Goal: Information Seeking & Learning: Compare options

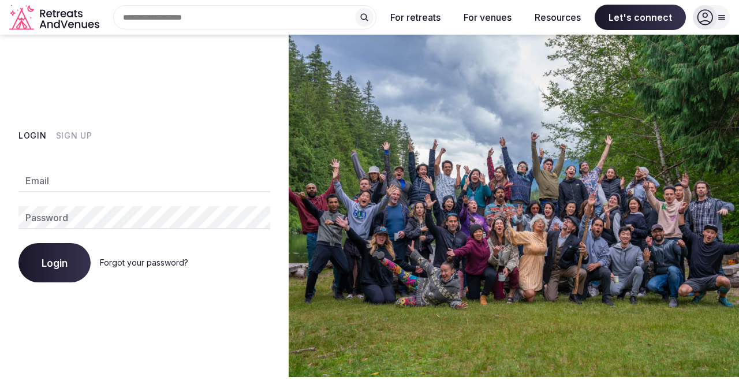
click at [78, 138] on button "Sign Up" at bounding box center [74, 136] width 36 height 12
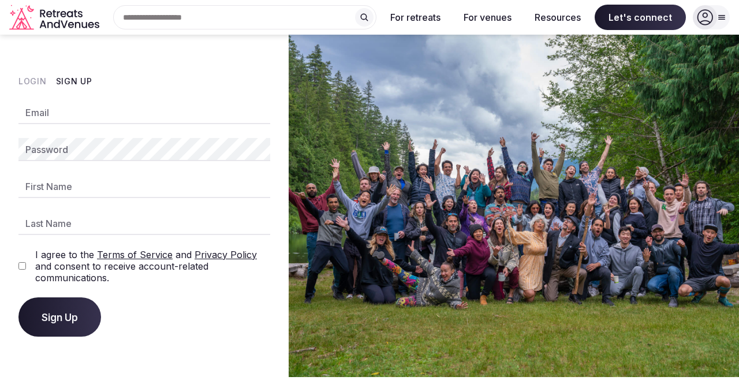
click at [73, 123] on input "Email" at bounding box center [144, 112] width 252 height 23
type input "**********"
type input "******"
type input "*******"
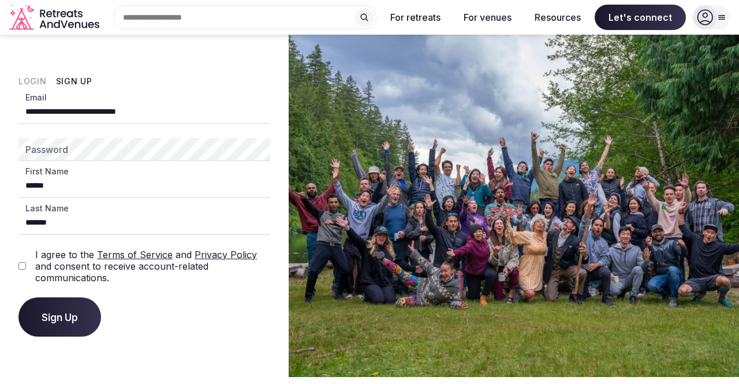
click at [27, 265] on div "I agree to the Terms of Service and Privacy Policy and consent to receive accou…" at bounding box center [144, 266] width 252 height 35
click at [64, 317] on span "Sign Up" at bounding box center [60, 317] width 36 height 12
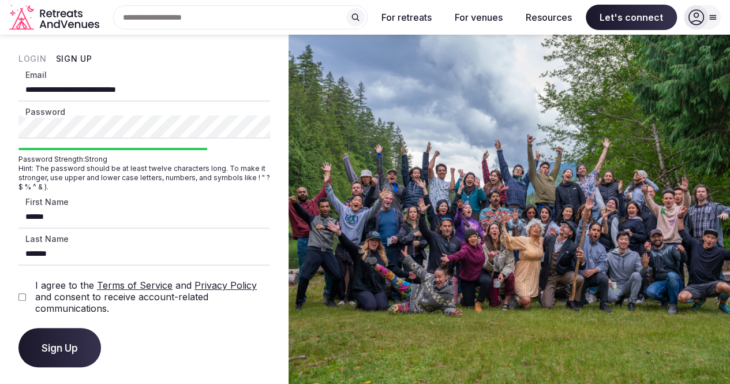
click at [61, 349] on span "Sign Up" at bounding box center [60, 348] width 36 height 12
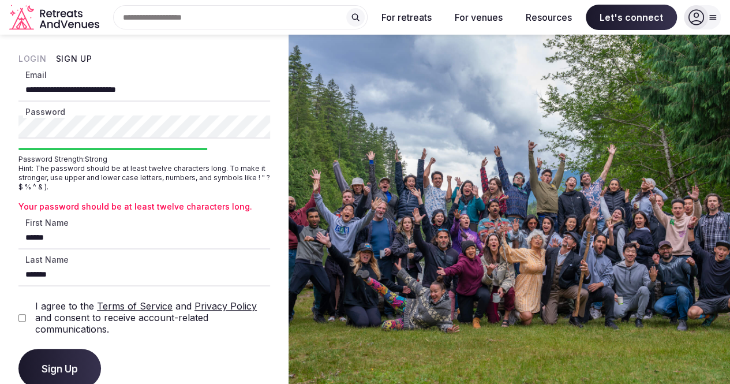
click at [0, 128] on div "**********" at bounding box center [144, 221] width 289 height 372
click at [56, 358] on button "Sign Up" at bounding box center [59, 368] width 83 height 39
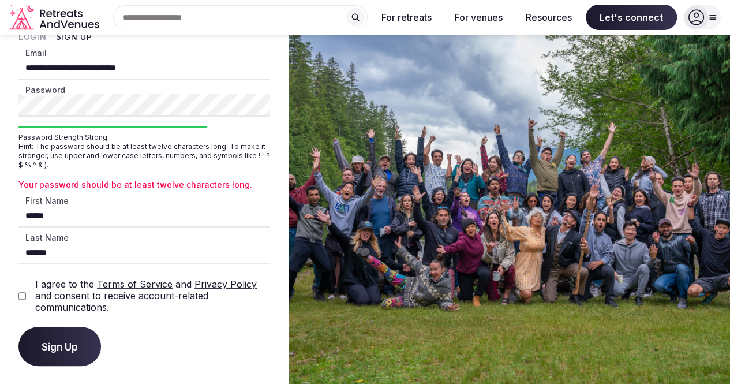
scroll to position [22, 0]
click at [0, 104] on div "**********" at bounding box center [144, 199] width 289 height 372
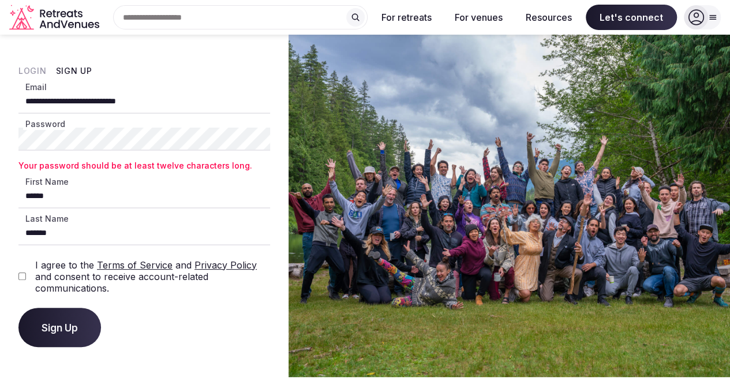
scroll to position [0, 0]
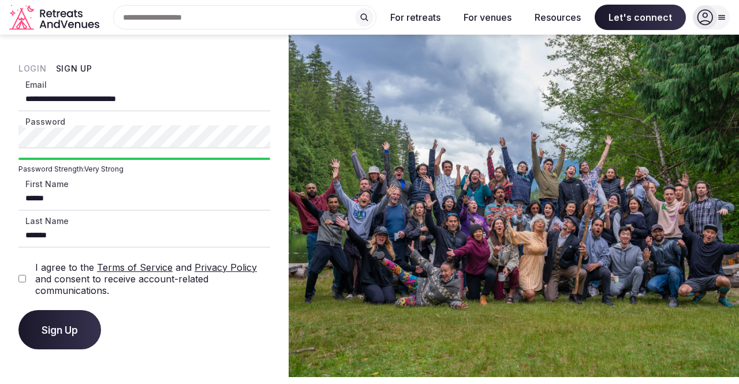
click at [58, 324] on span "Sign Up" at bounding box center [60, 330] width 36 height 12
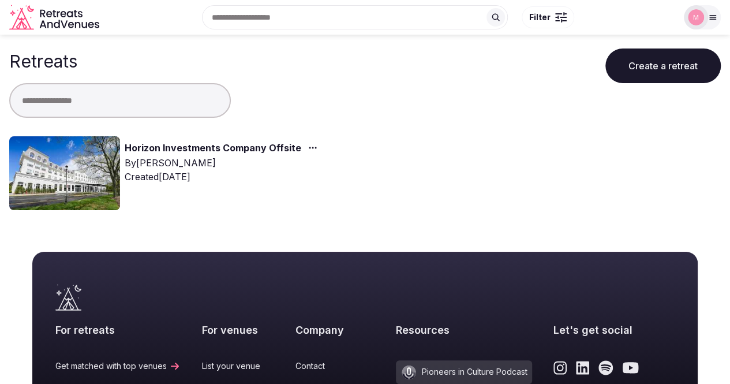
click at [216, 150] on link "Horizon Investments Company Offsite" at bounding box center [213, 148] width 177 height 15
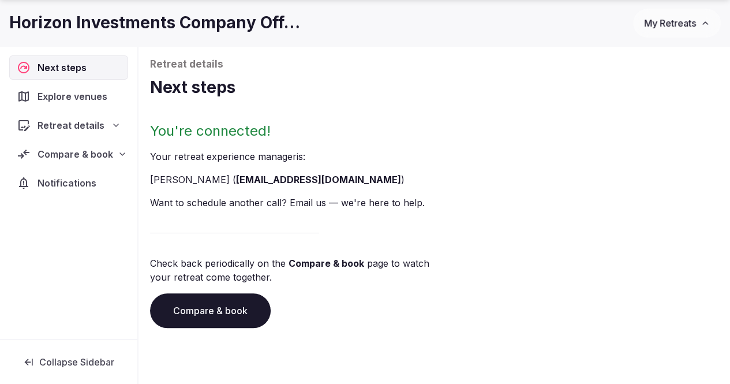
scroll to position [87, 0]
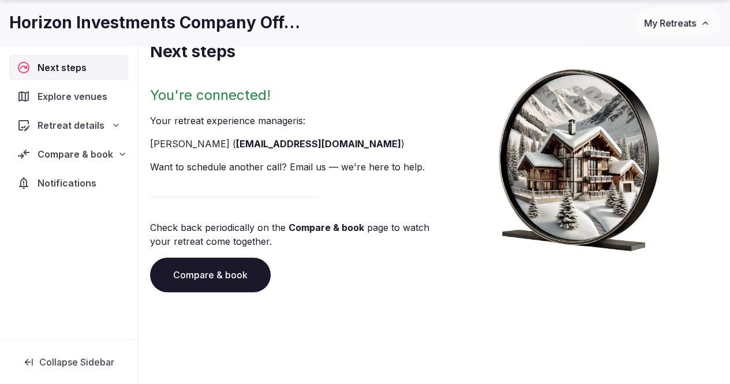
click at [73, 93] on span "Explore venues" at bounding box center [75, 96] width 74 height 14
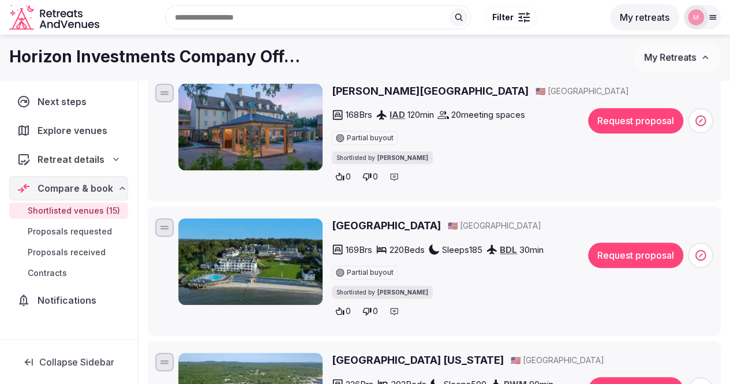
scroll to position [182, 0]
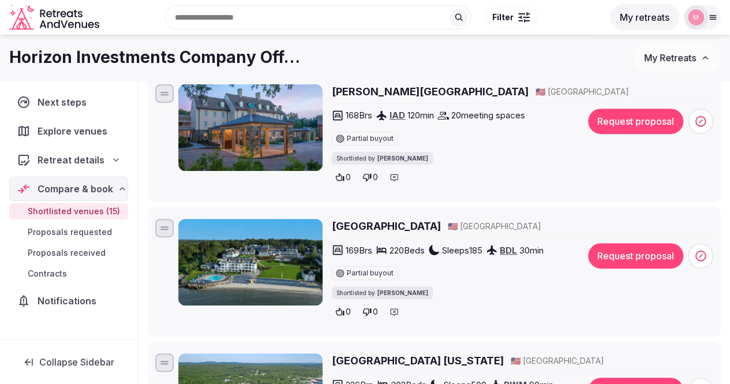
click at [359, 88] on h2 "Boar's Head Resort" at bounding box center [430, 91] width 197 height 14
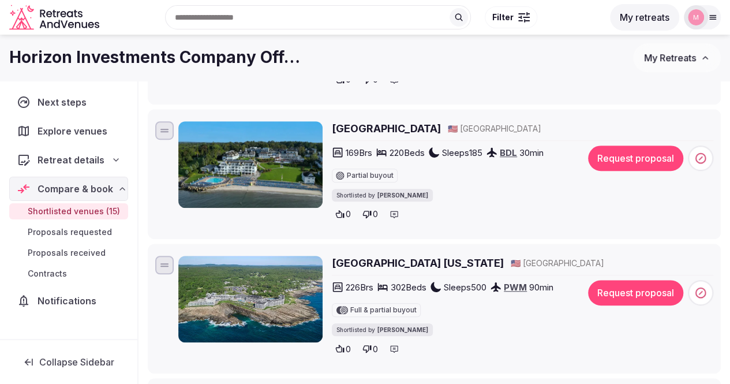
scroll to position [279, 0]
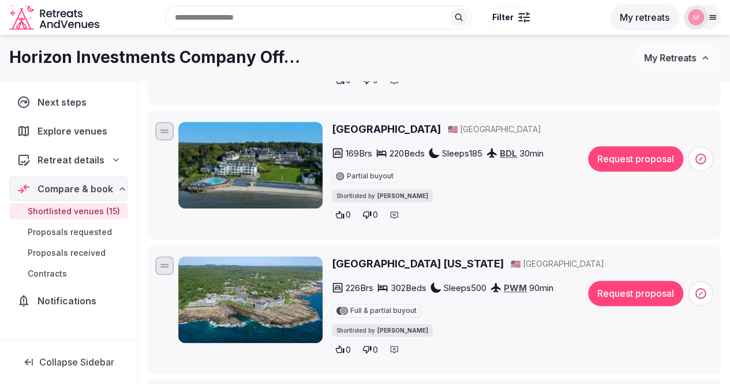
click at [404, 132] on h2 "Water's Edge Resort" at bounding box center [386, 129] width 109 height 14
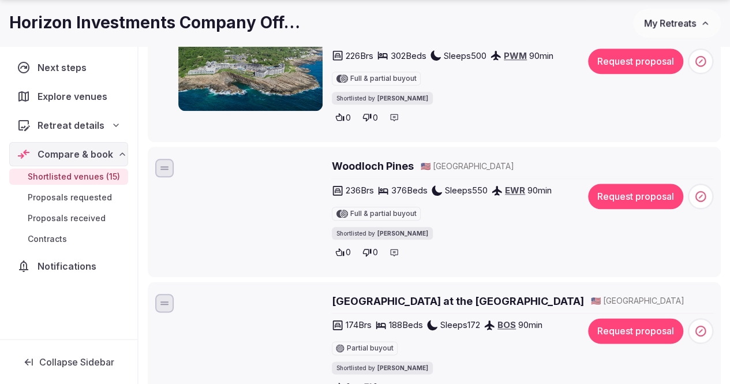
scroll to position [512, 0]
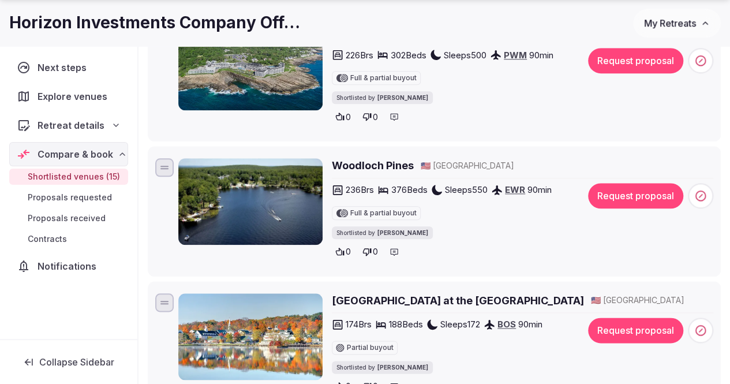
click at [363, 300] on h2 "[GEOGRAPHIC_DATA] at the [GEOGRAPHIC_DATA]" at bounding box center [458, 300] width 252 height 14
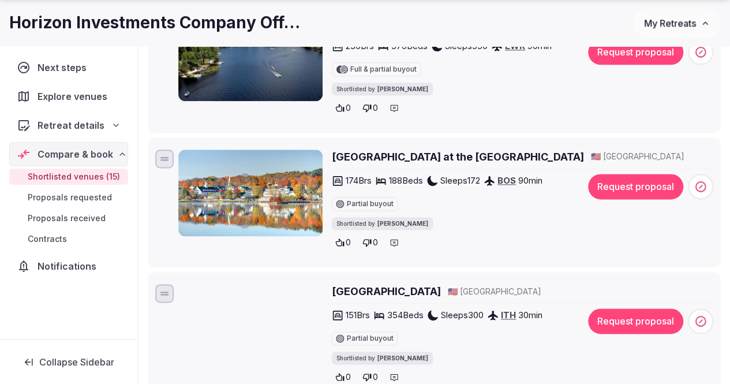
scroll to position [664, 0]
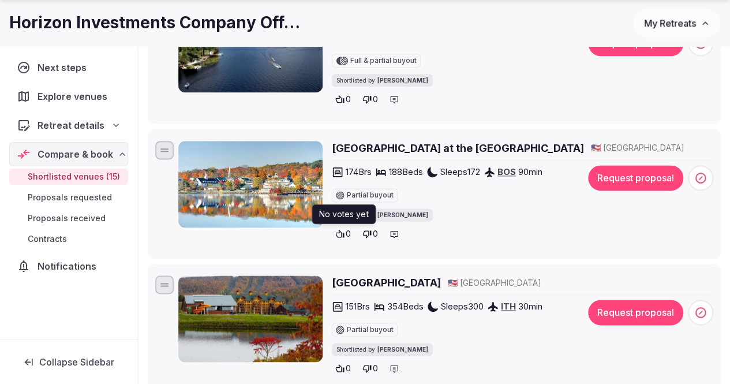
click at [339, 231] on icon at bounding box center [339, 233] width 9 height 9
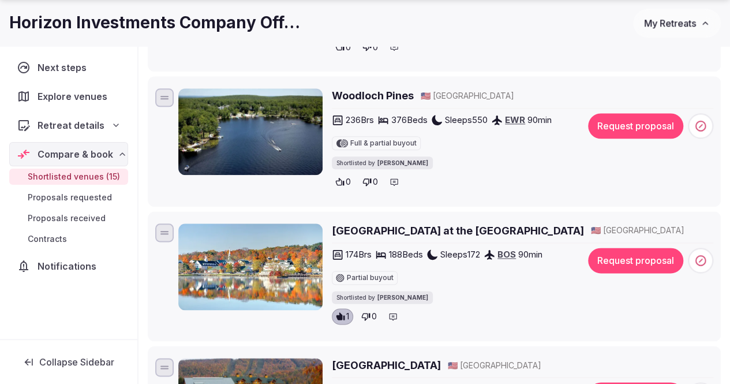
scroll to position [582, 0]
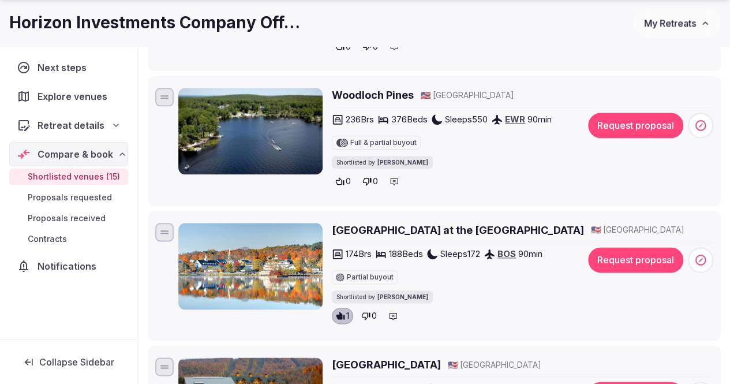
drag, startPoint x: 328, startPoint y: 226, endPoint x: 438, endPoint y: 231, distance: 109.8
click at [438, 231] on div "Mill Falls at the Lake 🇺🇸 United States 174 Brs 188 Beds Sleeps 172 BOS 90 min …" at bounding box center [445, 276] width 535 height 106
drag, startPoint x: 438, startPoint y: 230, endPoint x: 323, endPoint y: 227, distance: 114.9
click at [323, 227] on div "Mill Falls at the Lake 🇺🇸 United States 174 Brs 188 Beds Sleeps 172 BOS 90 min …" at bounding box center [445, 276] width 535 height 106
drag, startPoint x: 331, startPoint y: 217, endPoint x: 425, endPoint y: 229, distance: 94.3
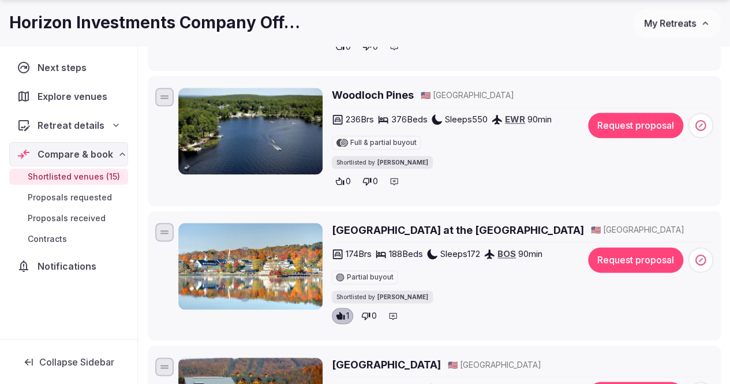
click at [425, 229] on li "Mill Falls at the Lake 🇺🇸 United States 174 Brs 188 Beds Sleeps 172 BOS 90 min …" at bounding box center [434, 276] width 573 height 130
click at [428, 228] on h2 "Mill Falls at the Lake" at bounding box center [458, 230] width 252 height 14
click at [371, 91] on h2 "Woodloch Pines" at bounding box center [373, 95] width 82 height 14
click at [339, 179] on icon at bounding box center [339, 181] width 9 height 9
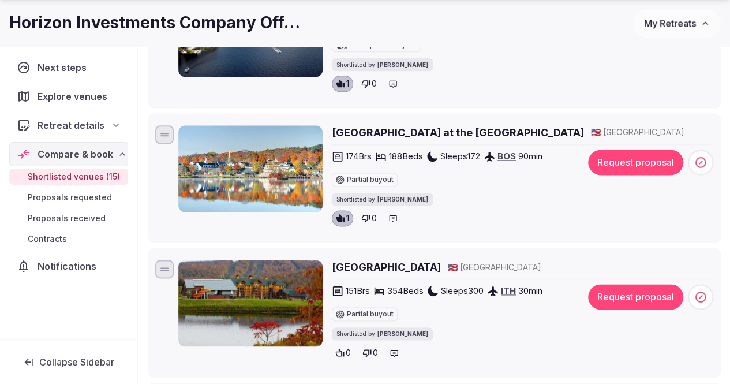
scroll to position [698, 0]
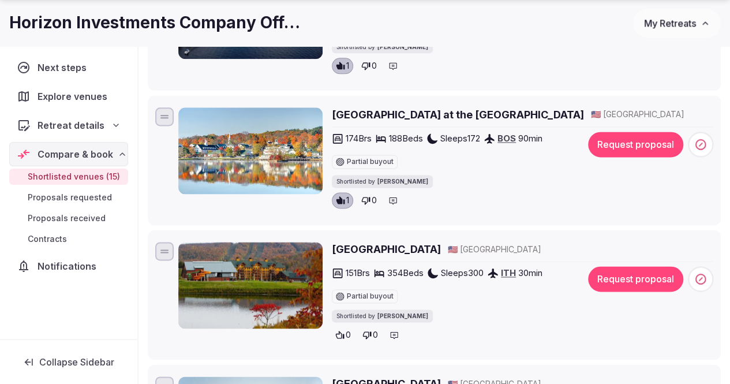
click at [383, 248] on h2 "Greek Peak Mountain Resort" at bounding box center [386, 249] width 109 height 14
click at [341, 331] on icon at bounding box center [340, 335] width 9 height 8
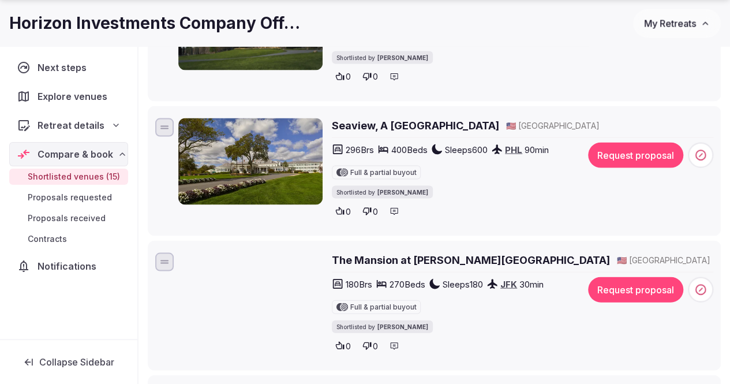
scroll to position [1102, 0]
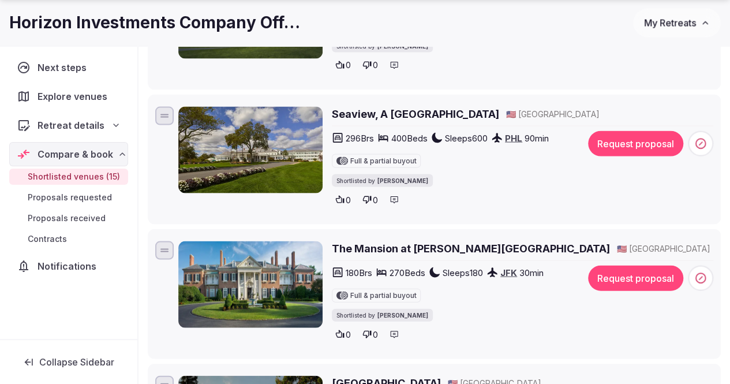
drag, startPoint x: 465, startPoint y: 241, endPoint x: 338, endPoint y: 245, distance: 127.1
click at [338, 245] on div "The Mansion at Glen Cove 🇺🇸 United States" at bounding box center [523, 248] width 382 height 14
click at [379, 115] on h2 "Seaview, A [GEOGRAPHIC_DATA]" at bounding box center [415, 114] width 167 height 14
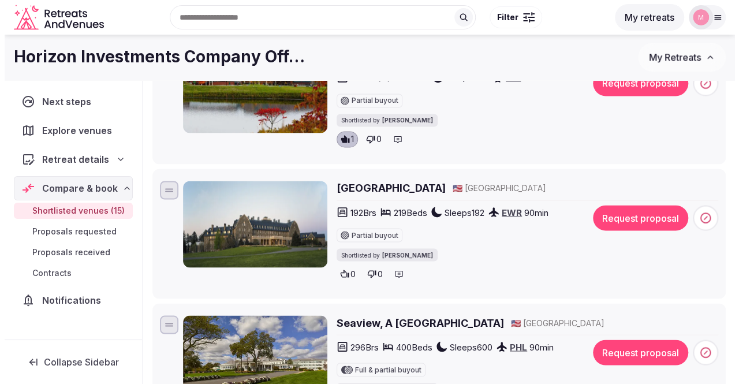
scroll to position [892, 0]
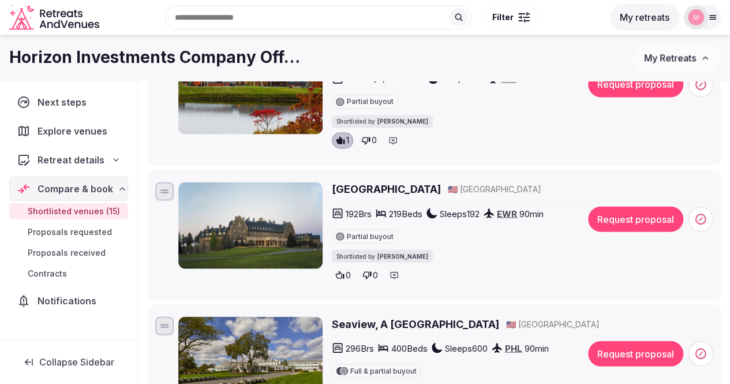
click at [338, 189] on h2 "Skytop Lodge" at bounding box center [386, 189] width 109 height 14
click at [634, 219] on button "Request proposal" at bounding box center [635, 218] width 95 height 25
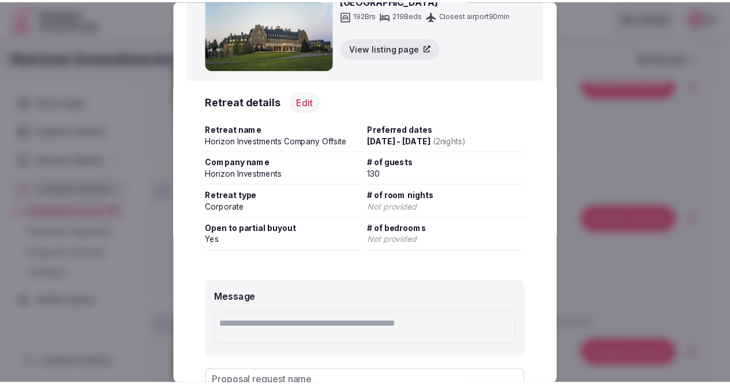
scroll to position [140, 0]
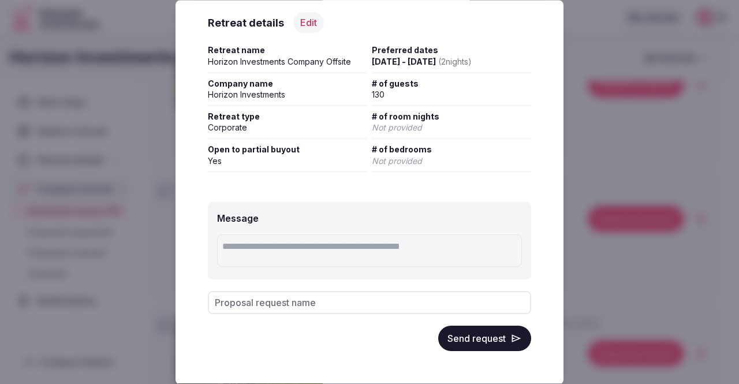
click at [367, 301] on input "Proposal request name" at bounding box center [369, 303] width 323 height 23
type input "**********"
click at [475, 339] on button "Send request" at bounding box center [484, 338] width 93 height 25
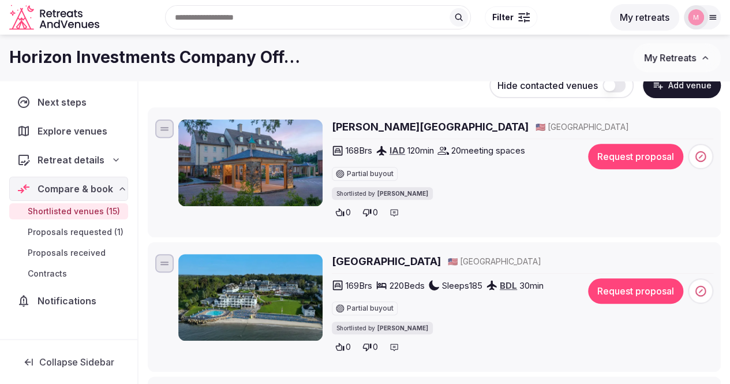
scroll to position [147, 0]
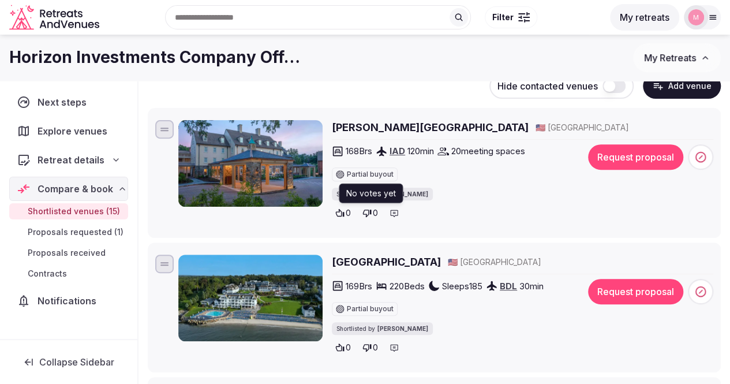
click at [367, 213] on icon at bounding box center [367, 212] width 9 height 9
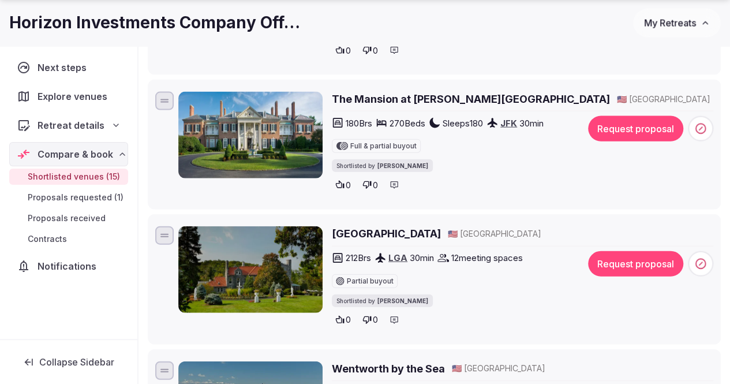
scroll to position [1249, 0]
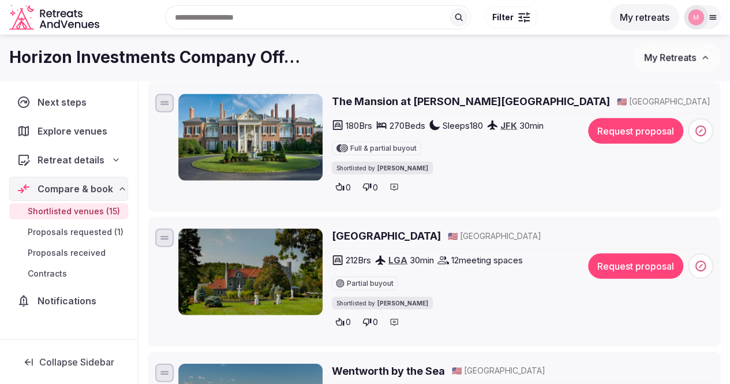
click at [432, 99] on h2 "The Mansion at Glen Cove" at bounding box center [471, 101] width 278 height 14
click at [394, 182] on icon at bounding box center [394, 186] width 9 height 9
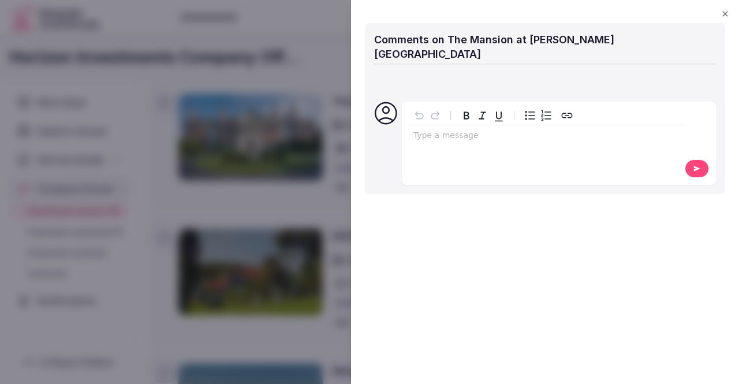
click at [460, 130] on p "editable markdown" at bounding box center [546, 136] width 267 height 12
click at [693, 165] on icon at bounding box center [696, 169] width 9 height 8
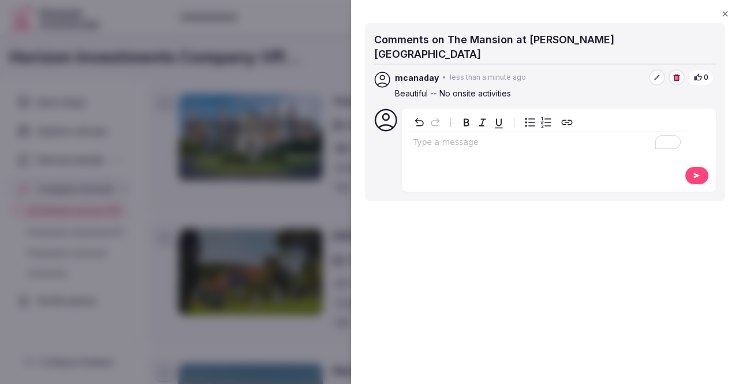
click at [723, 13] on icon "button" at bounding box center [724, 13] width 9 height 9
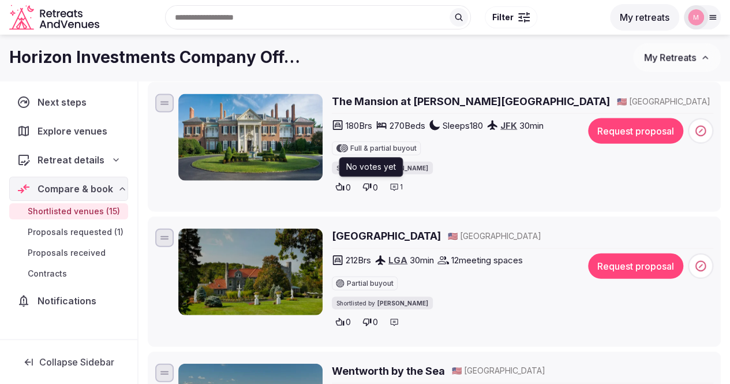
click at [372, 182] on div "0" at bounding box center [370, 187] width 23 height 16
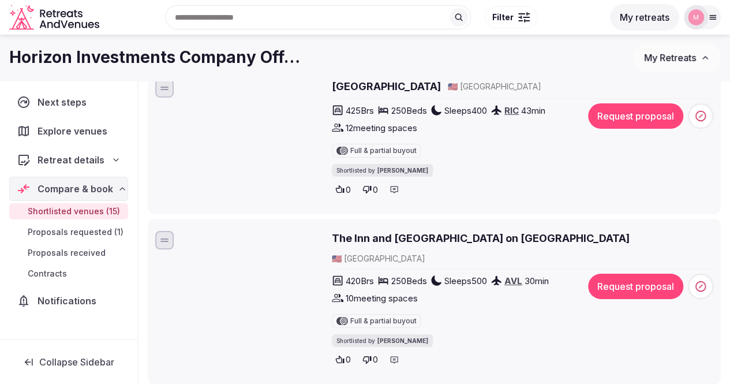
scroll to position [1936, 0]
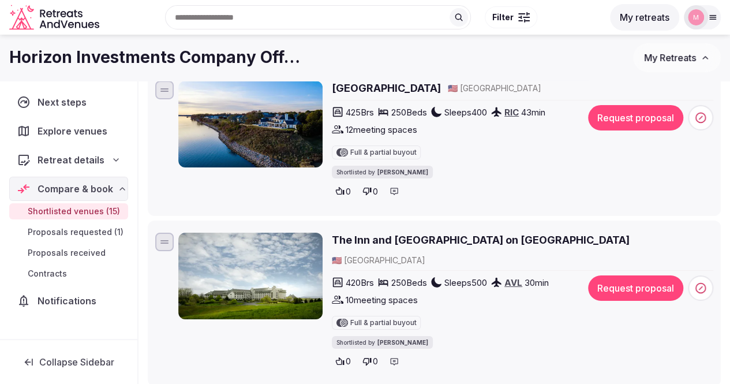
click at [404, 233] on h2 "The Inn and [GEOGRAPHIC_DATA] on [GEOGRAPHIC_DATA]" at bounding box center [481, 240] width 298 height 14
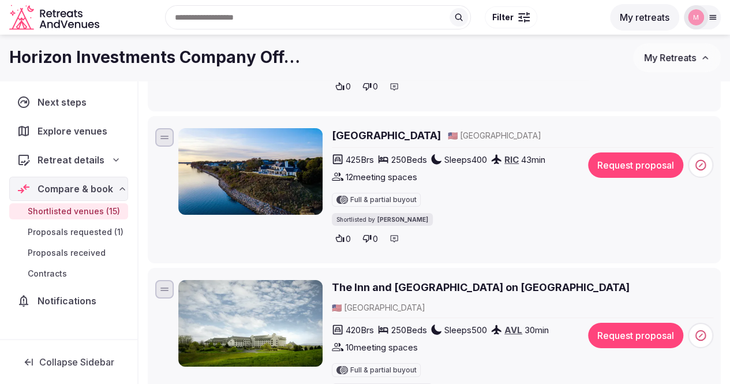
scroll to position [1876, 0]
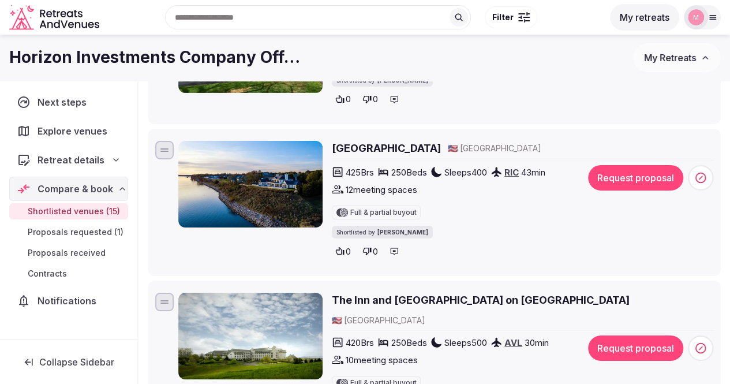
click at [386, 141] on h2 "Kingsmill Resort" at bounding box center [386, 148] width 109 height 14
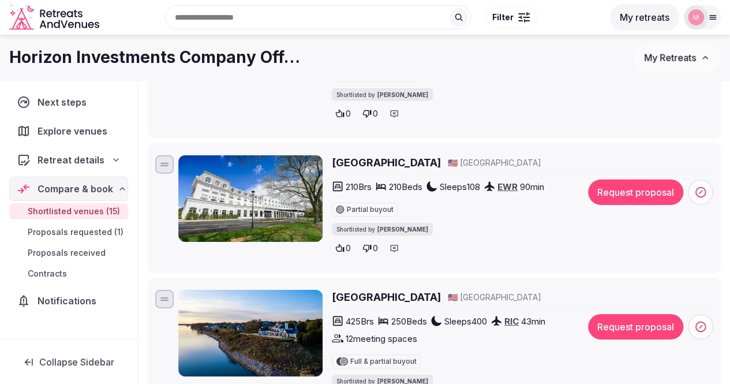
scroll to position [1725, 0]
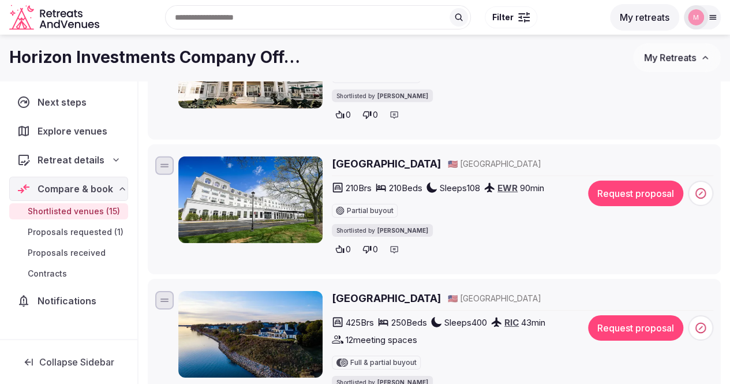
click at [384, 160] on h2 "Chateau Grande Hotel" at bounding box center [386, 163] width 109 height 14
click at [393, 247] on icon at bounding box center [395, 249] width 8 height 7
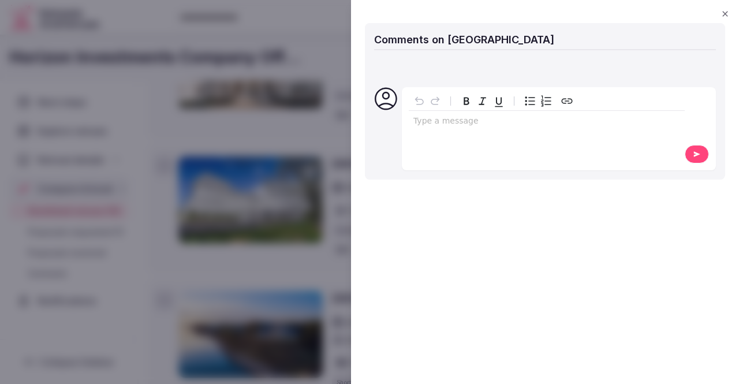
click at [435, 135] on div "Type a message" at bounding box center [547, 128] width 276 height 72
click at [435, 124] on p "editable markdown" at bounding box center [546, 121] width 267 height 12
click at [689, 156] on button at bounding box center [697, 154] width 24 height 18
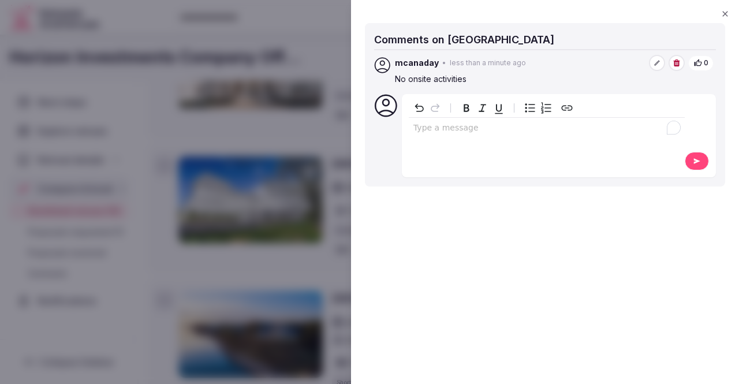
click at [727, 12] on icon "button" at bounding box center [724, 13] width 5 height 5
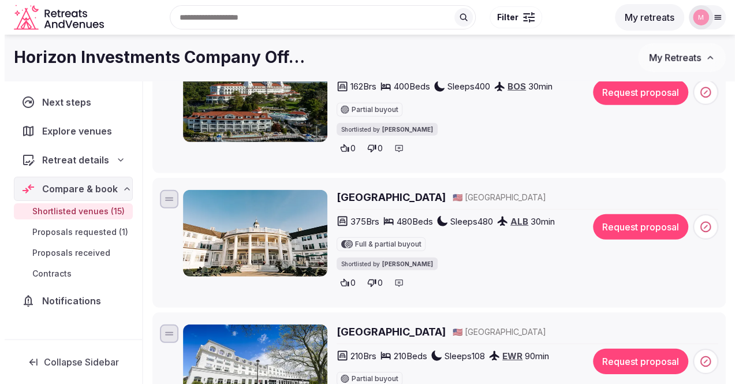
scroll to position [1557, 0]
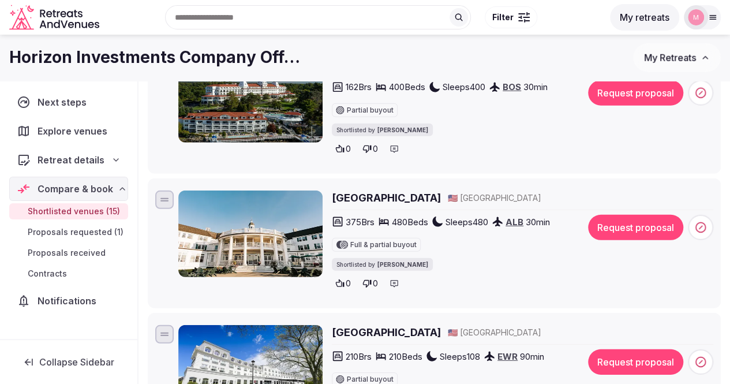
click at [405, 192] on h2 "Sagamore Resort" at bounding box center [386, 197] width 109 height 14
click at [653, 221] on button "Request proposal" at bounding box center [635, 227] width 95 height 25
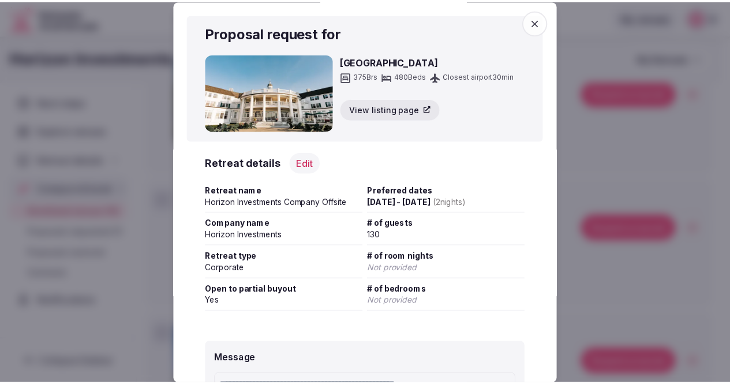
scroll to position [132, 0]
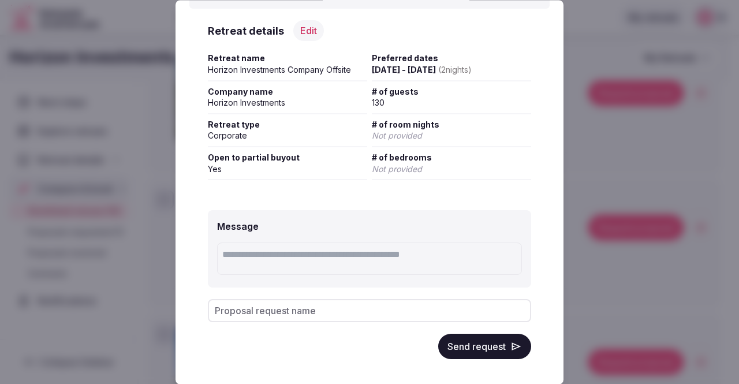
click at [416, 74] on span "Oct 6th - 8th, 2025 ( 2 night s )" at bounding box center [422, 70] width 100 height 10
drag, startPoint x: 416, startPoint y: 74, endPoint x: 377, endPoint y: 76, distance: 38.7
click at [377, 76] on div "Oct 6th - 8th, 2025 ( 2 night s )" at bounding box center [451, 71] width 159 height 12
click at [309, 302] on input "Proposal request name" at bounding box center [369, 311] width 323 height 23
type input "**********"
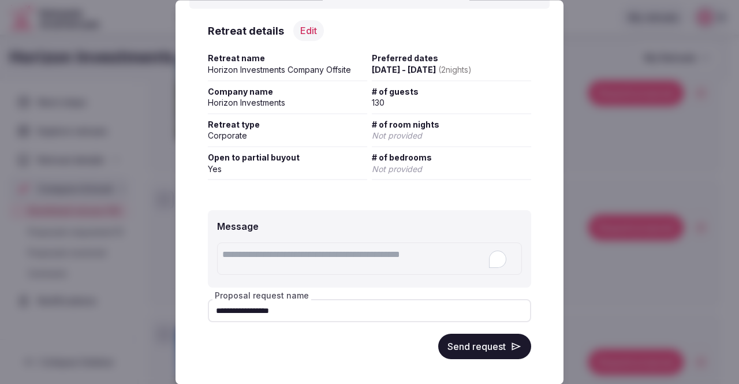
click at [311, 250] on textarea "To enrich screen reader interactions, please activate Accessibility in Grammarl…" at bounding box center [369, 259] width 305 height 32
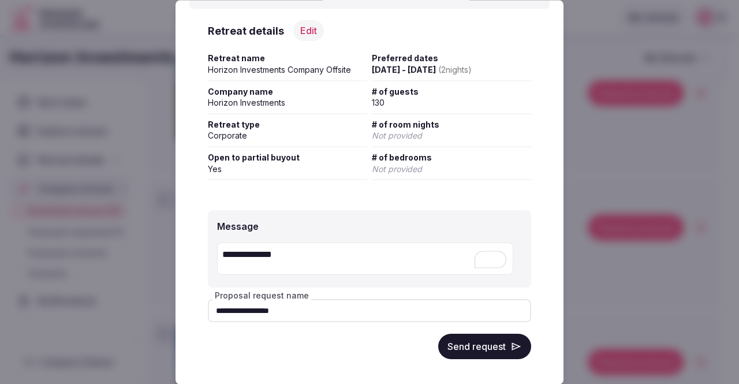
type textarea "**********"
click at [453, 346] on button "Send request" at bounding box center [484, 346] width 93 height 25
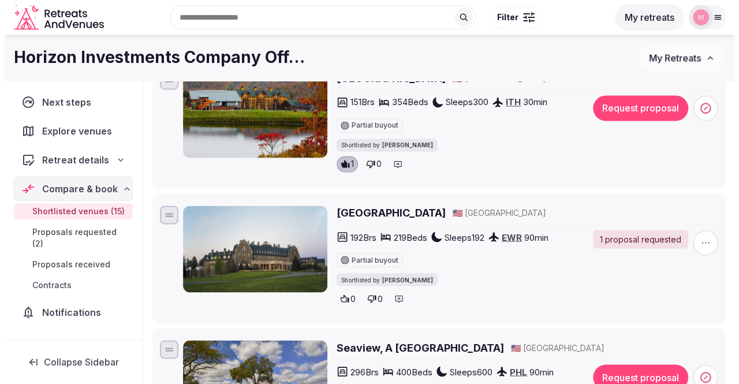
scroll to position [855, 0]
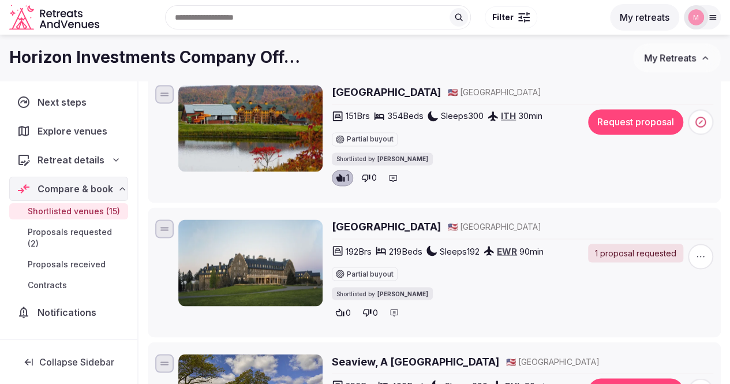
click at [697, 252] on icon "button" at bounding box center [701, 257] width 12 height 12
click at [679, 200] on div "Request new proposal" at bounding box center [666, 193] width 97 height 18
click at [638, 190] on span "Request new proposal" at bounding box center [670, 194] width 82 height 12
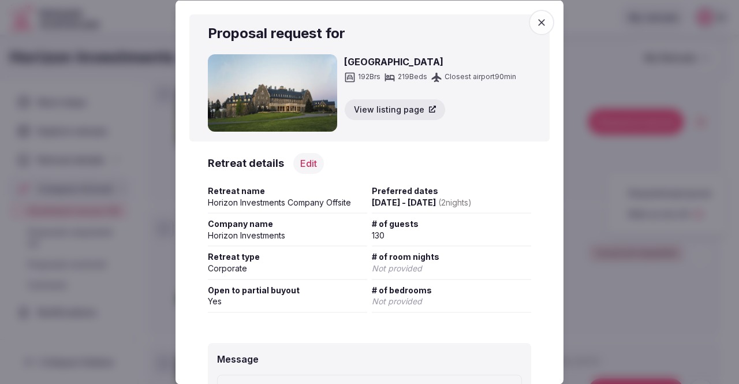
scroll to position [51, 0]
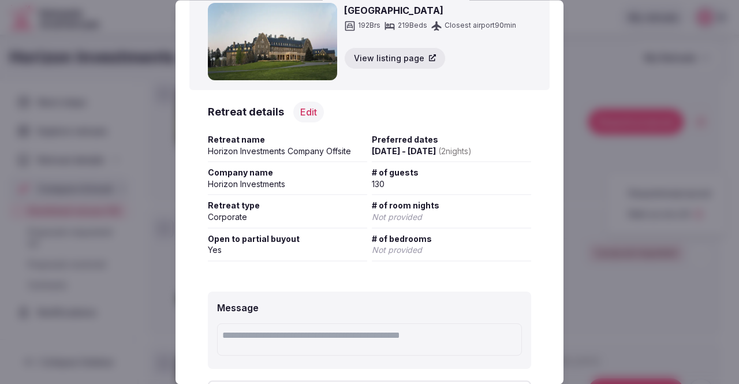
click at [287, 341] on textarea at bounding box center [369, 340] width 305 height 32
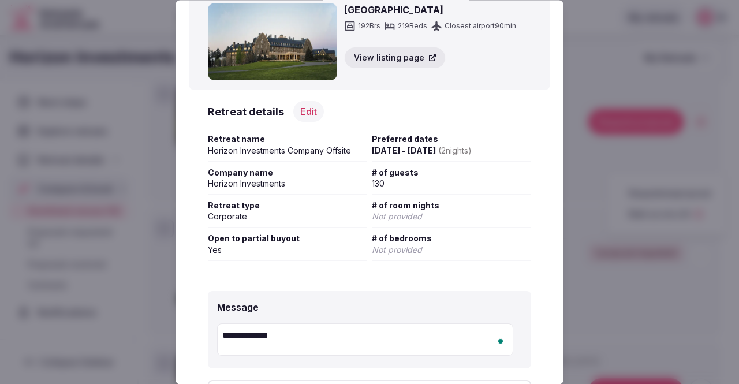
scroll to position [140, 0]
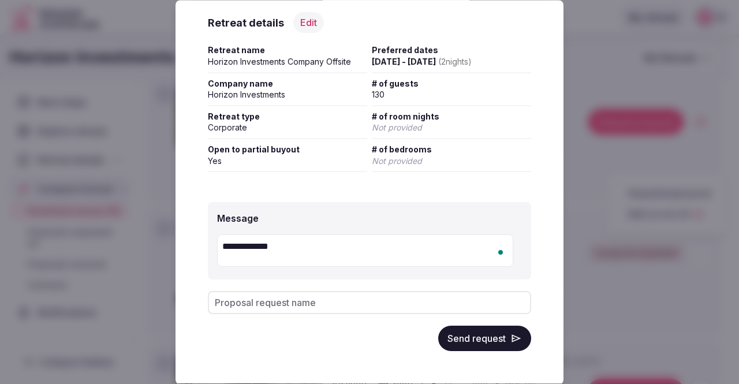
type textarea "**********"
click at [364, 304] on input "Proposal request name" at bounding box center [369, 303] width 323 height 23
type input "**********"
click at [466, 347] on button "Send request" at bounding box center [484, 338] width 93 height 25
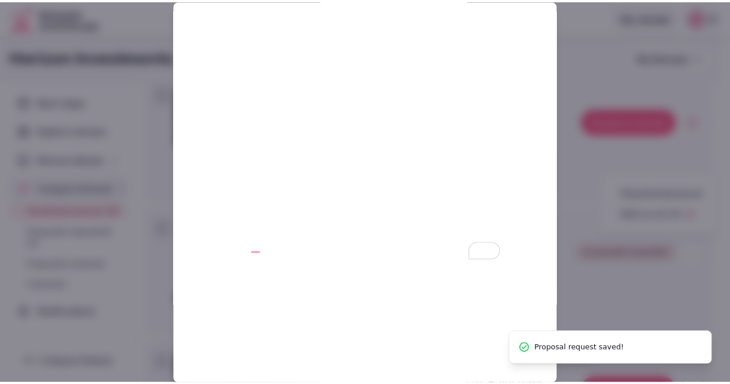
scroll to position [0, 0]
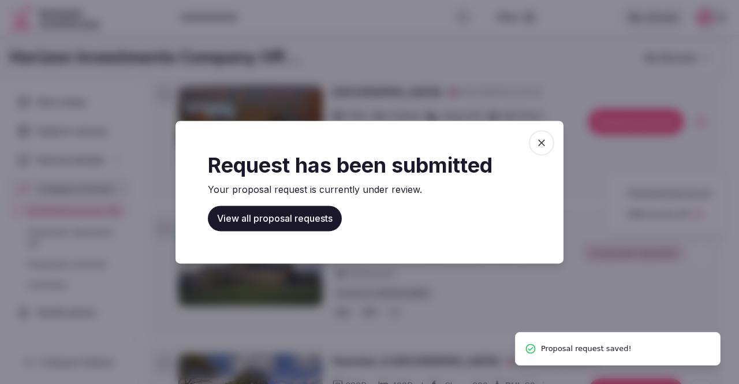
click at [547, 143] on icon "button" at bounding box center [542, 143] width 12 height 12
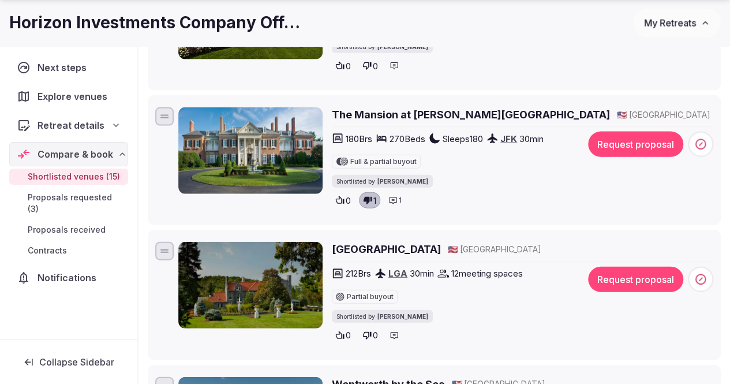
scroll to position [1237, 0]
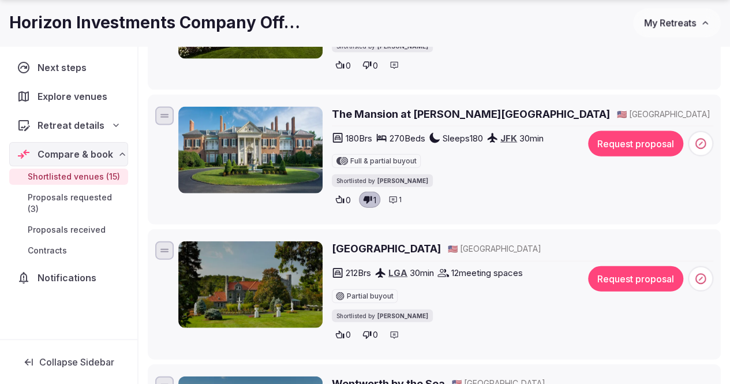
click at [420, 244] on h2 "Tarrytown House Estate" at bounding box center [386, 248] width 109 height 14
click at [369, 331] on icon at bounding box center [367, 334] width 9 height 9
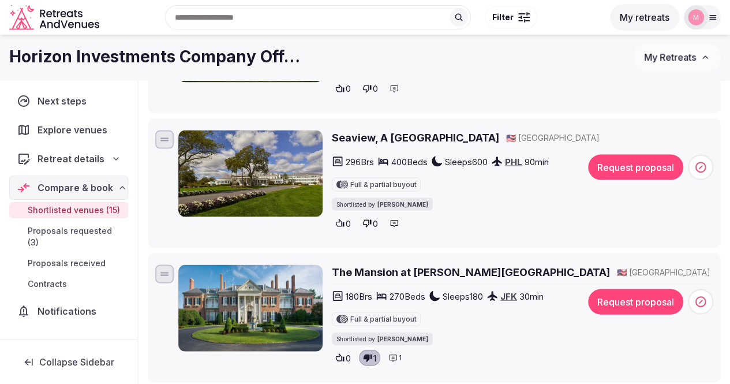
scroll to position [1076, 0]
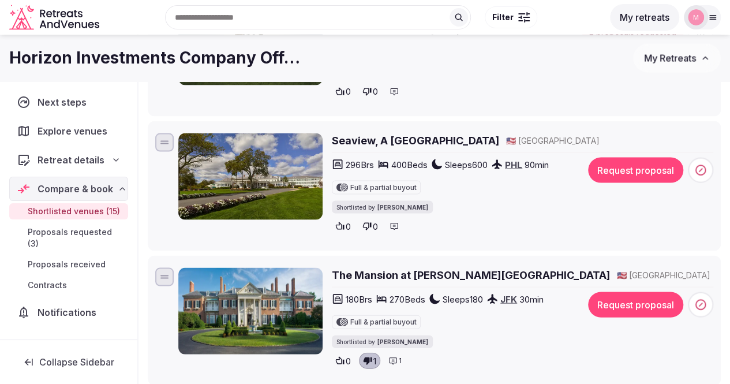
click at [435, 136] on h2 "Seaview, A Dolce Hotel" at bounding box center [415, 140] width 167 height 14
click at [372, 223] on div "0" at bounding box center [370, 226] width 23 height 16
click at [404, 219] on div "296 Brs 400 Beds Sleeps 600 PHL 90 min Full & partial buyout Shortlisted by Sha…" at bounding box center [456, 195] width 248 height 77
click at [395, 221] on icon at bounding box center [393, 225] width 9 height 9
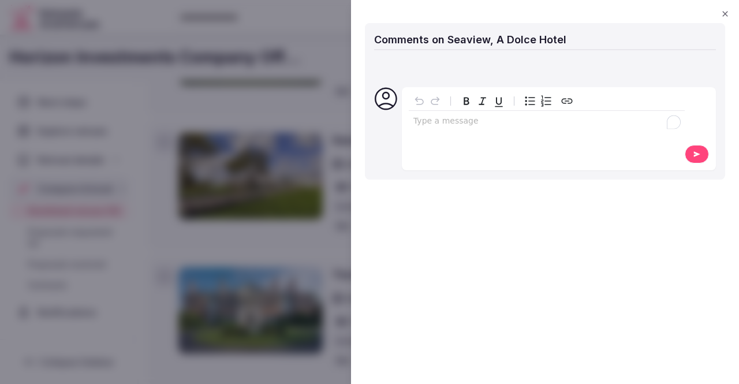
click at [469, 133] on div "To enrich screen reader interactions, please activate Accessibility in Grammarl…" at bounding box center [547, 122] width 276 height 23
click at [699, 162] on button at bounding box center [697, 154] width 24 height 18
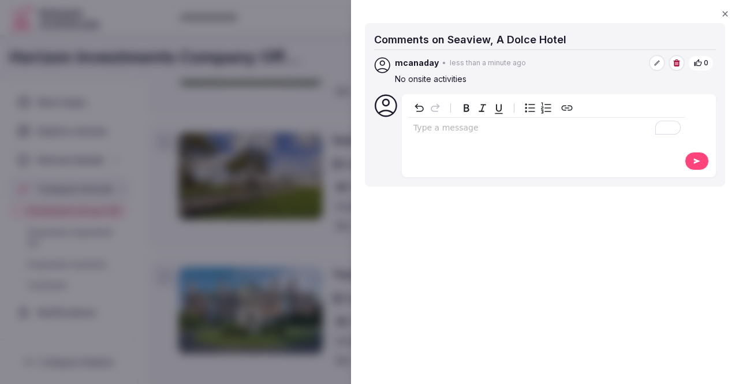
click at [729, 12] on icon "button" at bounding box center [724, 13] width 9 height 9
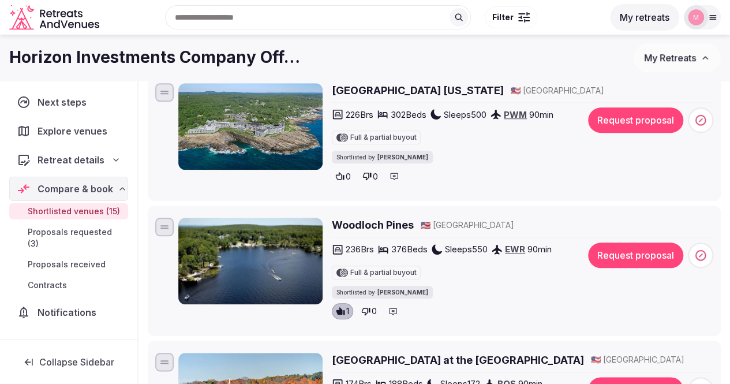
scroll to position [457, 0]
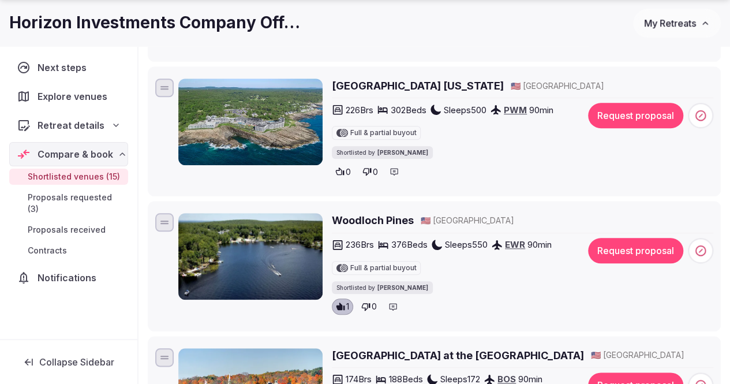
click at [397, 175] on div at bounding box center [394, 171] width 16 height 16
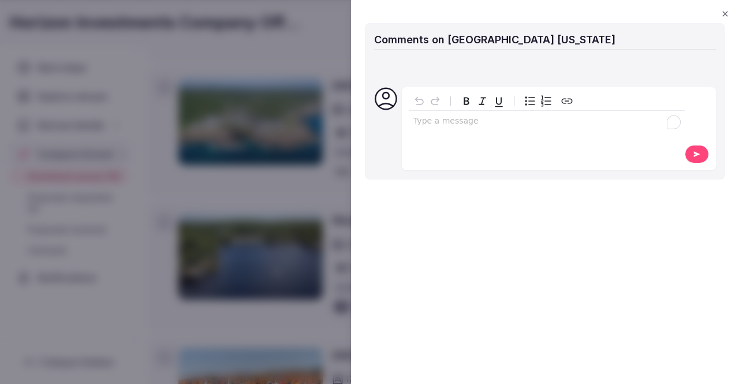
click at [447, 122] on p "To enrich screen reader interactions, please activate Accessibility in Grammarl…" at bounding box center [546, 121] width 267 height 12
click at [693, 150] on icon at bounding box center [696, 154] width 9 height 8
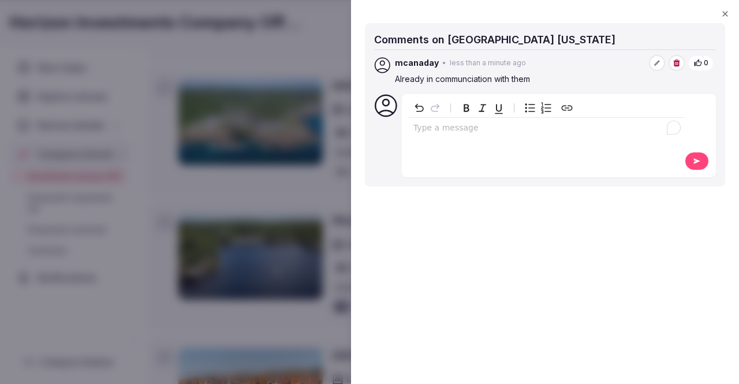
click at [724, 16] on icon "button" at bounding box center [724, 13] width 9 height 9
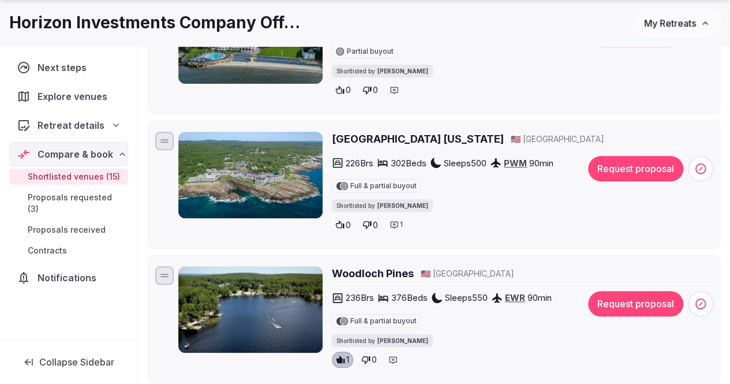
scroll to position [462, 0]
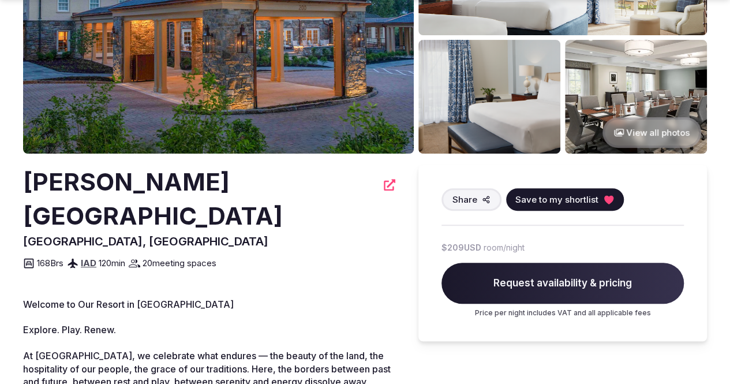
scroll to position [188, 0]
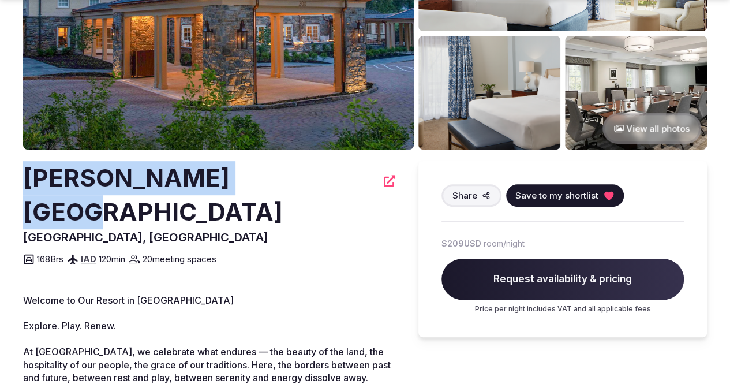
drag, startPoint x: 25, startPoint y: 181, endPoint x: 264, endPoint y: 182, distance: 239.0
copy h2 "Boar's Head Resort"
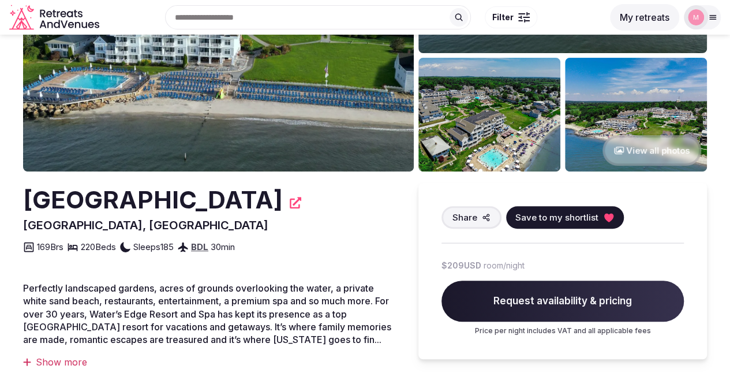
scroll to position [171, 0]
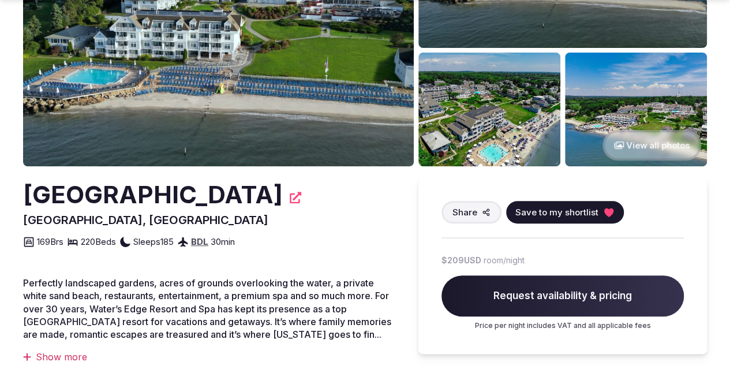
drag, startPoint x: 28, startPoint y: 187, endPoint x: 277, endPoint y: 193, distance: 248.9
copy h2 "[GEOGRAPHIC_DATA]"
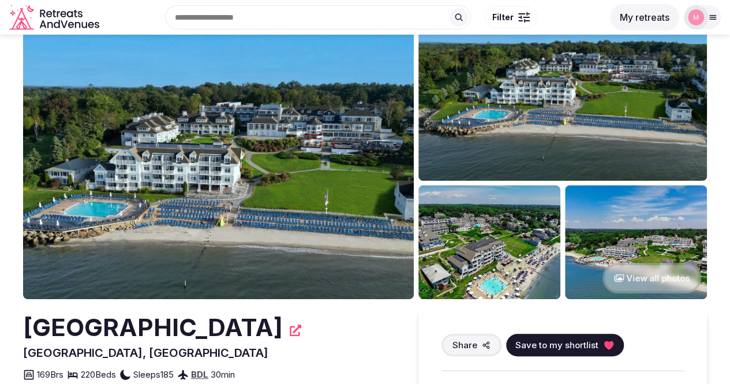
scroll to position [38, 0]
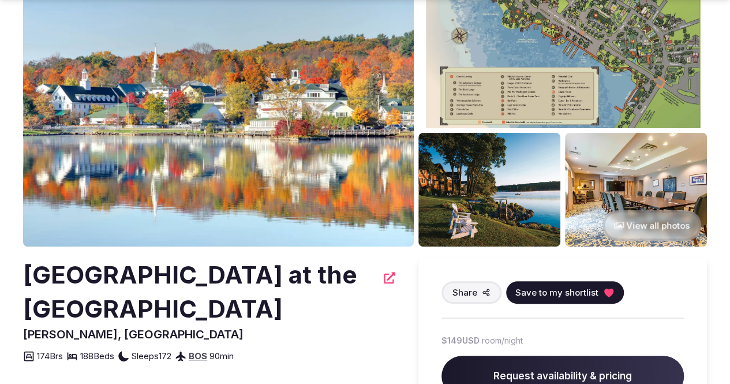
scroll to position [92, 0]
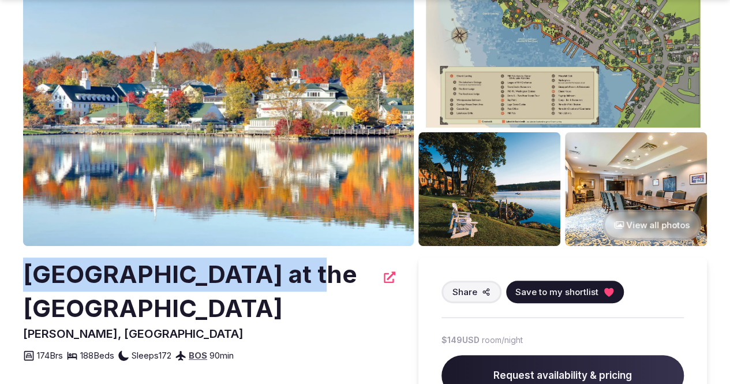
drag, startPoint x: 32, startPoint y: 277, endPoint x: 271, endPoint y: 279, distance: 238.4
copy h2 "[GEOGRAPHIC_DATA] at the [GEOGRAPHIC_DATA]"
drag, startPoint x: 186, startPoint y: 274, endPoint x: 270, endPoint y: 142, distance: 156.8
click at [270, 142] on img at bounding box center [218, 106] width 391 height 280
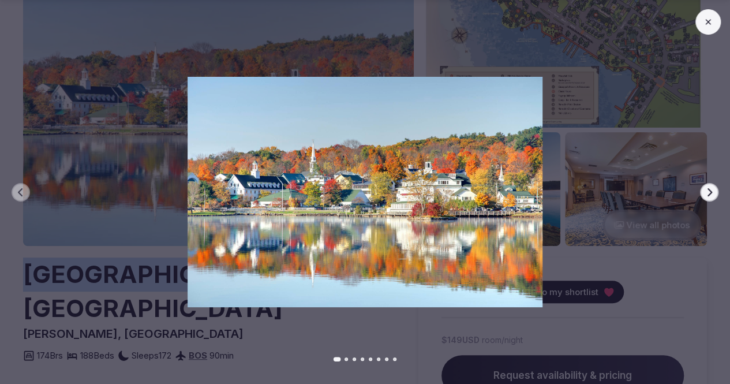
click at [698, 29] on button at bounding box center [708, 21] width 25 height 25
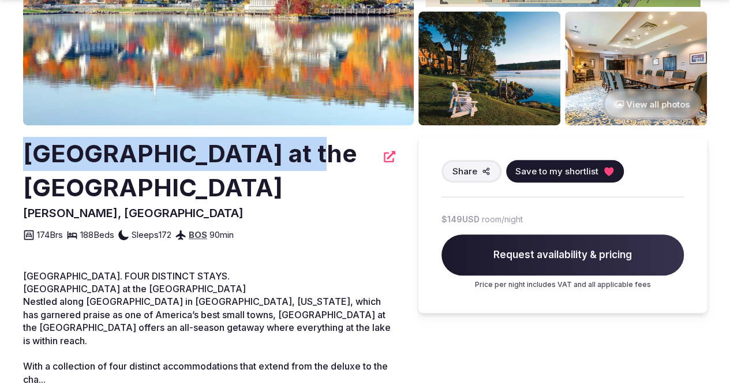
scroll to position [323, 0]
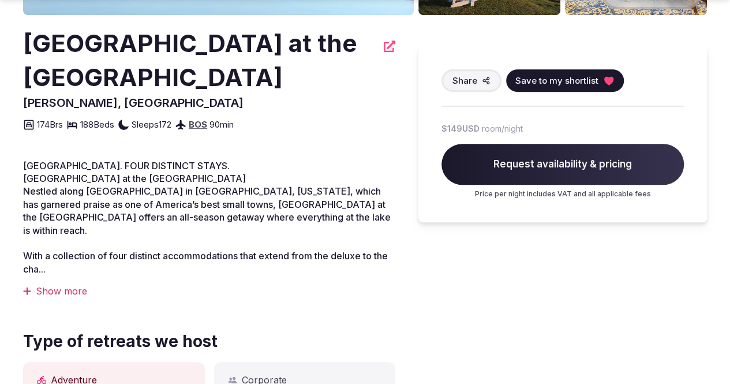
click at [73, 285] on div "Show more" at bounding box center [209, 291] width 372 height 13
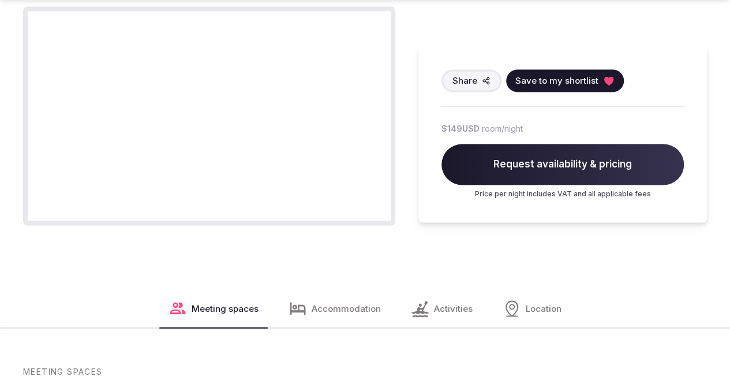
scroll to position [958, 0]
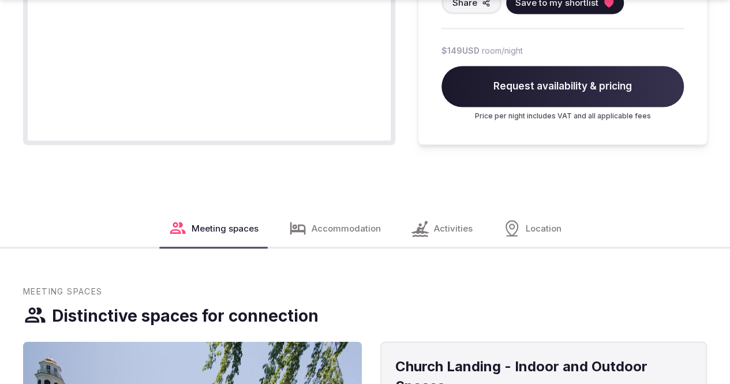
click at [425, 210] on div "Activities" at bounding box center [442, 228] width 80 height 37
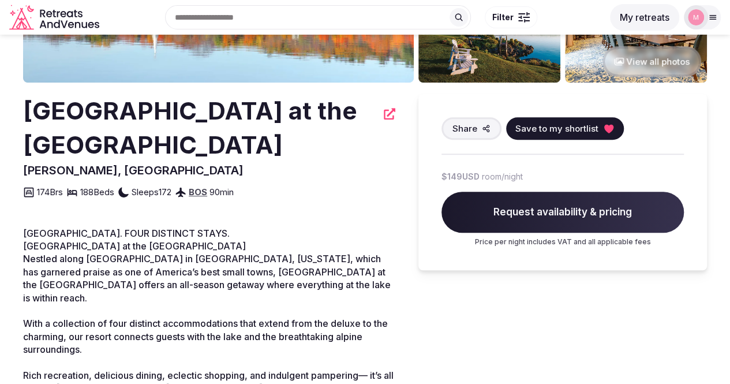
scroll to position [0, 0]
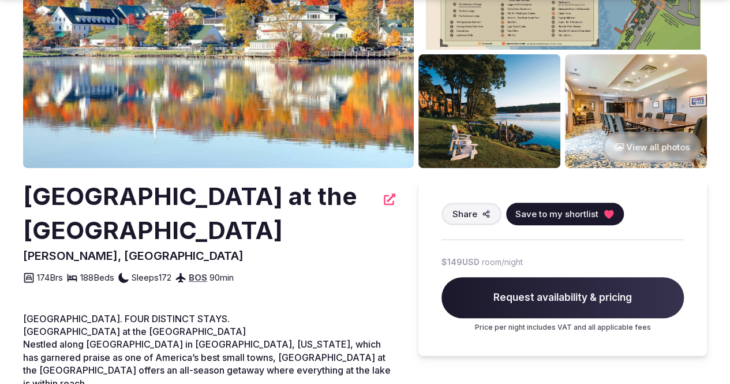
scroll to position [178, 0]
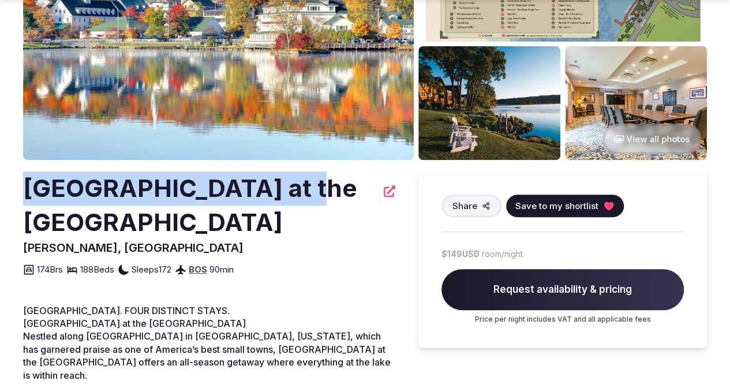
drag, startPoint x: 34, startPoint y: 187, endPoint x: 274, endPoint y: 190, distance: 239.6
copy h2 "[GEOGRAPHIC_DATA] at the [GEOGRAPHIC_DATA]"
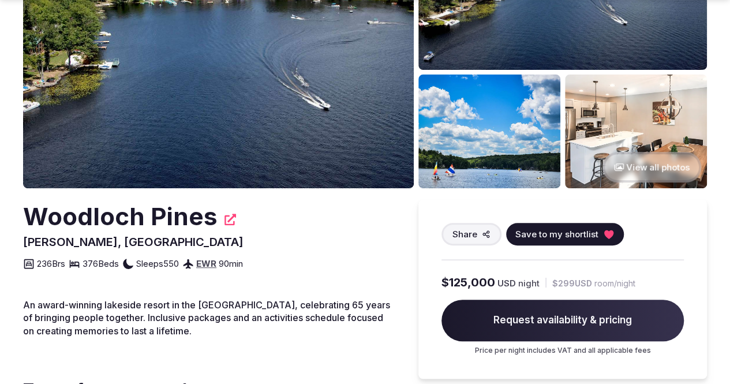
scroll to position [173, 0]
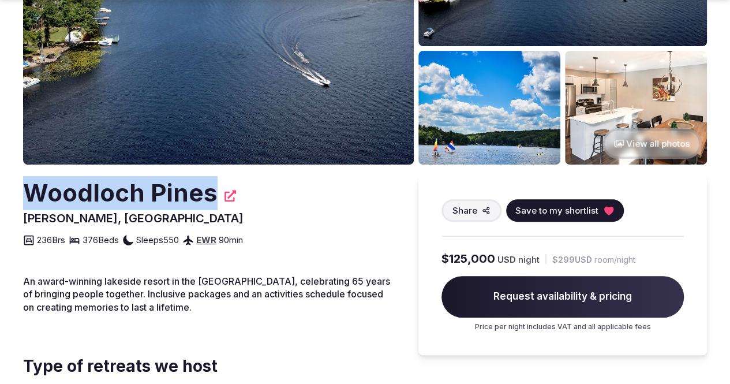
drag, startPoint x: 28, startPoint y: 192, endPoint x: 205, endPoint y: 195, distance: 176.7
copy h2 "Woodloch Pines"
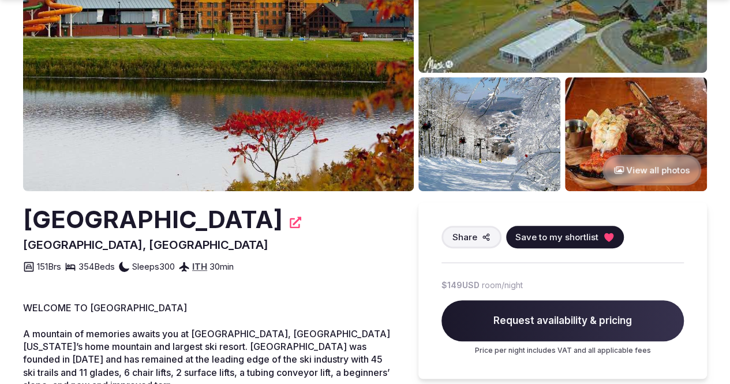
scroll to position [173, 0]
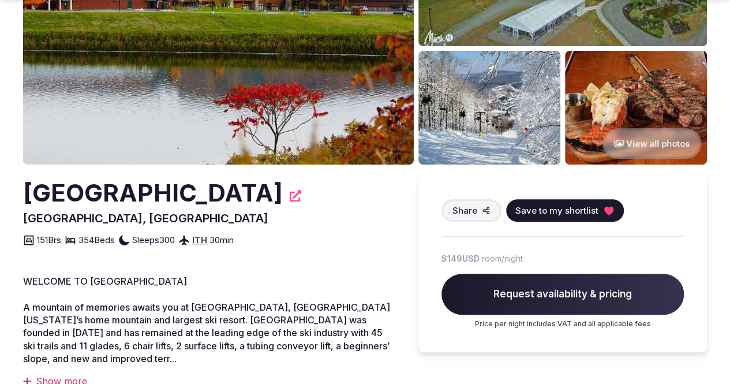
drag, startPoint x: 120, startPoint y: 232, endPoint x: 43, endPoint y: 195, distance: 85.5
click at [43, 195] on h2 "Greek Peak Mountain Resort" at bounding box center [153, 193] width 260 height 34
copy h2 "Greek Peak Mountain Resort"
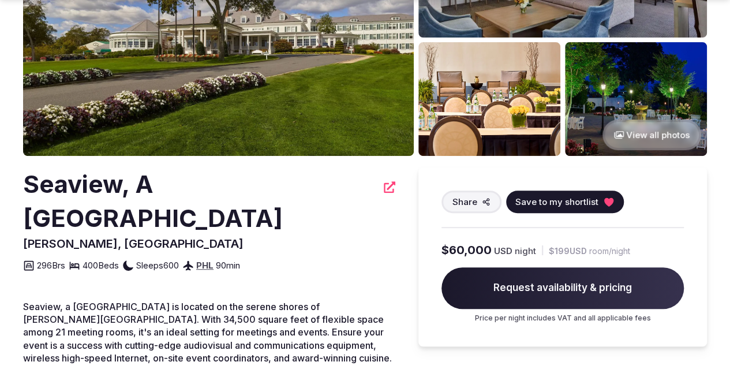
scroll to position [182, 0]
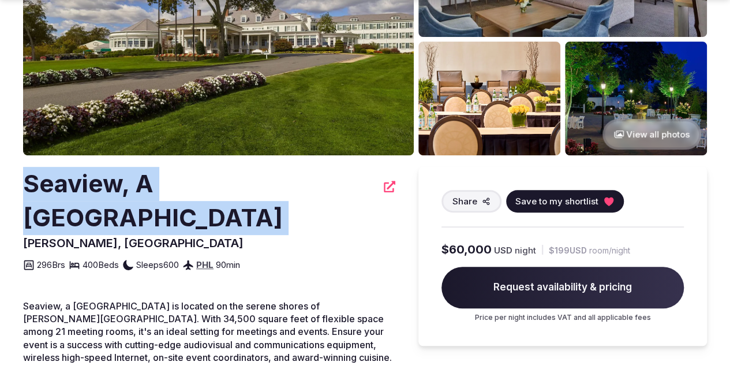
drag, startPoint x: 31, startPoint y: 180, endPoint x: 356, endPoint y: 185, distance: 325.0
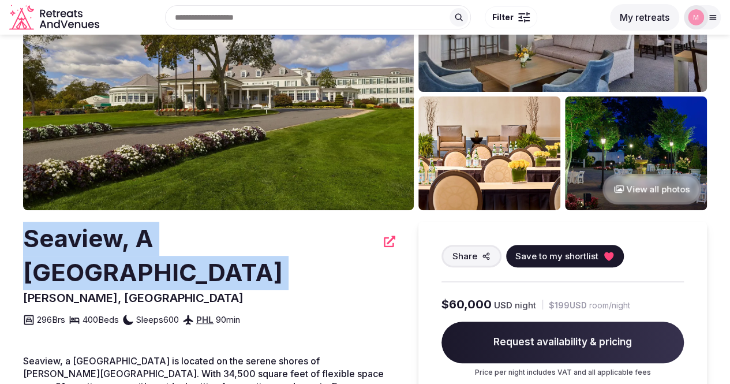
scroll to position [127, 0]
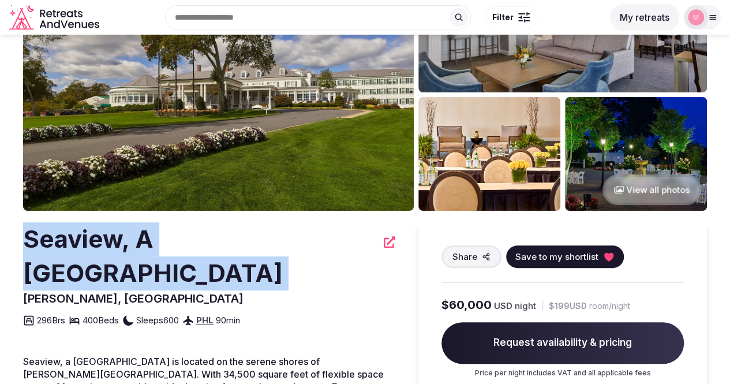
copy div "Seaview, A Dolce Hotel"
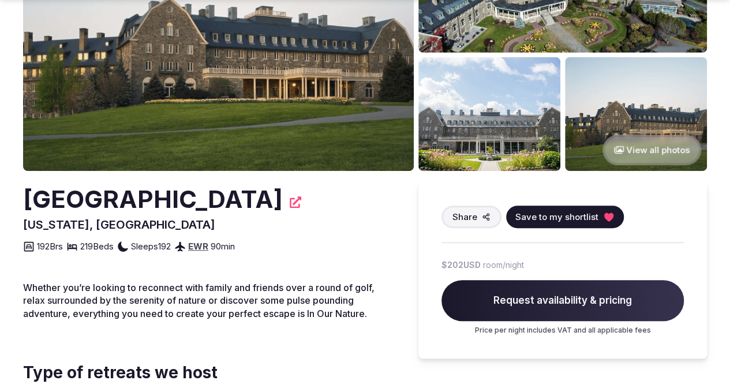
scroll to position [168, 0]
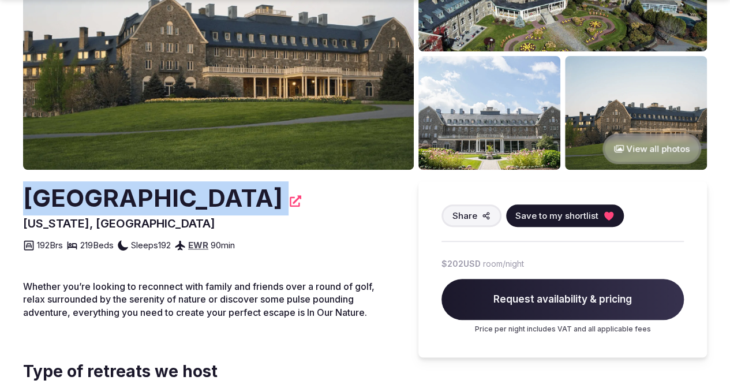
drag, startPoint x: 24, startPoint y: 203, endPoint x: 204, endPoint y: 193, distance: 179.8
click at [180, 201] on h2 "Skytop Lodge" at bounding box center [153, 198] width 260 height 34
drag, startPoint x: 203, startPoint y: 203, endPoint x: 9, endPoint y: 203, distance: 193.4
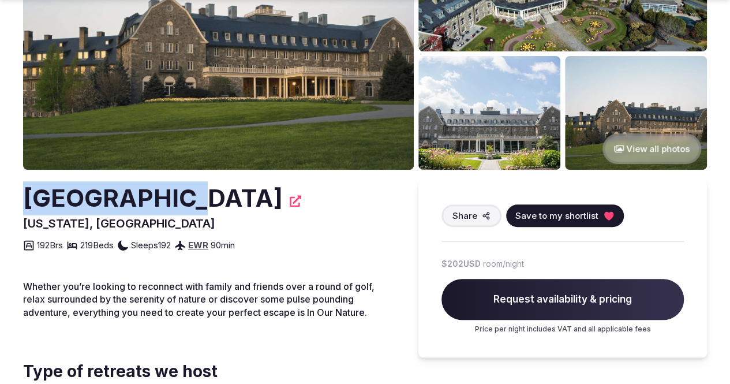
copy h2 "Skytop Lodge"
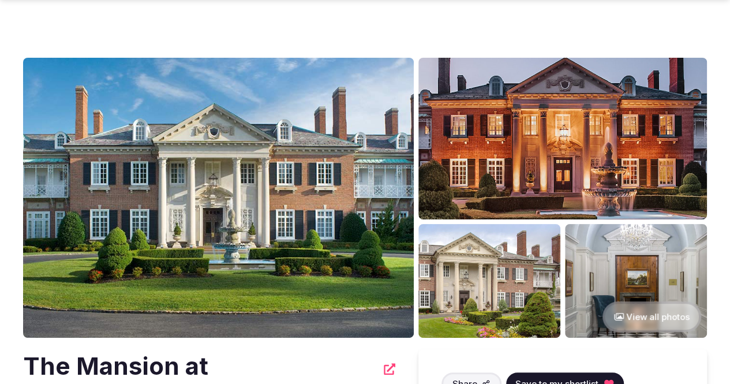
scroll to position [143, 0]
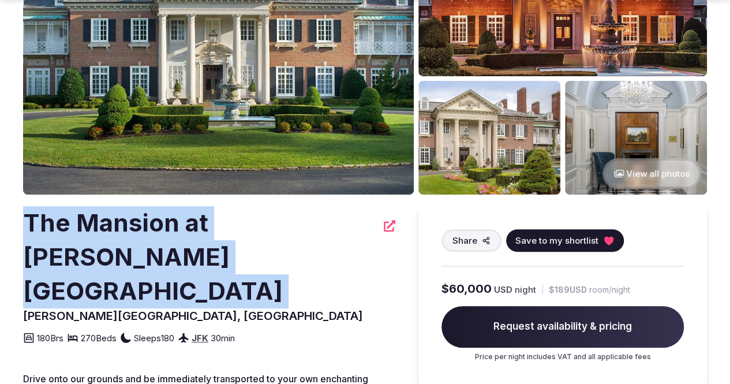
drag, startPoint x: 22, startPoint y: 221, endPoint x: 379, endPoint y: 211, distance: 356.9
copy div "The Mansion at Glen Cove"
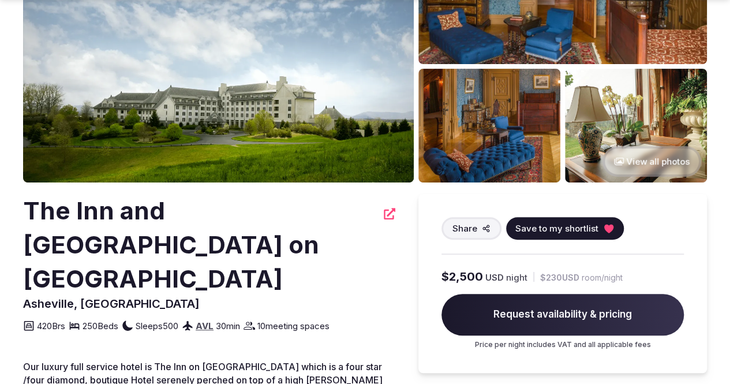
scroll to position [170, 0]
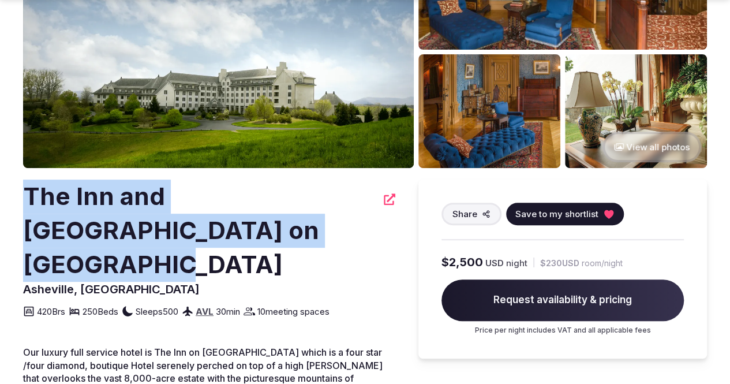
drag, startPoint x: 287, startPoint y: 229, endPoint x: 21, endPoint y: 182, distance: 269.6
copy h2 "The Inn and Village Hotel on Biltmore Estate"
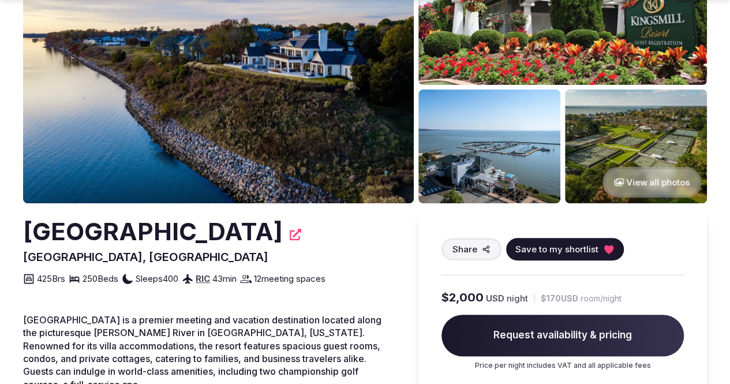
scroll to position [135, 0]
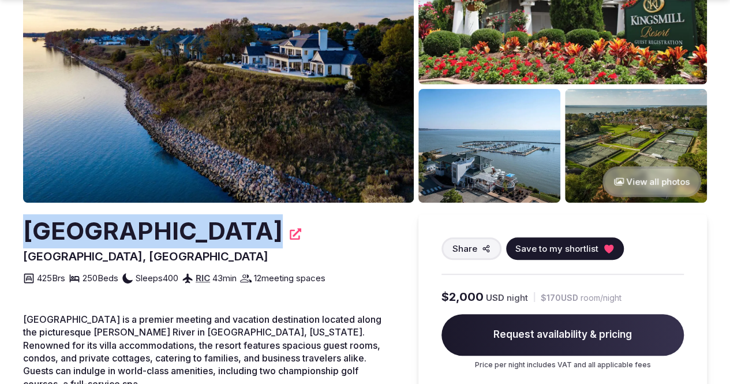
drag, startPoint x: 21, startPoint y: 236, endPoint x: 238, endPoint y: 229, distance: 217.7
copy h2 "Kingsmill Resort"
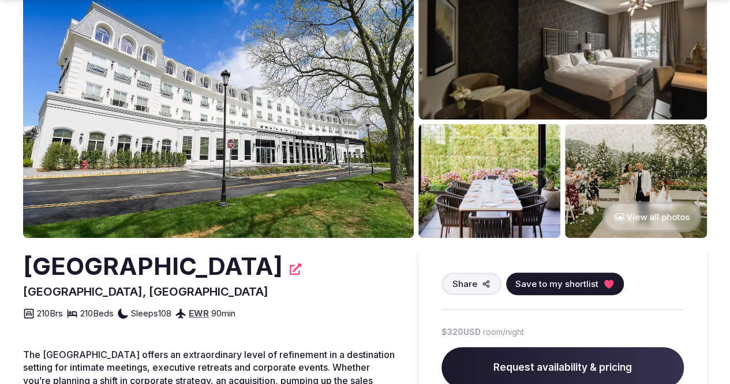
scroll to position [101, 0]
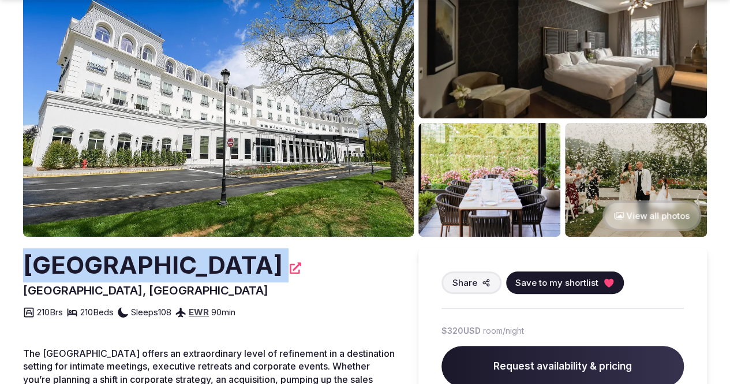
drag, startPoint x: 28, startPoint y: 271, endPoint x: 302, endPoint y: 262, distance: 274.9
copy div "Chateau Grande Hotel"
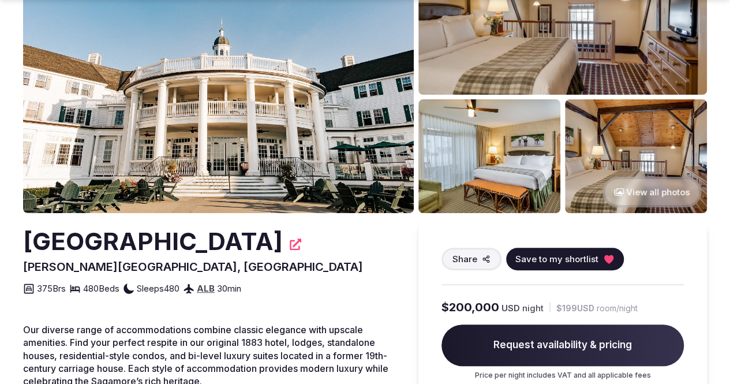
scroll to position [126, 0]
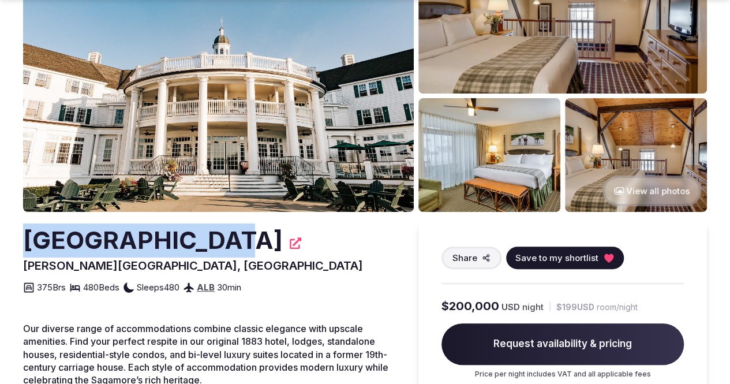
drag, startPoint x: 40, startPoint y: 247, endPoint x: 237, endPoint y: 250, distance: 196.9
click at [237, 250] on h2 "Sagamore Resort" at bounding box center [153, 240] width 260 height 34
copy h2 "Sagamore Resort"
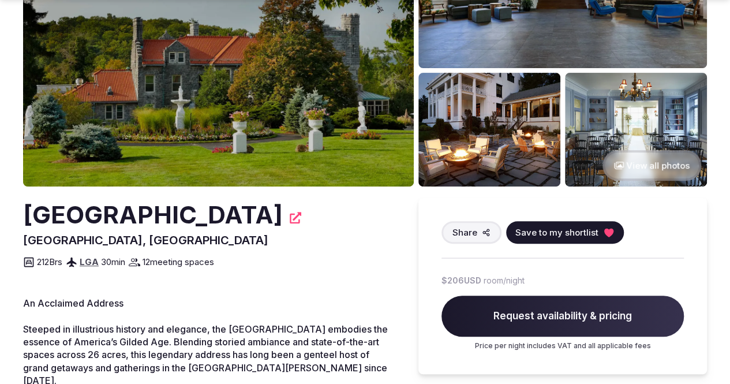
scroll to position [152, 0]
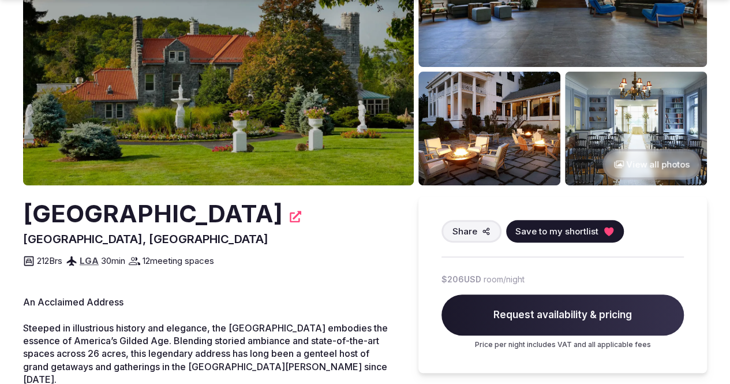
drag, startPoint x: 32, startPoint y: 212, endPoint x: 324, endPoint y: 210, distance: 292.1
copy h2 "Tarrytown House Estate"
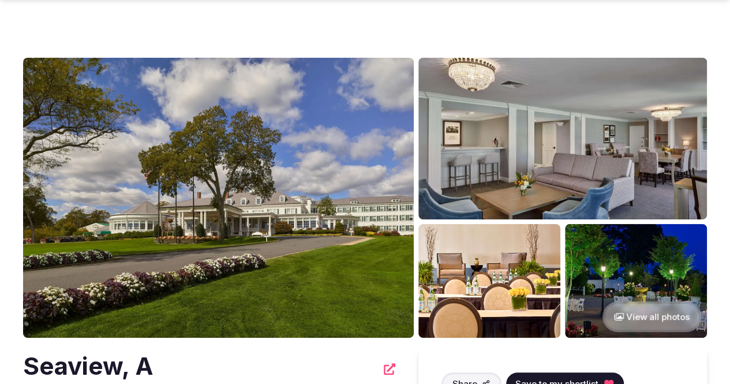
scroll to position [147, 0]
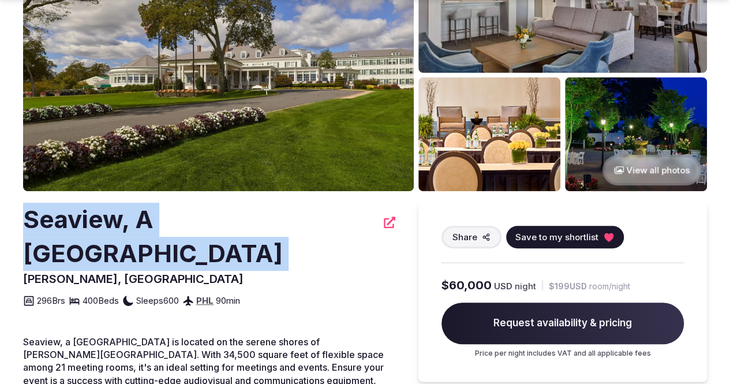
drag, startPoint x: 20, startPoint y: 227, endPoint x: 323, endPoint y: 215, distance: 303.3
copy div "Seaview, A [GEOGRAPHIC_DATA]"
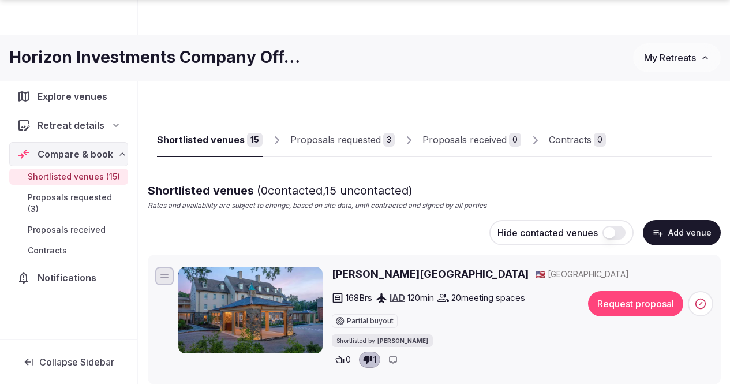
scroll to position [462, 0]
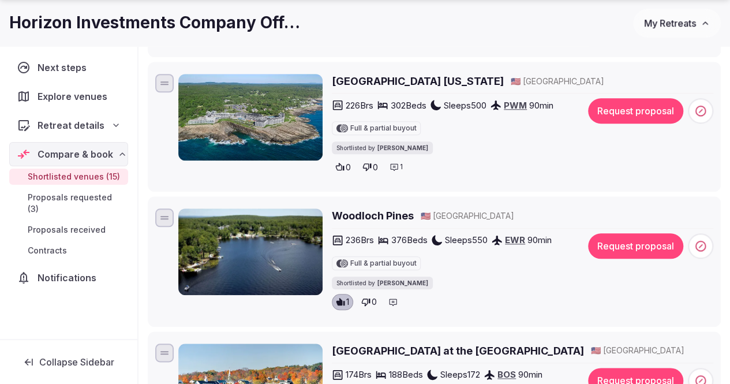
click at [380, 216] on h2 "Woodloch Pines" at bounding box center [373, 215] width 82 height 14
click at [363, 298] on icon at bounding box center [366, 302] width 9 height 8
click at [391, 298] on icon at bounding box center [393, 301] width 9 height 9
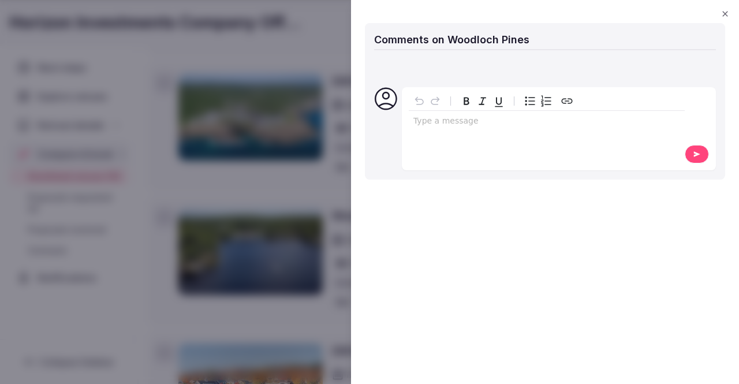
click at [724, 12] on icon "button" at bounding box center [724, 13] width 9 height 9
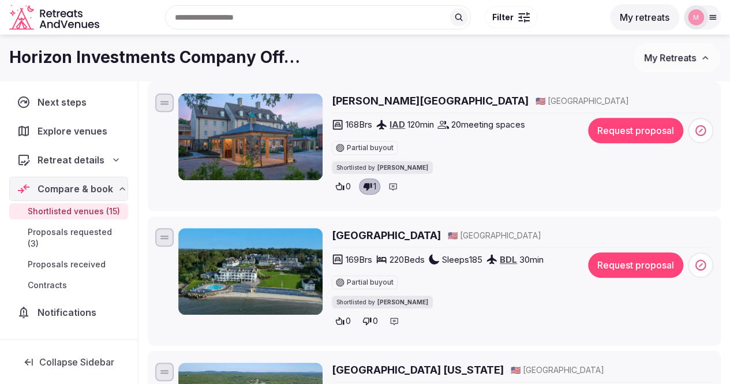
scroll to position [173, 0]
click at [397, 240] on h2 "Water's Edge Resort" at bounding box center [386, 235] width 109 height 14
click at [368, 317] on icon at bounding box center [367, 321] width 9 height 8
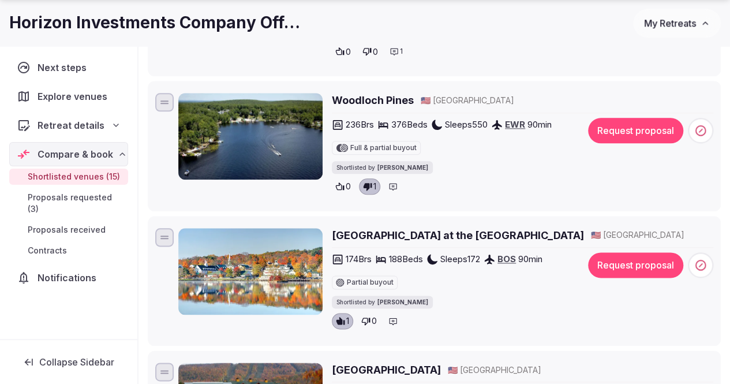
scroll to position [635, 0]
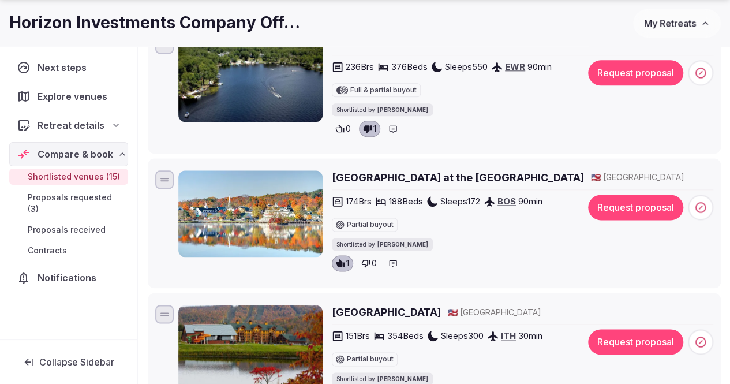
click at [386, 178] on h2 "Mill Falls at the Lake" at bounding box center [458, 177] width 252 height 14
click at [373, 259] on span "0" at bounding box center [374, 263] width 5 height 12
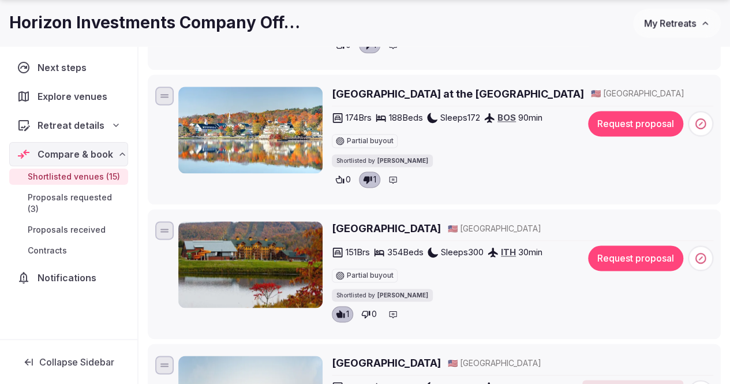
scroll to position [750, 0]
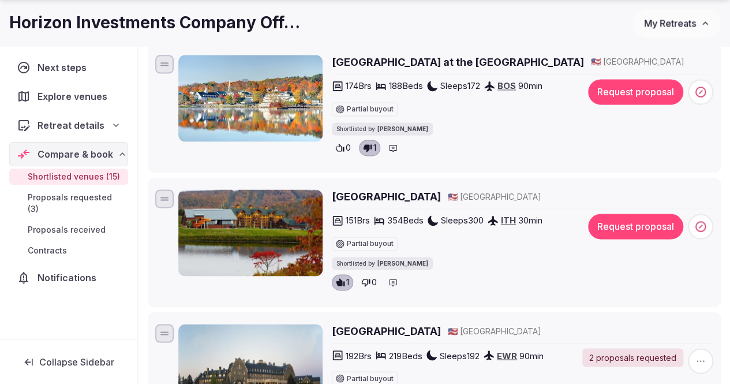
click at [391, 199] on h2 "Greek Peak Mountain Resort" at bounding box center [386, 196] width 109 height 14
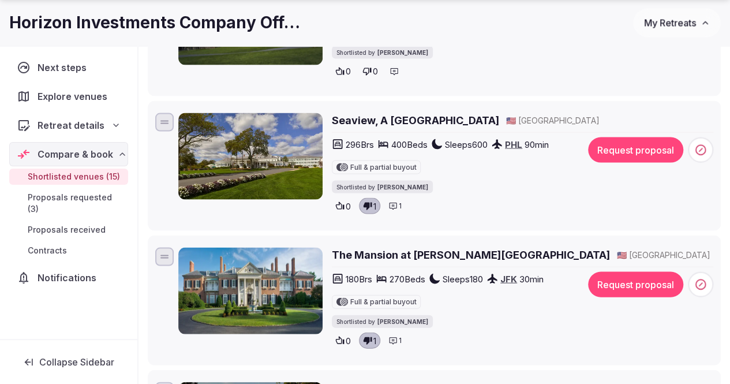
scroll to position [1097, 0]
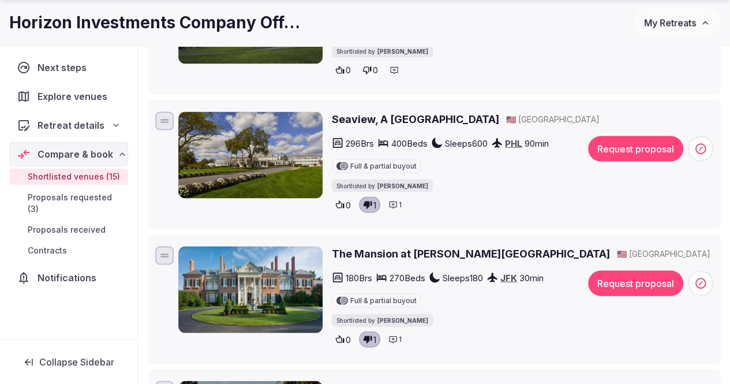
click at [344, 66] on icon at bounding box center [340, 70] width 9 height 8
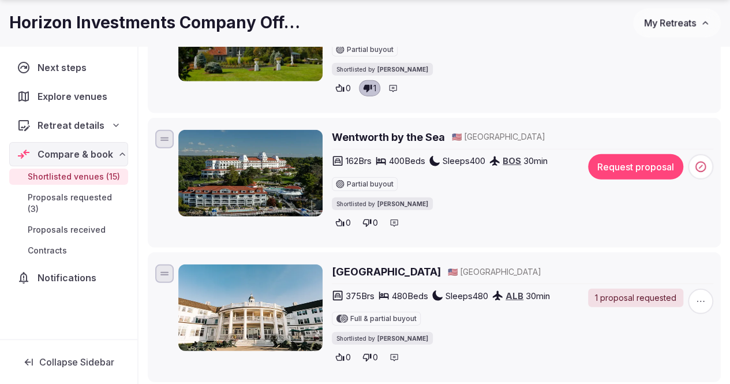
scroll to position [1501, 0]
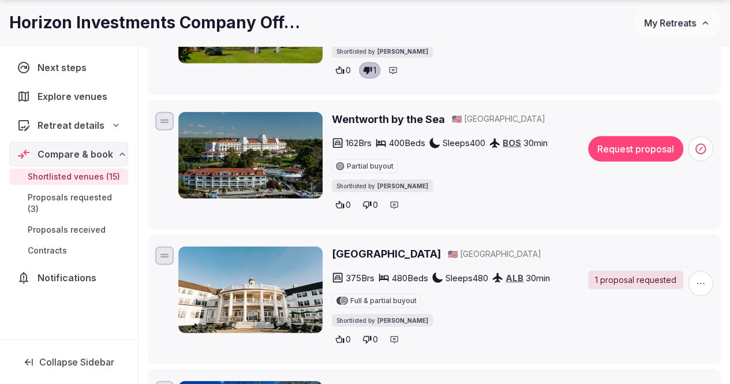
click at [338, 335] on icon at bounding box center [339, 339] width 9 height 9
click at [359, 118] on h2 "Wentworth by the Sea" at bounding box center [388, 119] width 113 height 14
click at [346, 200] on span "0" at bounding box center [348, 205] width 5 height 12
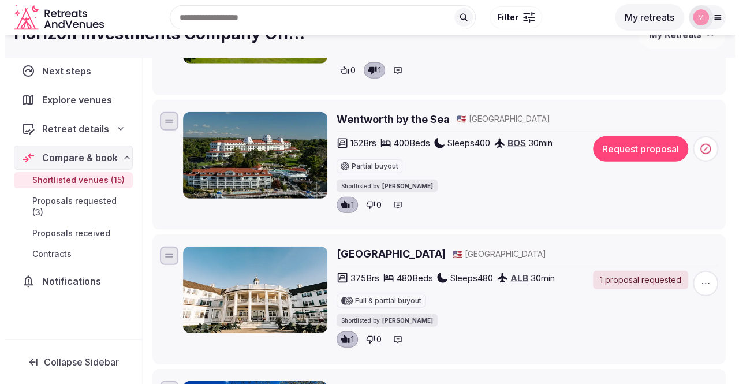
scroll to position [1443, 0]
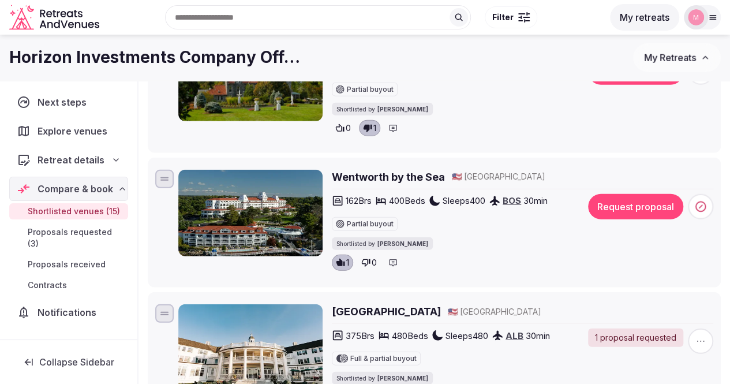
click at [619, 201] on button "Request proposal" at bounding box center [635, 206] width 95 height 25
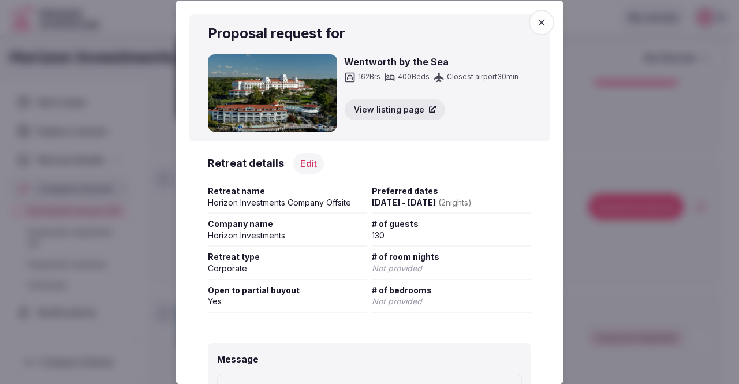
click at [397, 197] on span "Oct 6th - 8th, 2025 ( 2 night s )" at bounding box center [422, 202] width 100 height 10
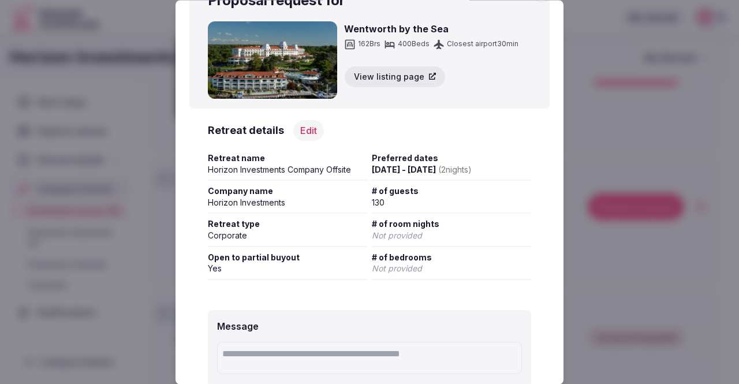
scroll to position [58, 0]
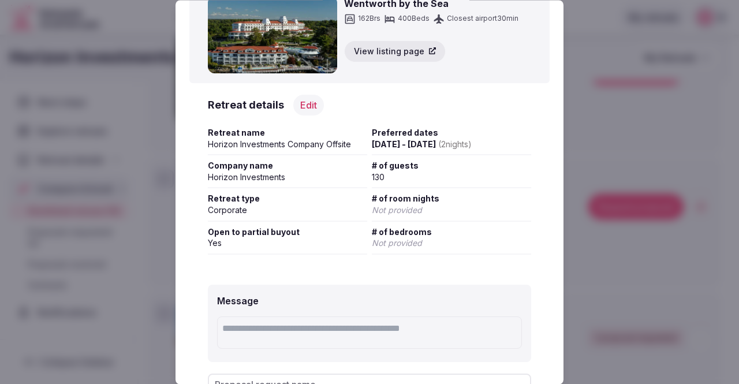
click at [286, 327] on textarea at bounding box center [369, 333] width 305 height 32
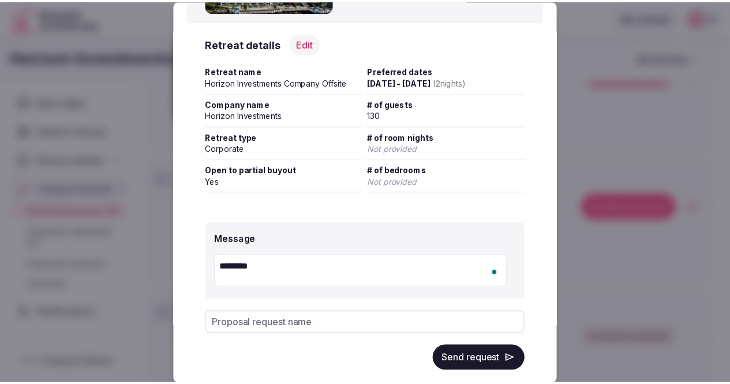
scroll to position [121, 0]
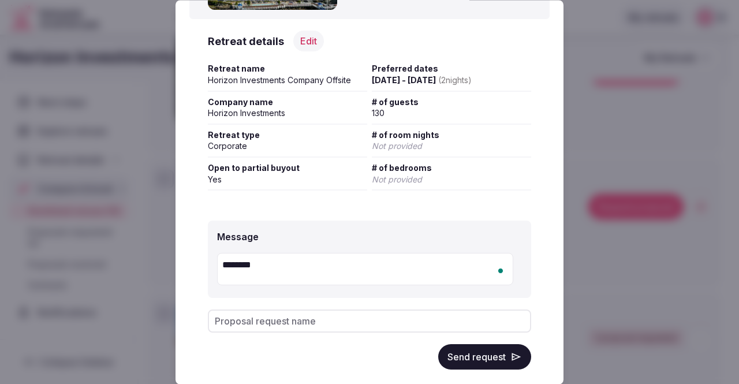
type textarea "********"
click at [286, 327] on input "Proposal request name" at bounding box center [369, 321] width 323 height 23
type input "**********"
click at [421, 352] on div "Send request" at bounding box center [369, 357] width 323 height 25
click at [438, 356] on button "Send request" at bounding box center [484, 357] width 93 height 25
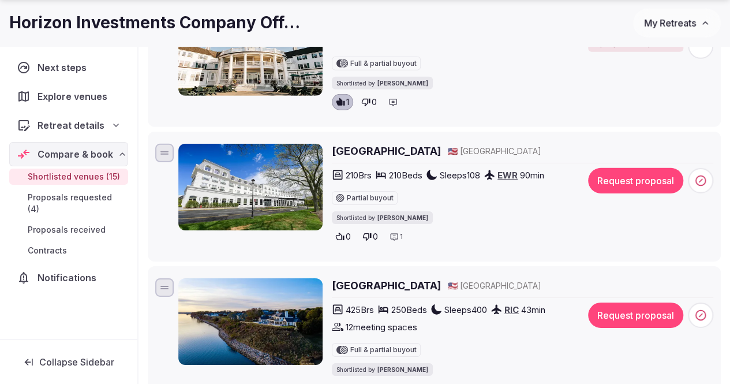
scroll to position [1790, 0]
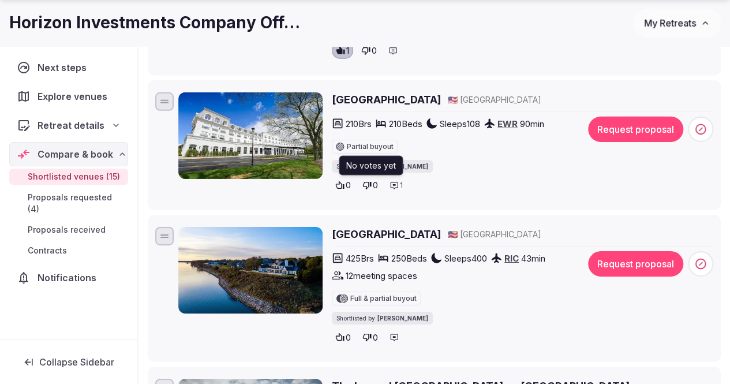
click at [368, 182] on icon at bounding box center [367, 186] width 9 height 8
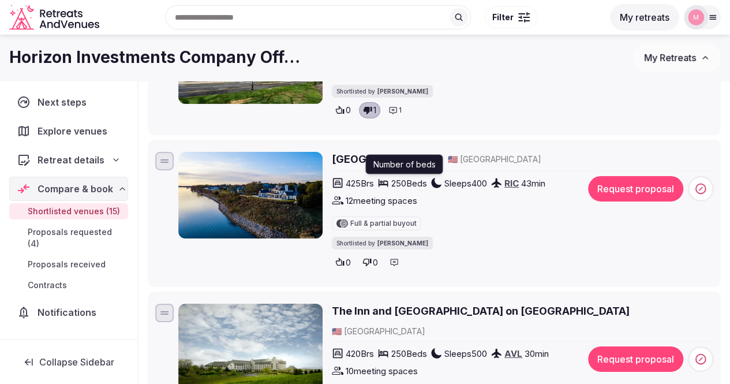
scroll to position [1847, 0]
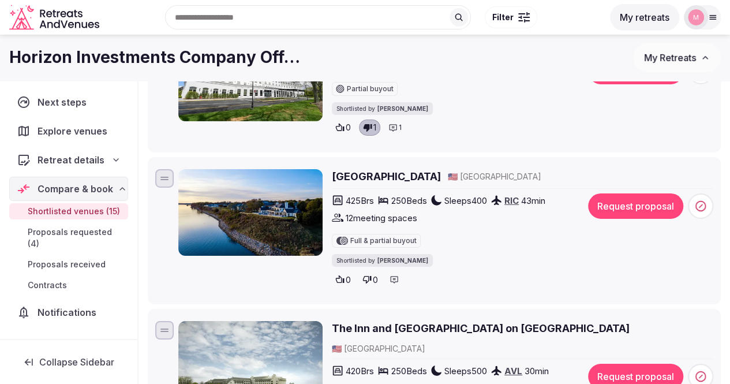
click at [389, 172] on h2 "Kingsmill Resort" at bounding box center [386, 176] width 109 height 14
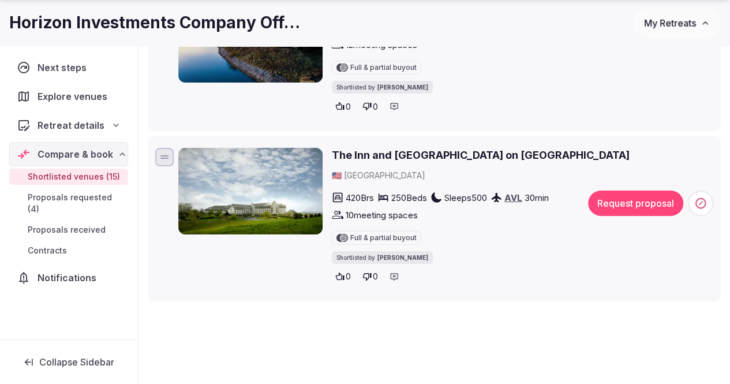
scroll to position [2078, 0]
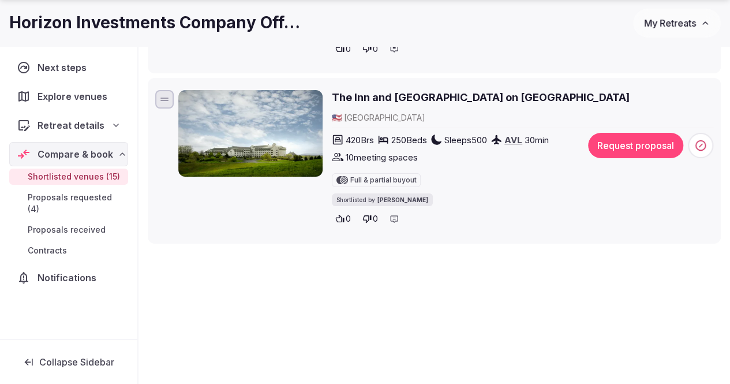
click at [398, 90] on h2 "The Inn and Village Hotel on Biltmore Estate" at bounding box center [481, 97] width 298 height 14
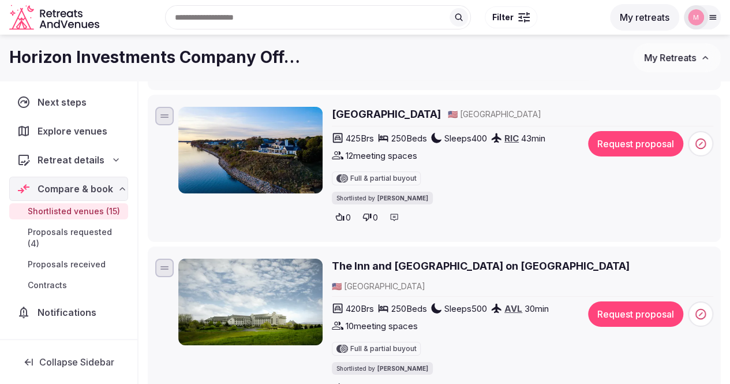
scroll to position [1905, 0]
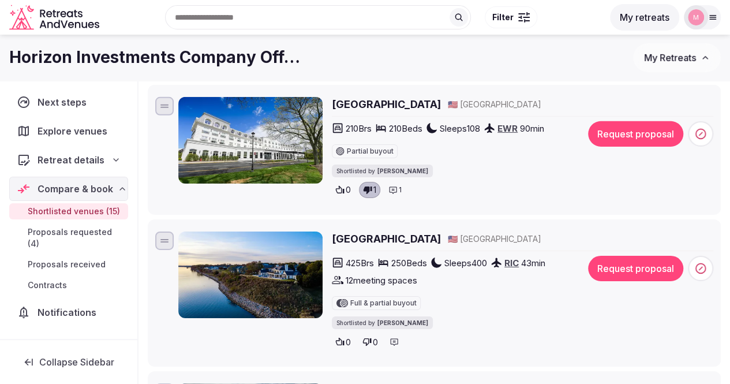
scroll to position [1616, 0]
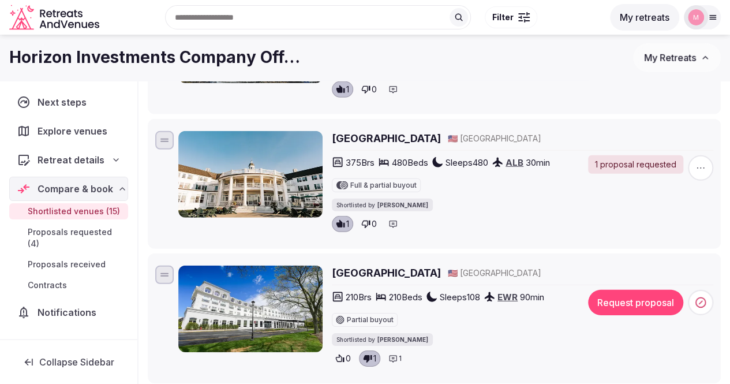
click at [384, 135] on h2 "Sagamore Resort" at bounding box center [386, 138] width 109 height 14
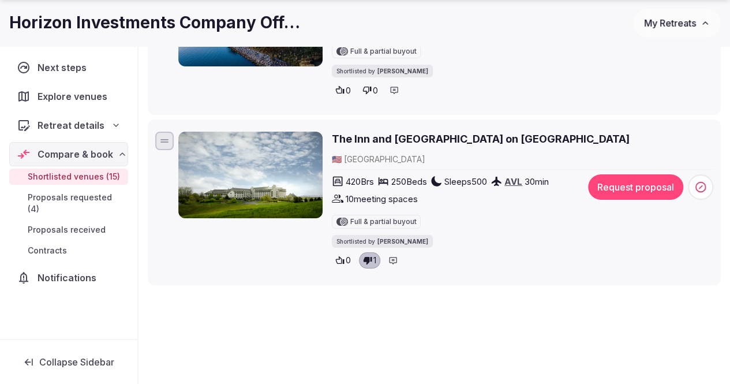
scroll to position [2080, 0]
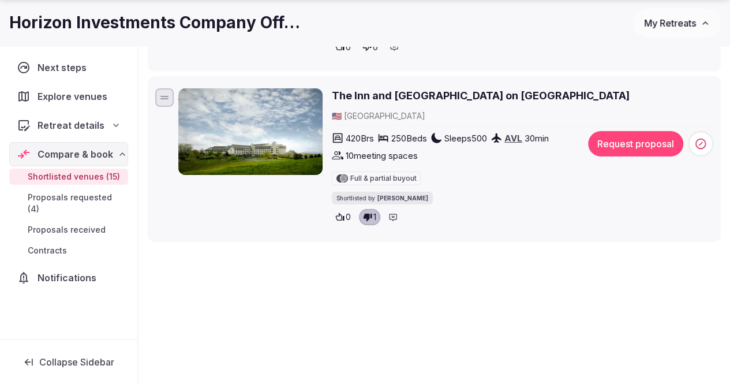
click at [394, 88] on h2 "The Inn and Village Hotel on Biltmore Estate" at bounding box center [481, 95] width 298 height 14
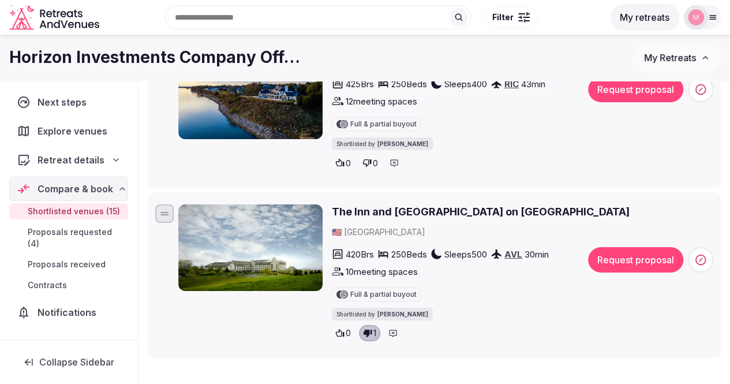
scroll to position [1907, 0]
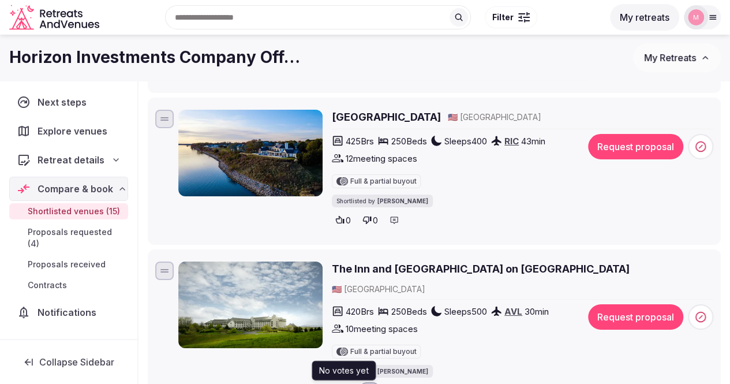
click at [369, 383] on icon at bounding box center [368, 391] width 9 height 8
click at [338, 383] on icon at bounding box center [339, 390] width 9 height 9
click at [613, 304] on button "Request proposal" at bounding box center [635, 316] width 95 height 25
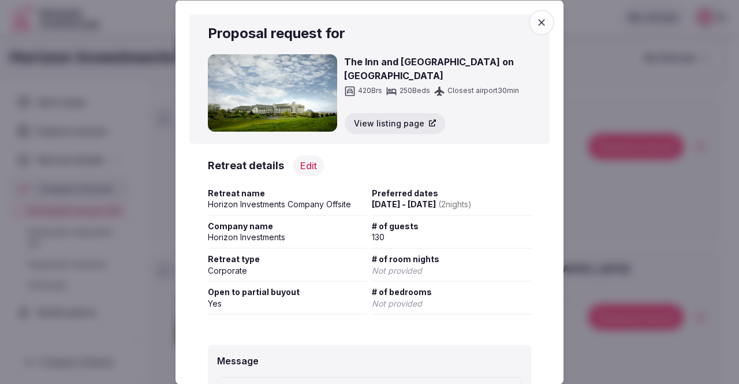
click at [536, 26] on icon "button" at bounding box center [542, 22] width 12 height 12
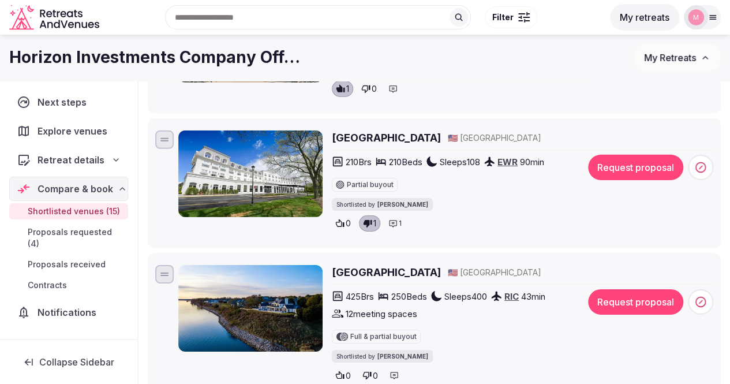
scroll to position [1734, 0]
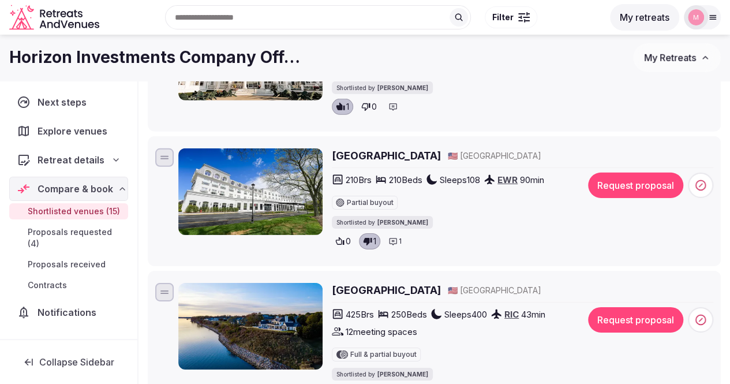
click at [381, 351] on span "Full & partial buyout" at bounding box center [383, 354] width 66 height 7
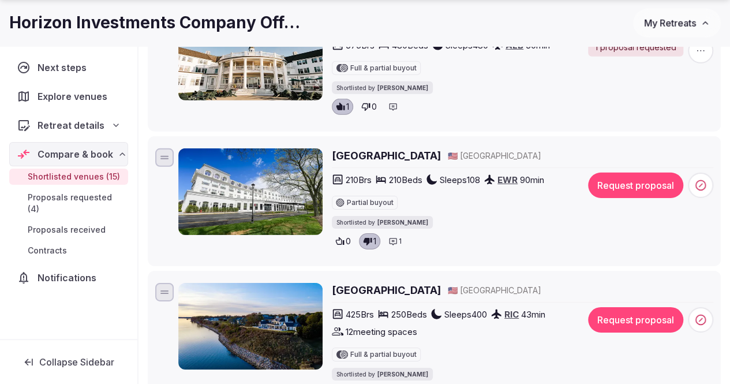
click at [163, 283] on div at bounding box center [164, 292] width 18 height 18
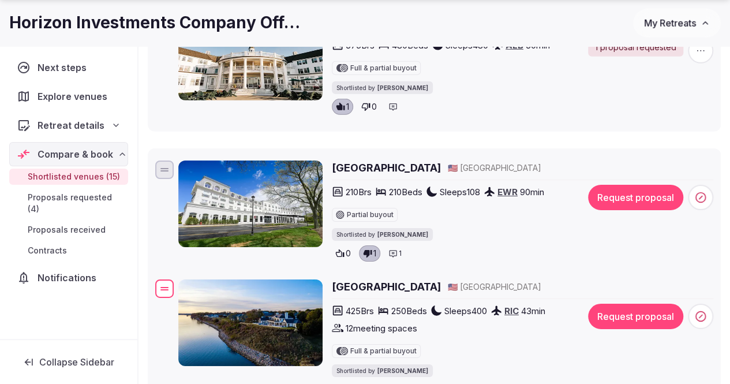
drag, startPoint x: 165, startPoint y: 294, endPoint x: 193, endPoint y: 290, distance: 27.9
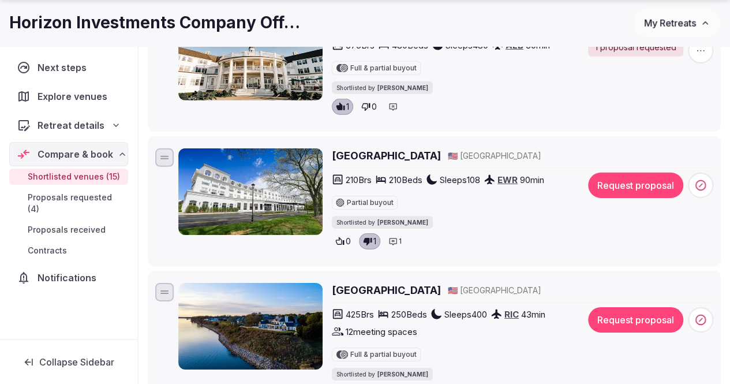
drag, startPoint x: 169, startPoint y: 161, endPoint x: 180, endPoint y: 218, distance: 58.2
click at [169, 161] on div at bounding box center [164, 157] width 18 height 18
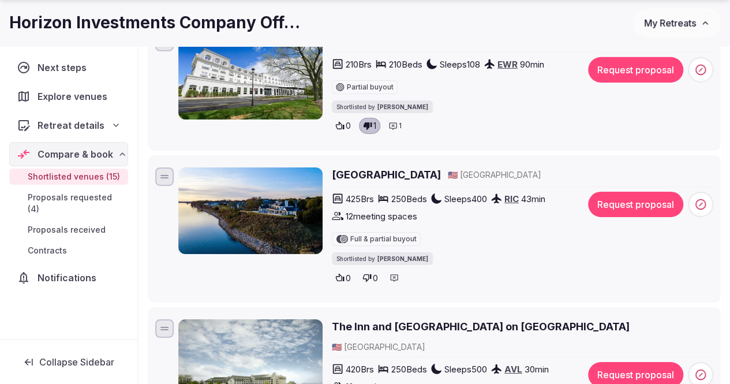
click at [484, 130] on div "Chateau Grande Hotel 🇺🇸 United States 210 Brs 210 Beds Sleeps 108 EWR 90 min Pa…" at bounding box center [523, 86] width 382 height 106
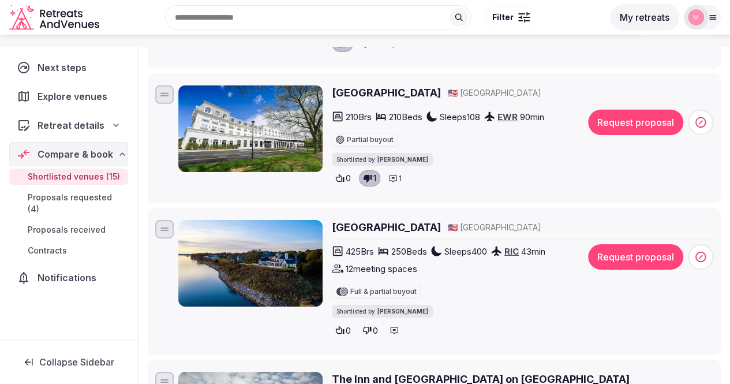
scroll to position [1734, 0]
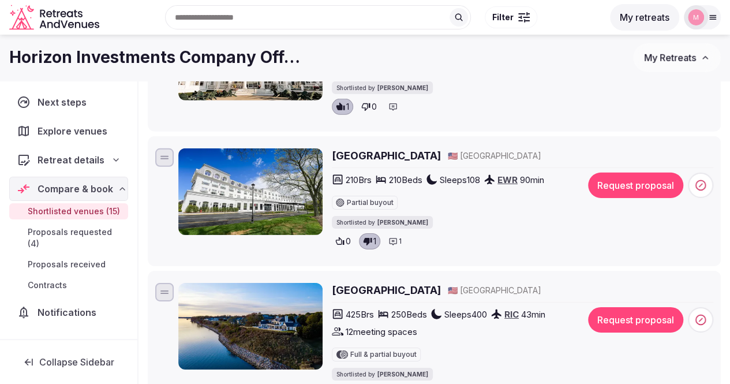
click at [164, 156] on div at bounding box center [164, 157] width 18 height 18
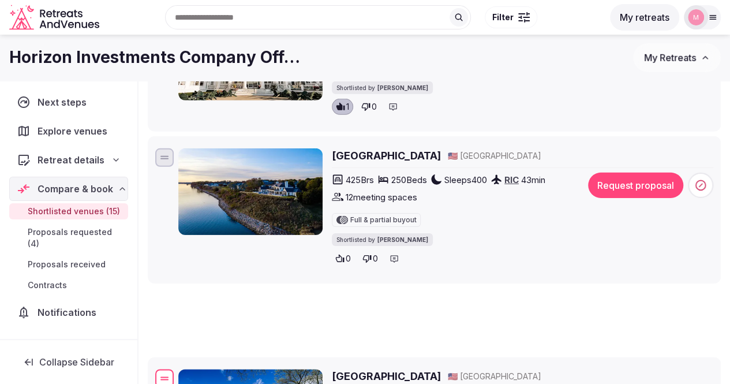
scroll to position [1764, 0]
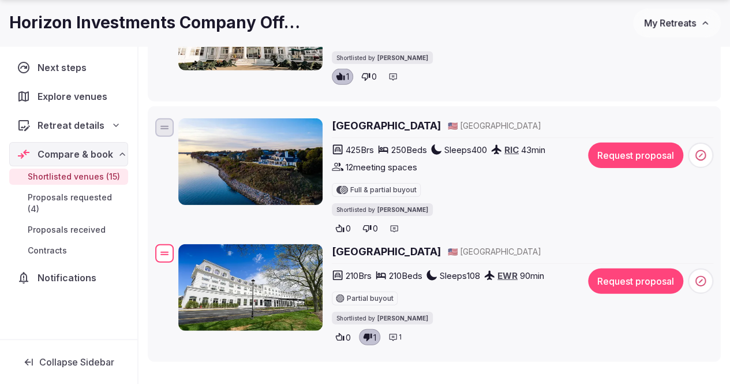
drag, startPoint x: 169, startPoint y: 155, endPoint x: 213, endPoint y: 257, distance: 110.9
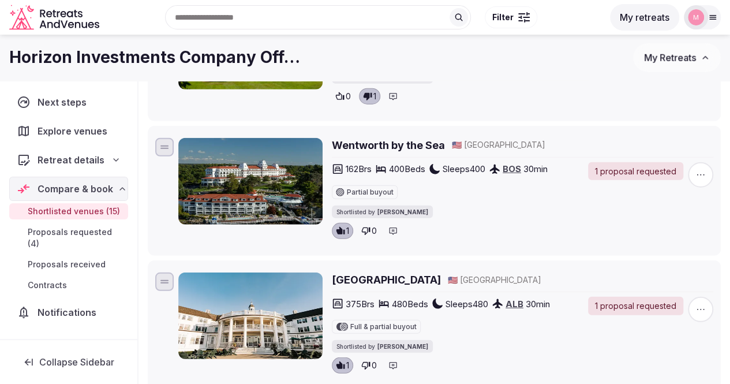
scroll to position [1417, 0]
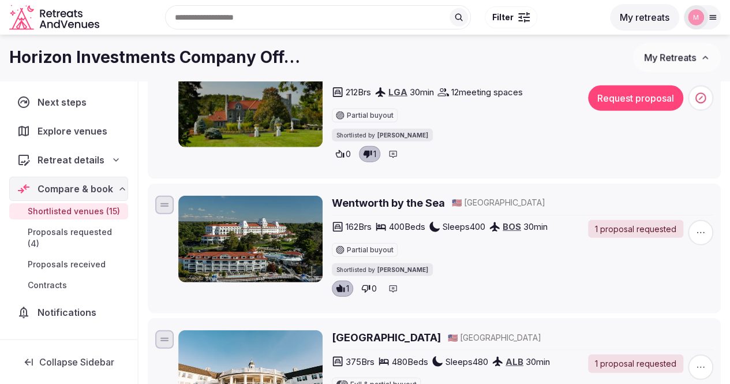
click at [164, 206] on div at bounding box center [164, 206] width 8 height 1
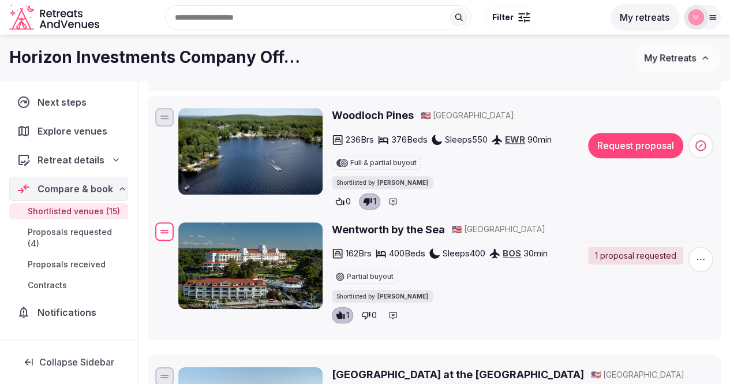
scroll to position [551, 0]
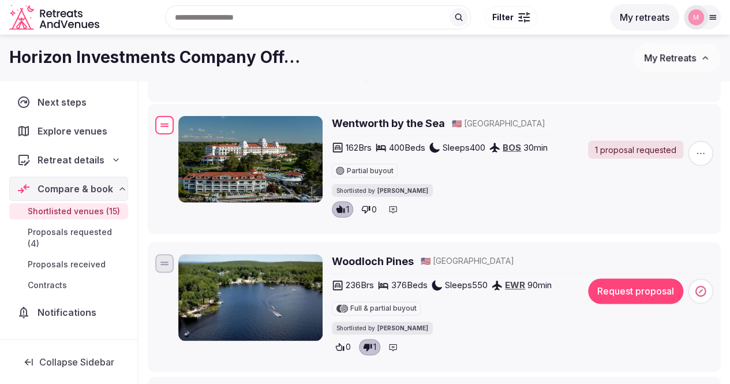
drag, startPoint x: 164, startPoint y: 203, endPoint x: 255, endPoint y: 126, distance: 119.2
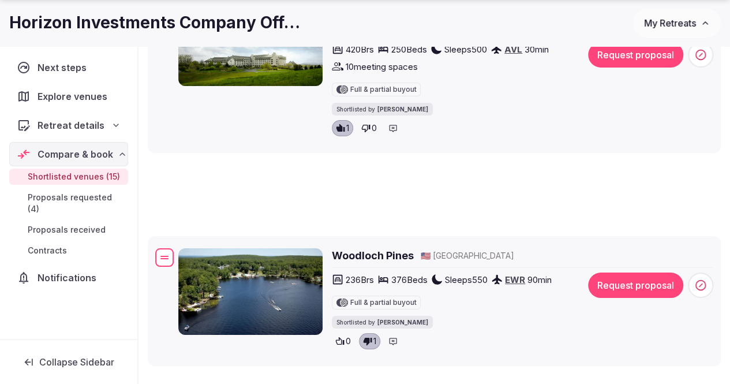
scroll to position [2080, 0]
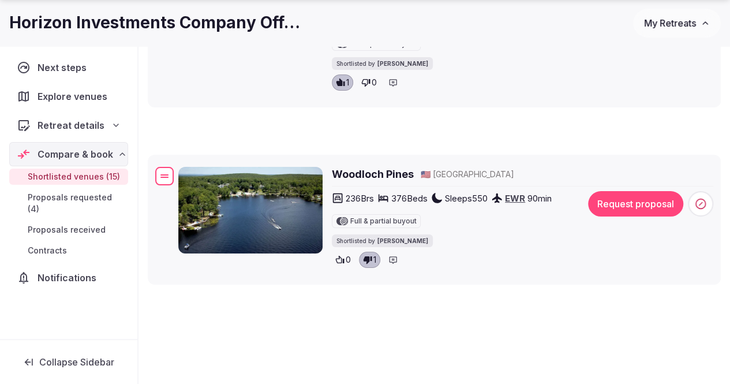
drag, startPoint x: 167, startPoint y: 147, endPoint x: 330, endPoint y: 140, distance: 162.9
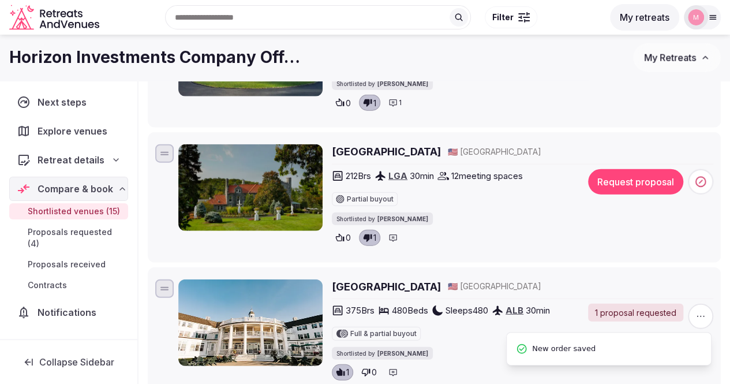
scroll to position [1329, 0]
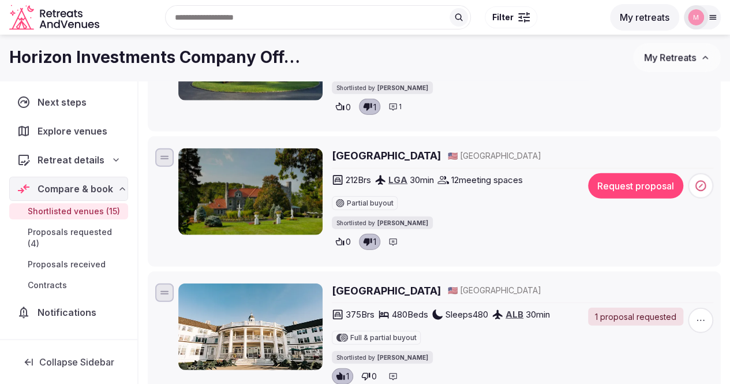
click at [171, 158] on div at bounding box center [164, 157] width 18 height 18
click at [458, 174] on span "12 meeting spaces" at bounding box center [487, 180] width 72 height 12
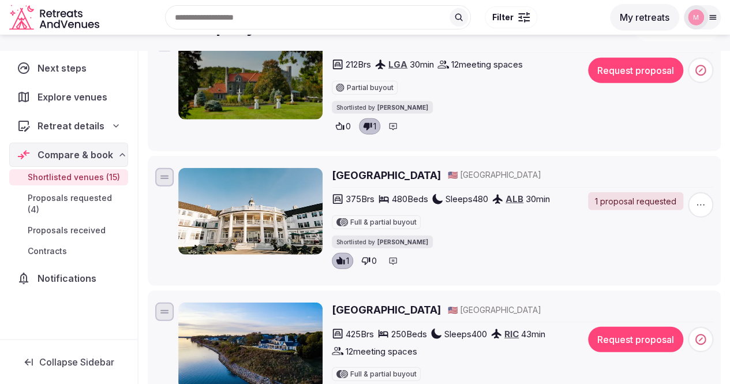
scroll to position [1387, 0]
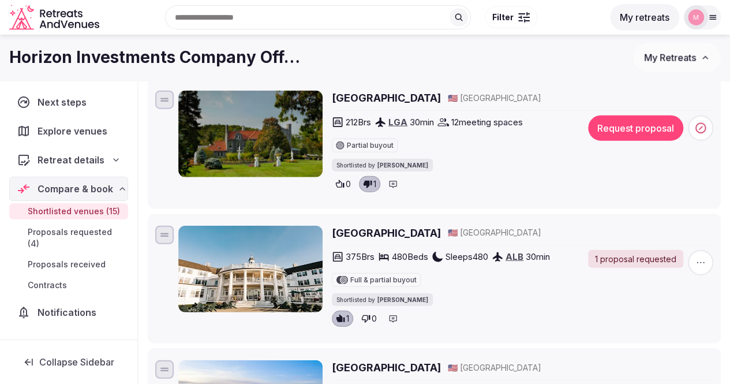
click at [166, 98] on div at bounding box center [164, 100] width 18 height 18
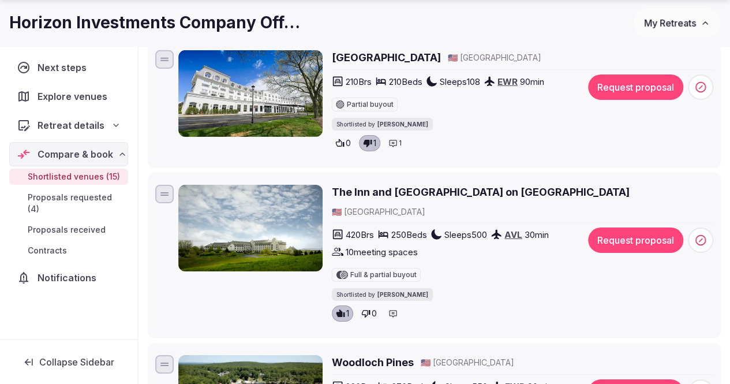
scroll to position [1714, 0]
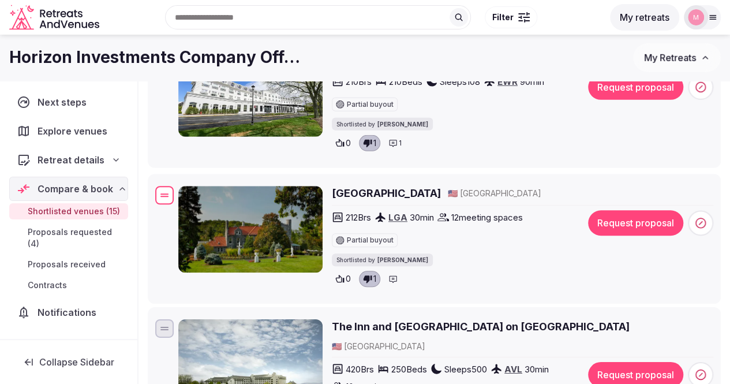
drag, startPoint x: 166, startPoint y: 98, endPoint x: 238, endPoint y: 192, distance: 118.2
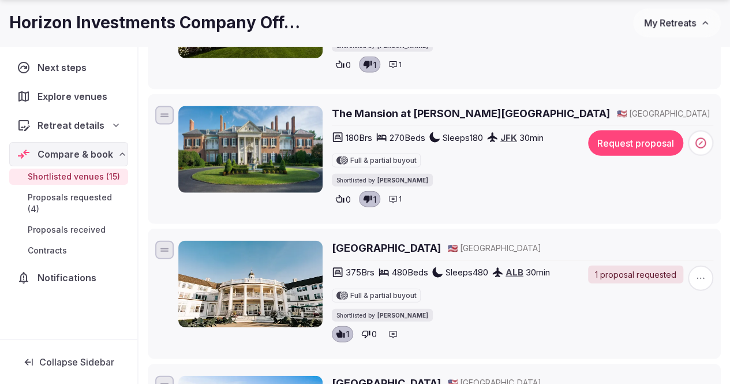
scroll to position [1253, 0]
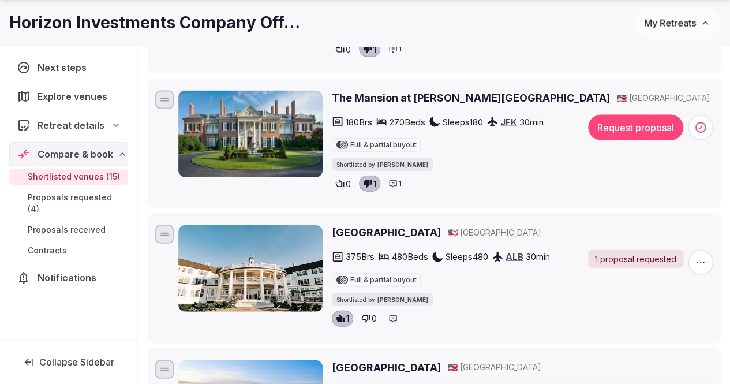
click at [166, 99] on div at bounding box center [164, 100] width 18 height 18
click at [175, 119] on div "The Mansion at Glen Cove 🇺🇸 United States 180 Brs 270 Beds Sleeps 180 JFK 30 mi…" at bounding box center [434, 143] width 563 height 110
click at [166, 101] on div at bounding box center [164, 100] width 18 height 18
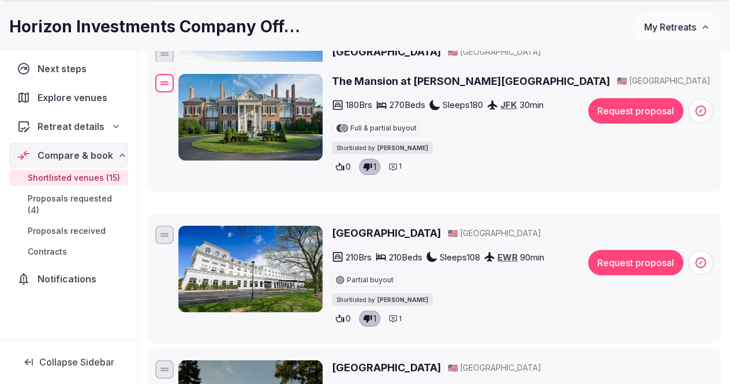
scroll to position [1581, 0]
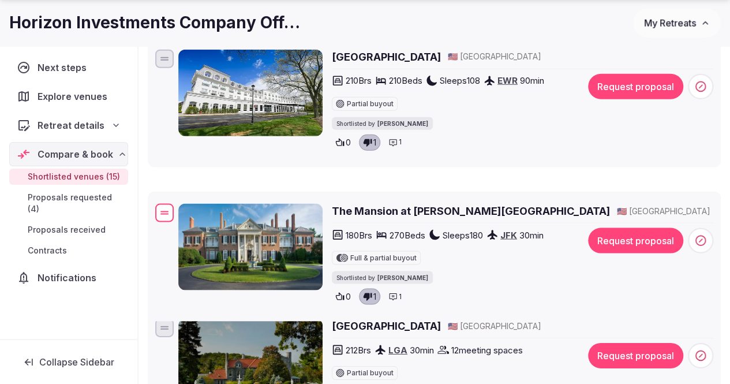
drag, startPoint x: 166, startPoint y: 100, endPoint x: 238, endPoint y: 205, distance: 127.1
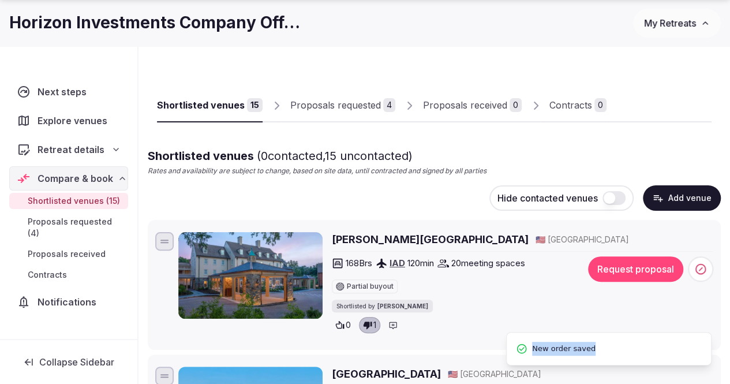
scroll to position [58, 0]
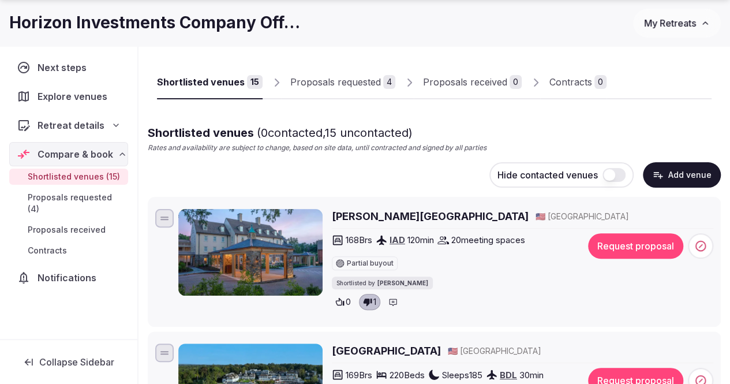
click at [163, 214] on div at bounding box center [164, 218] width 18 height 18
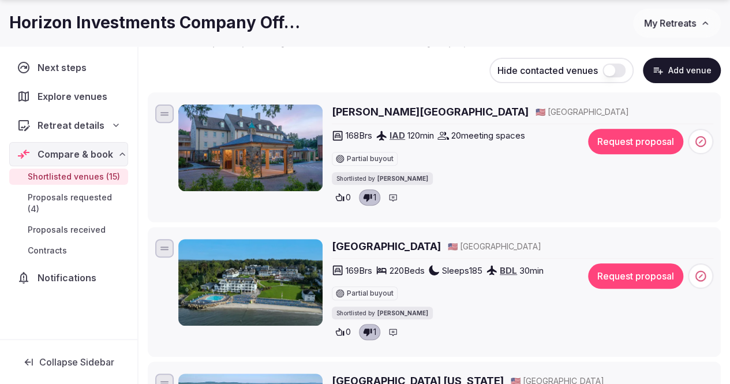
scroll to position [173, 0]
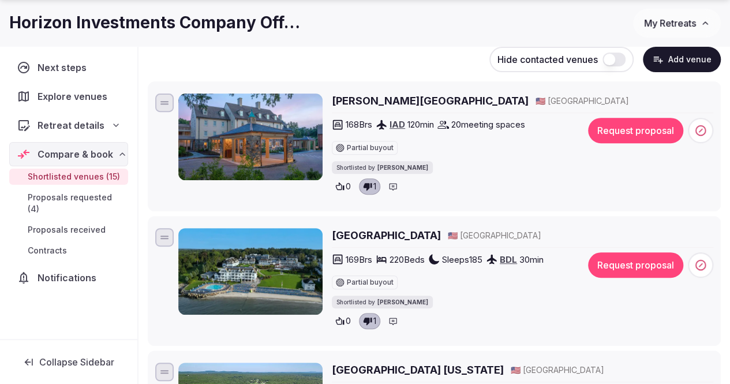
click at [407, 105] on h2 "Boar's Head Resort" at bounding box center [430, 101] width 197 height 14
click at [162, 105] on div at bounding box center [164, 103] width 18 height 18
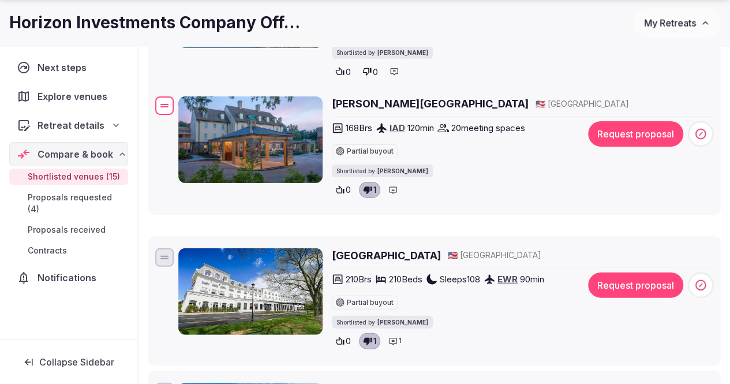
scroll to position [1406, 0]
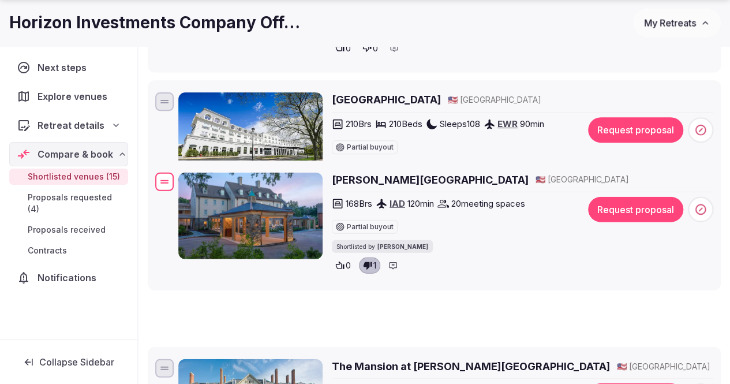
drag, startPoint x: 162, startPoint y: 104, endPoint x: 314, endPoint y: 181, distance: 170.1
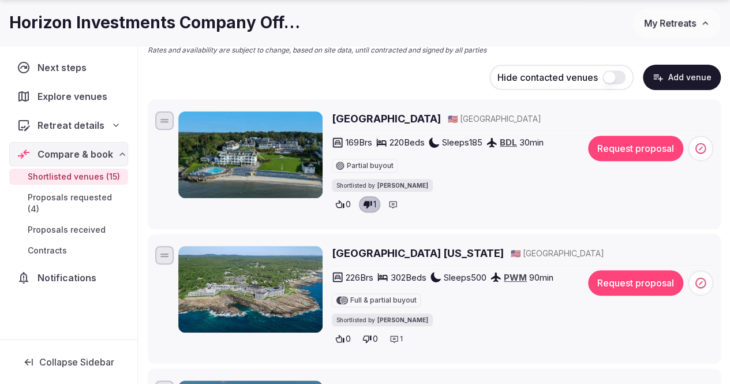
scroll to position [173, 0]
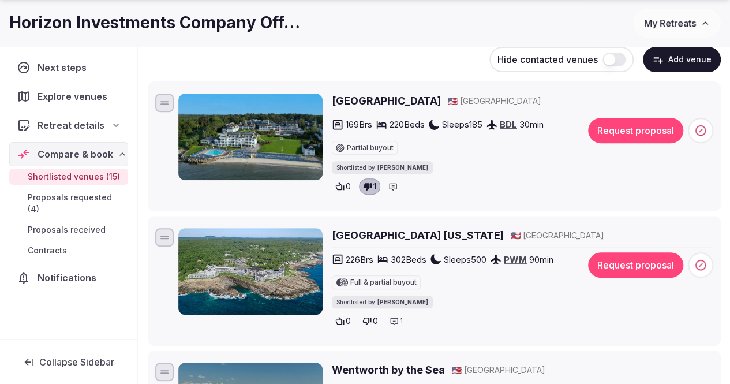
click at [155, 102] on div at bounding box center [164, 103] width 18 height 18
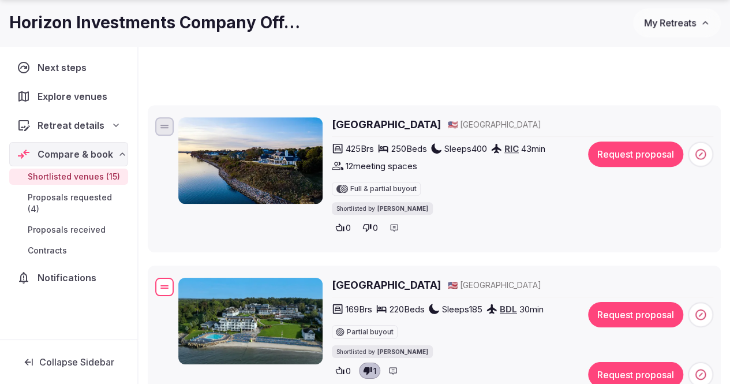
scroll to position [1175, 0]
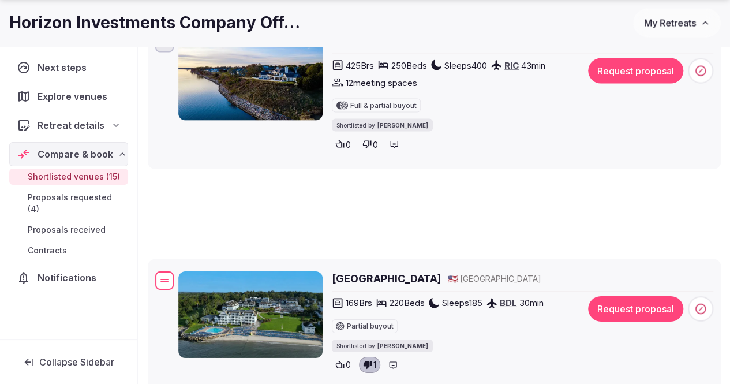
drag, startPoint x: 165, startPoint y: 101, endPoint x: 229, endPoint y: 277, distance: 187.4
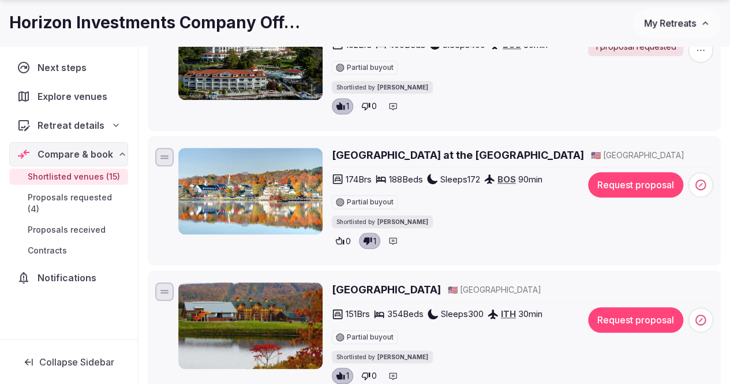
scroll to position [404, 0]
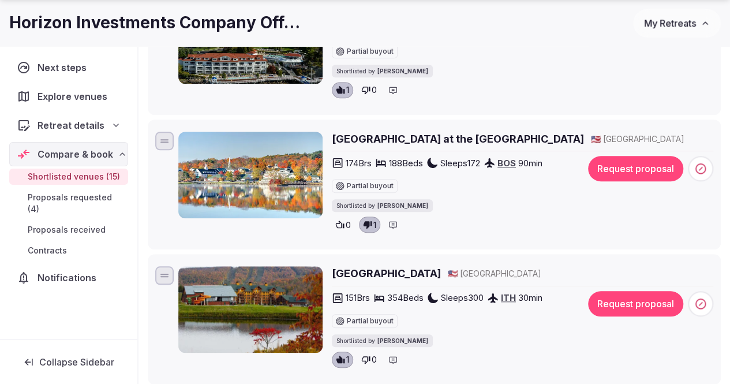
click at [161, 139] on div at bounding box center [164, 141] width 18 height 18
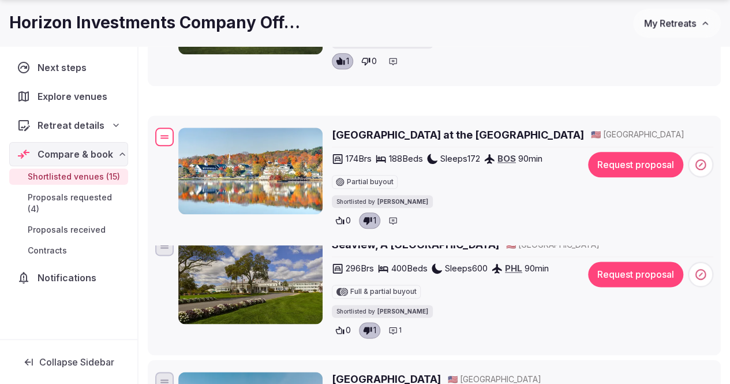
scroll to position [731, 0]
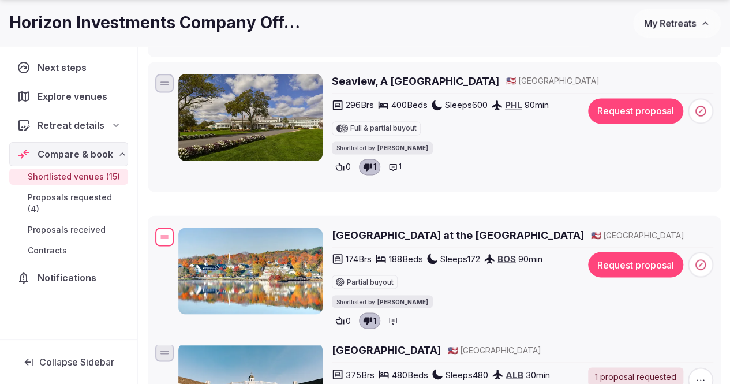
drag, startPoint x: 161, startPoint y: 141, endPoint x: 275, endPoint y: 235, distance: 148.0
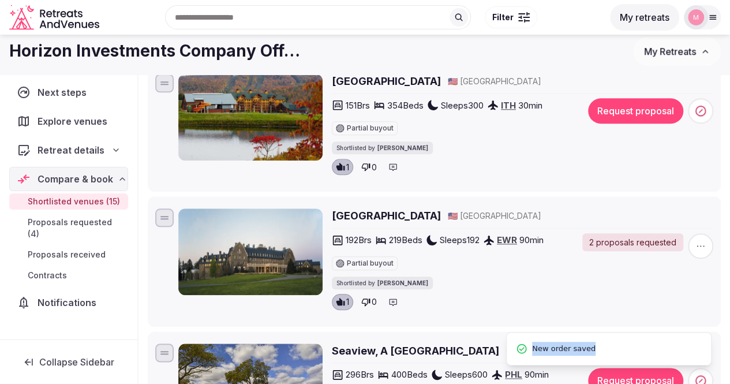
scroll to position [443, 0]
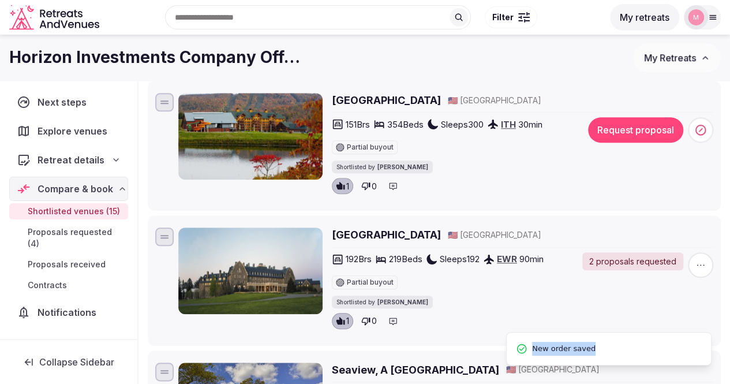
click at [175, 233] on div "Skytop Lodge 🇺🇸 United States 192 Brs 219 Beds Sleeps 192 EWR 90 min Partial bu…" at bounding box center [434, 280] width 563 height 110
click at [166, 235] on div at bounding box center [164, 235] width 8 height 1
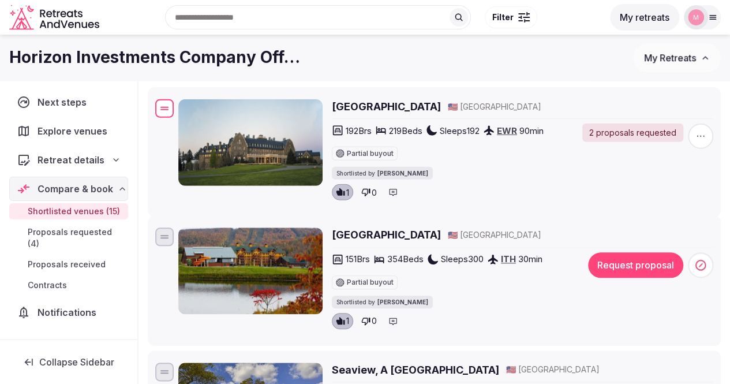
drag, startPoint x: 166, startPoint y: 234, endPoint x: 177, endPoint y: 96, distance: 137.8
click at [177, 97] on div "Skytop Lodge 🇺🇸 United States 192 Brs 219 Beds Sleeps 192 EWR 90 min Partial bu…" at bounding box center [434, 152] width 563 height 110
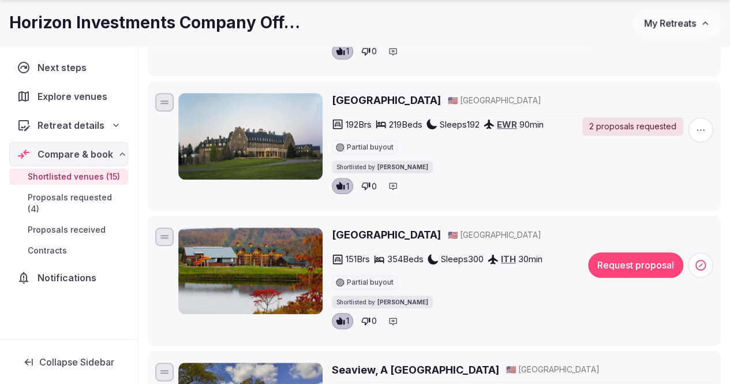
click at [371, 240] on h2 "[GEOGRAPHIC_DATA]" at bounding box center [386, 234] width 109 height 14
click at [361, 318] on icon at bounding box center [365, 320] width 9 height 9
click at [336, 317] on icon at bounding box center [340, 320] width 9 height 8
click at [364, 317] on icon at bounding box center [366, 321] width 9 height 8
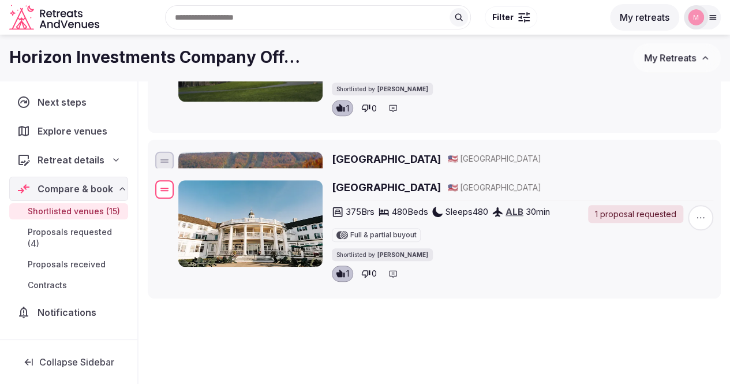
scroll to position [500, 0]
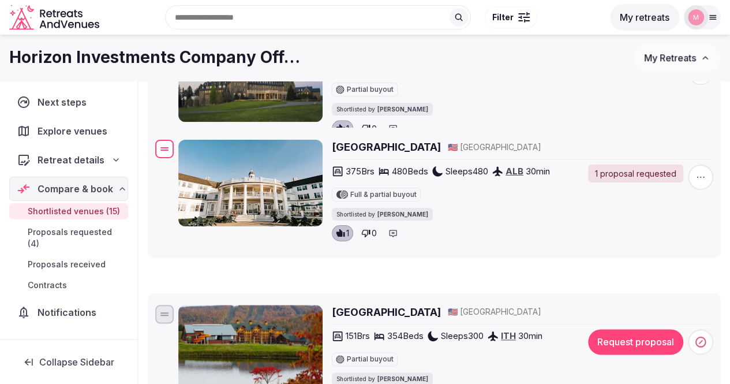
drag, startPoint x: 168, startPoint y: 294, endPoint x: 203, endPoint y: 150, distance: 148.4
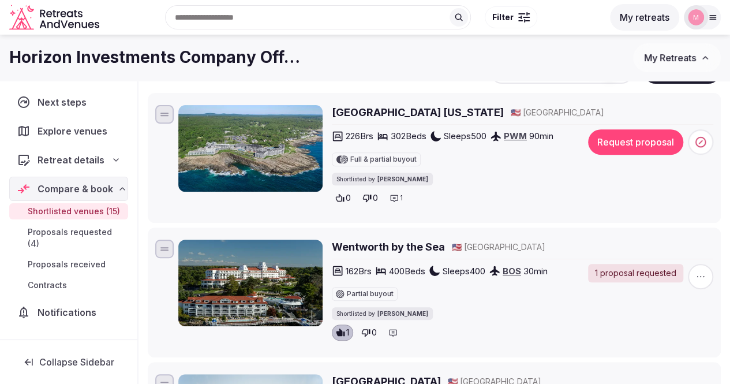
scroll to position [96, 0]
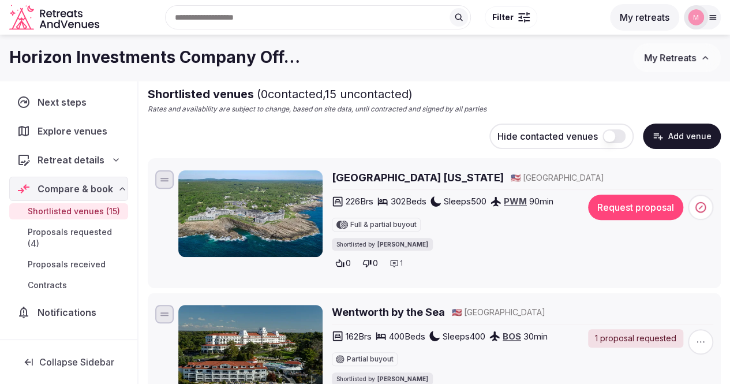
click at [171, 182] on div at bounding box center [164, 179] width 18 height 18
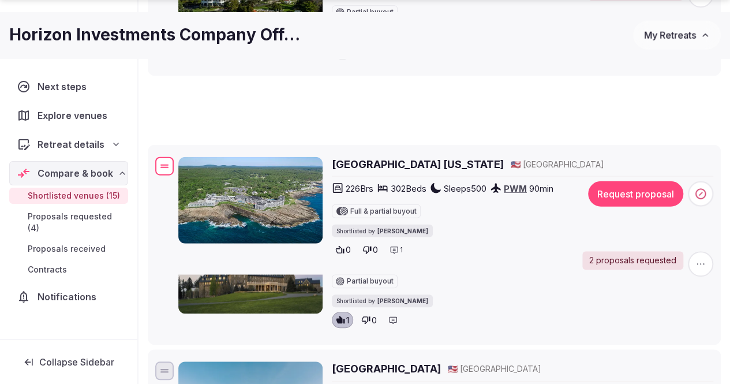
scroll to position [366, 0]
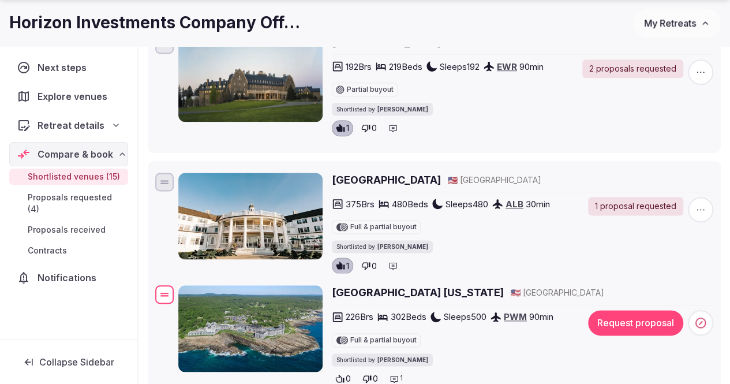
drag, startPoint x: 167, startPoint y: 182, endPoint x: 234, endPoint y: 290, distance: 126.2
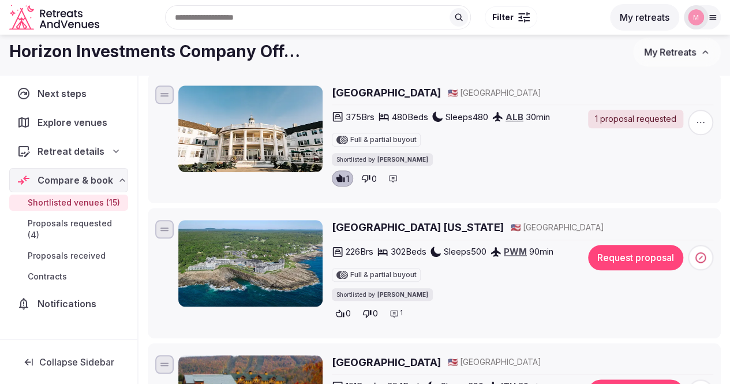
scroll to position [393, 0]
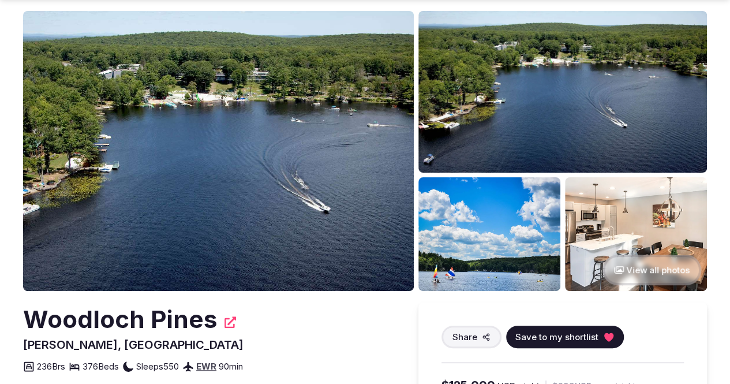
scroll to position [58, 0]
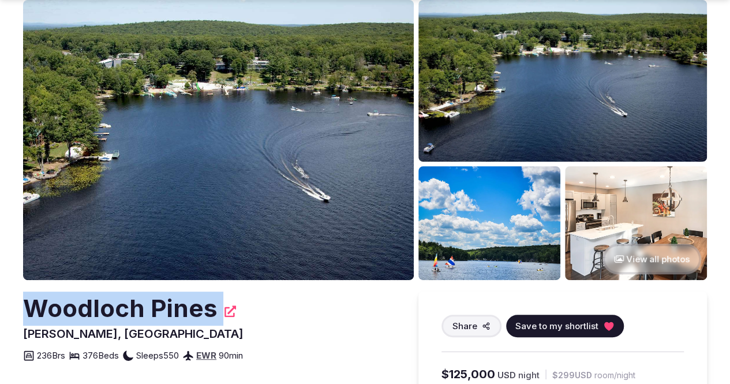
drag, startPoint x: 38, startPoint y: 313, endPoint x: 231, endPoint y: 311, distance: 193.4
click at [231, 311] on div "Woodloch Pines" at bounding box center [209, 309] width 372 height 34
copy div "Woodloch Pines"
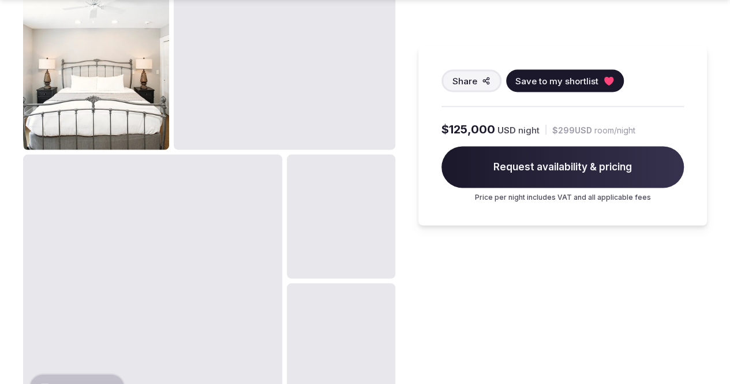
scroll to position [1270, 0]
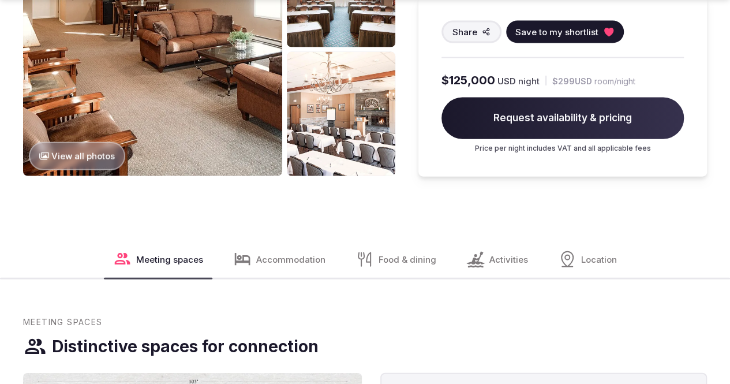
click at [490, 253] on span "Activities" at bounding box center [509, 259] width 39 height 12
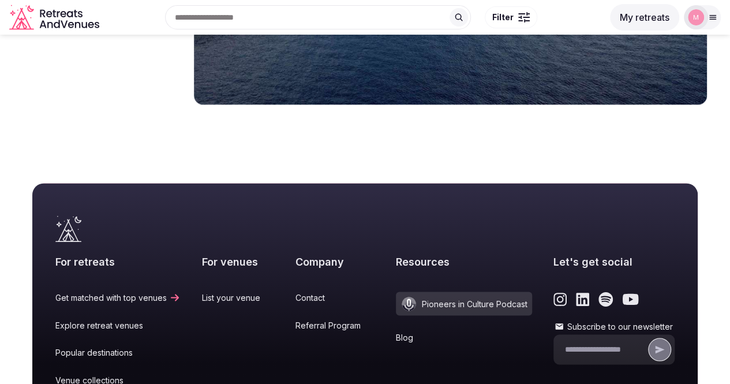
scroll to position [5209, 0]
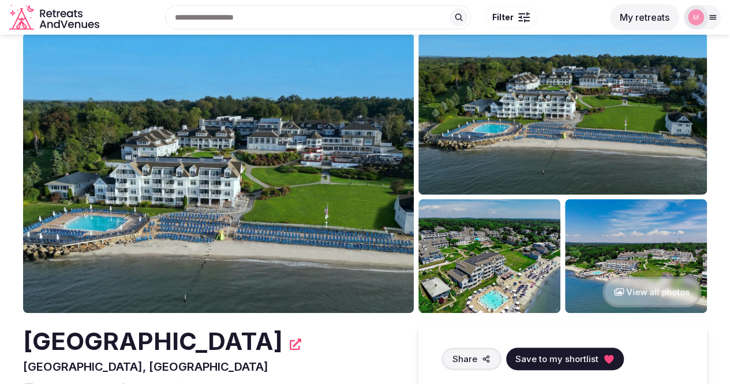
scroll to position [58, 0]
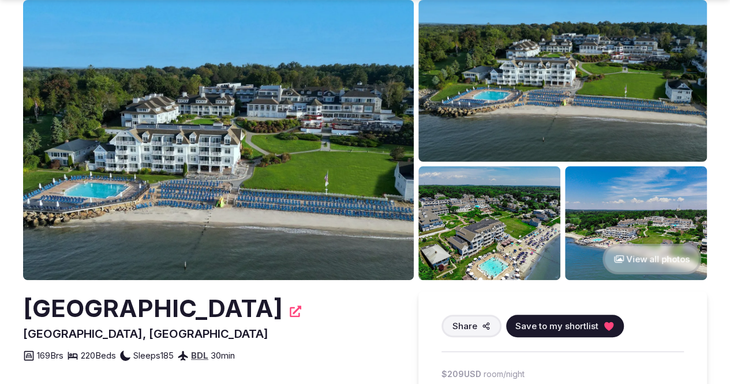
drag, startPoint x: 24, startPoint y: 306, endPoint x: 266, endPoint y: 308, distance: 241.9
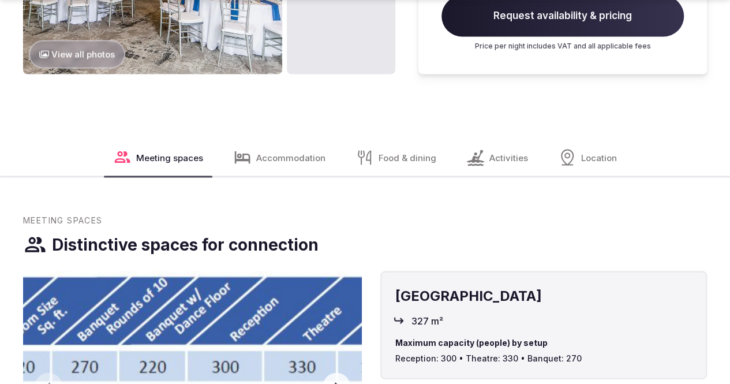
scroll to position [1097, 0]
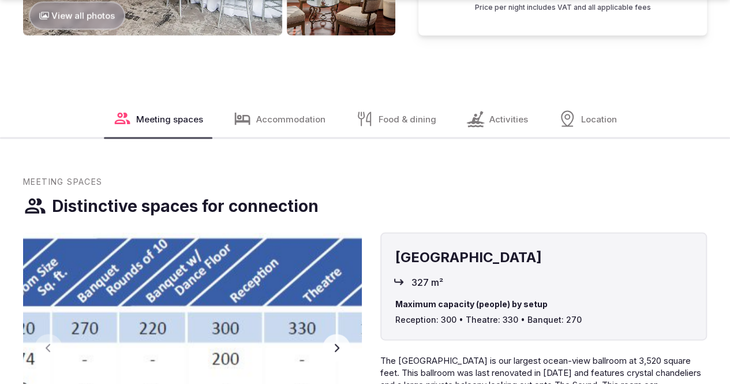
click at [526, 133] on div "Activities" at bounding box center [497, 118] width 80 height 37
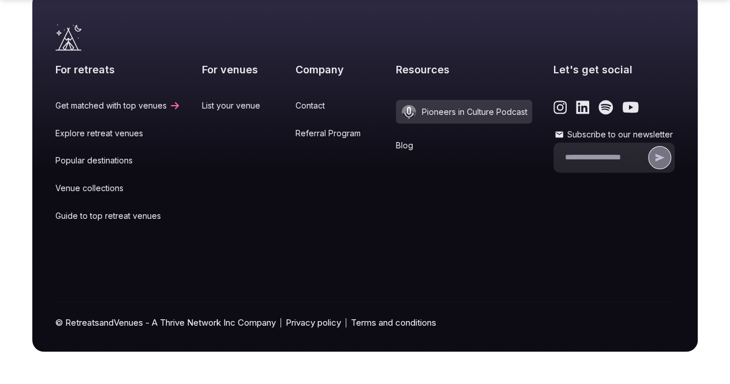
scroll to position [6702, 0]
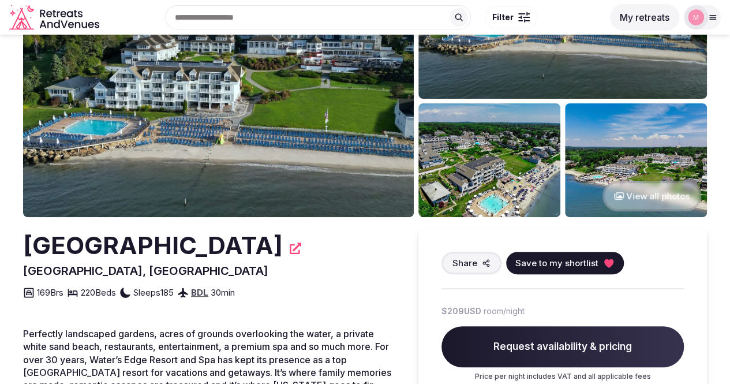
scroll to position [68, 0]
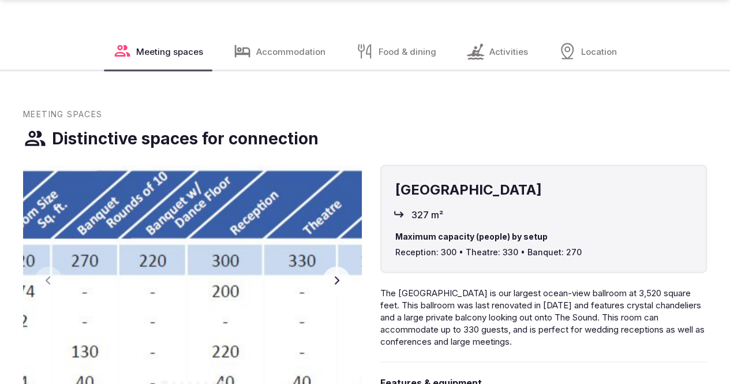
click at [499, 58] on span "Activities" at bounding box center [509, 52] width 39 height 12
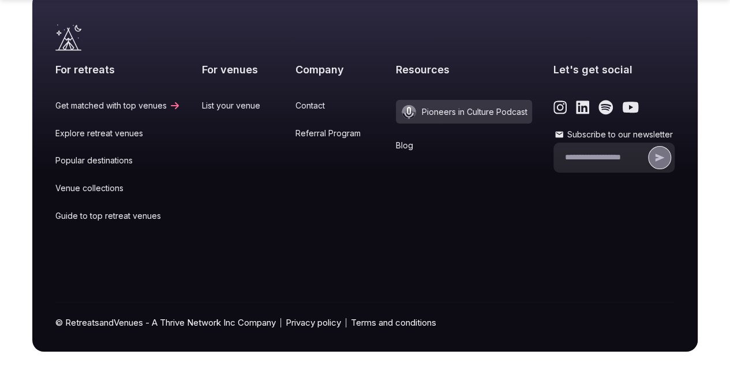
scroll to position [6760, 0]
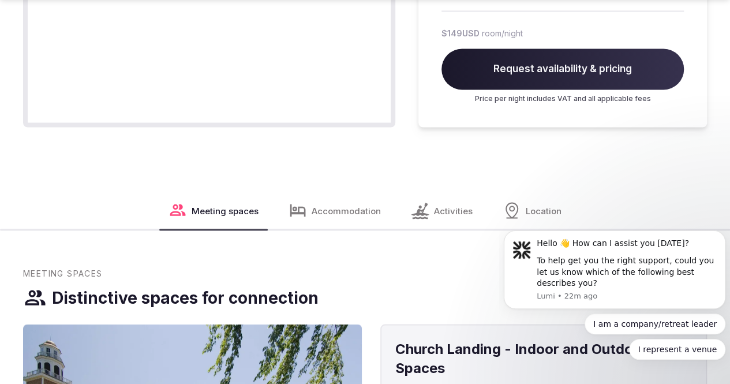
click at [432, 192] on div "Activities" at bounding box center [442, 210] width 80 height 37
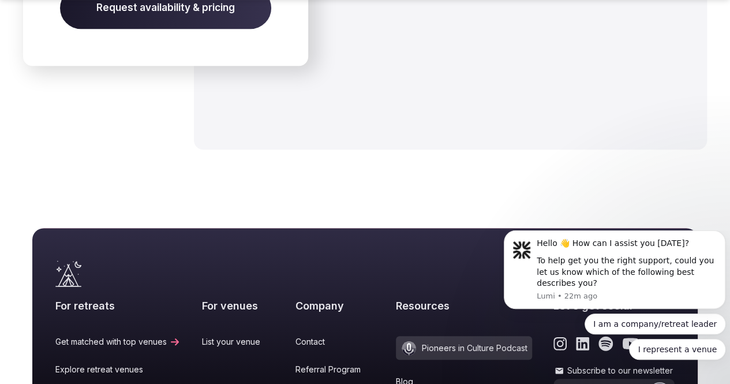
scroll to position [4764, 0]
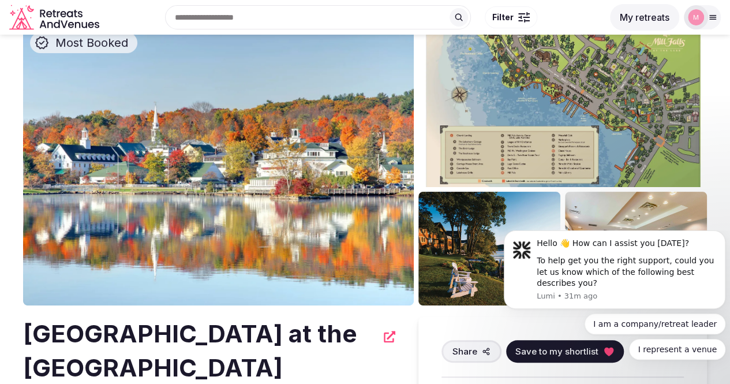
scroll to position [0, 0]
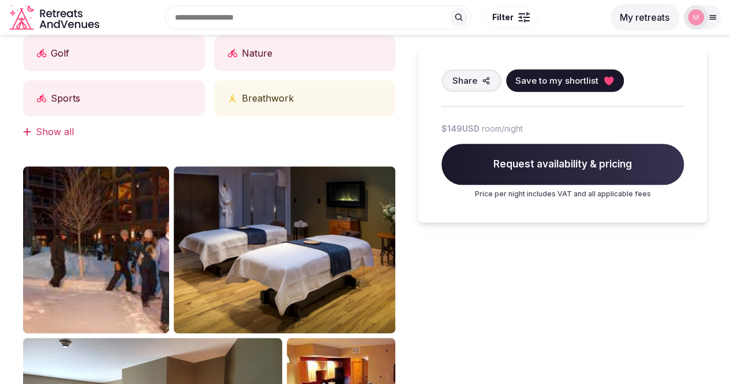
scroll to position [577, 0]
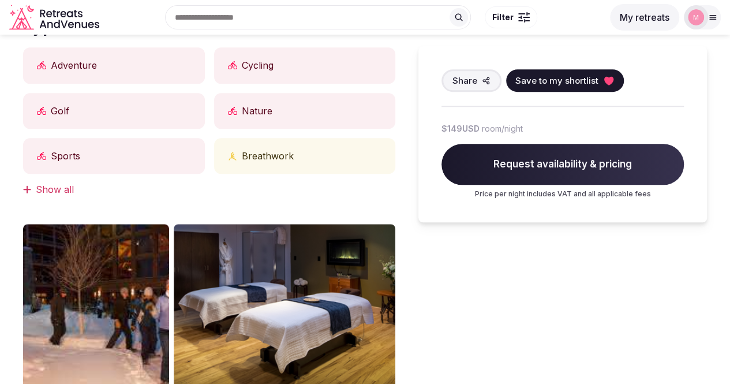
click at [82, 196] on div "Show all" at bounding box center [209, 189] width 372 height 13
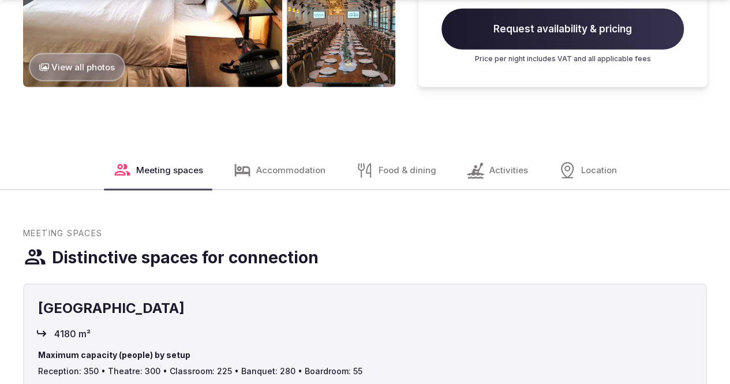
click at [507, 176] on span "Activities" at bounding box center [509, 170] width 39 height 12
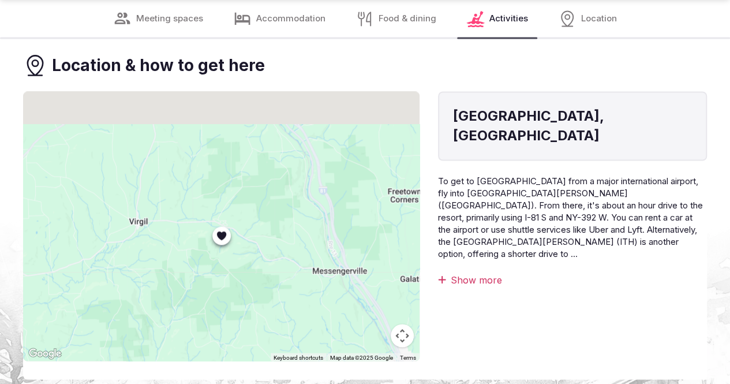
scroll to position [3146, 0]
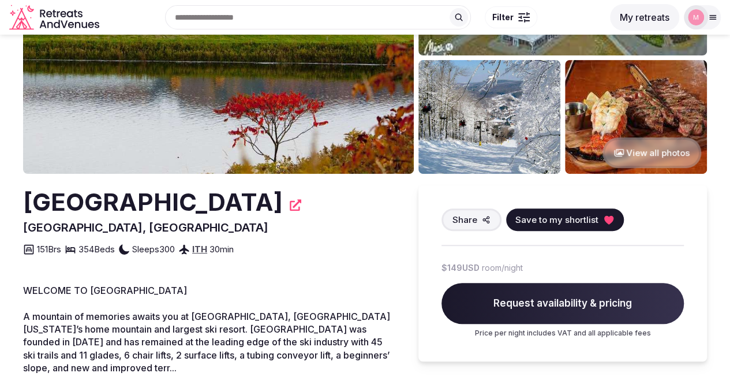
scroll to position [289, 0]
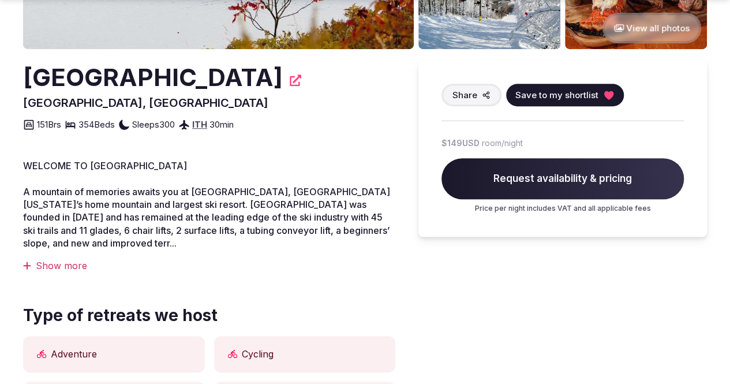
drag, startPoint x: 122, startPoint y: 105, endPoint x: 36, endPoint y: 73, distance: 92.2
copy h2 "Greek Peak Mountain Resort"
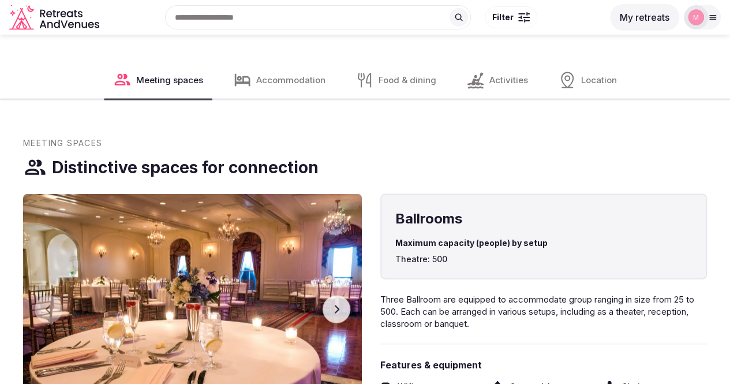
click at [493, 74] on span "Activities" at bounding box center [509, 80] width 39 height 12
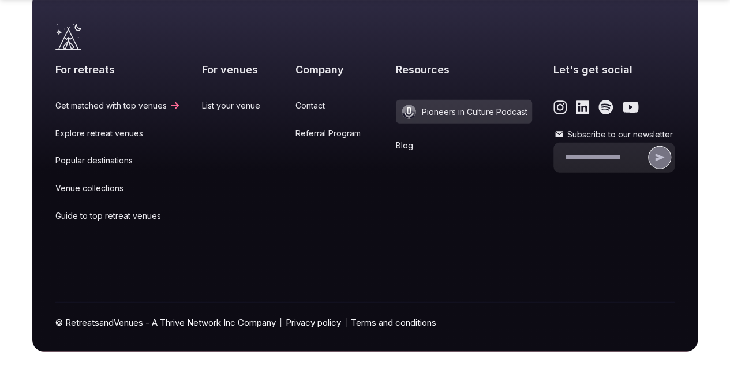
scroll to position [5840, 0]
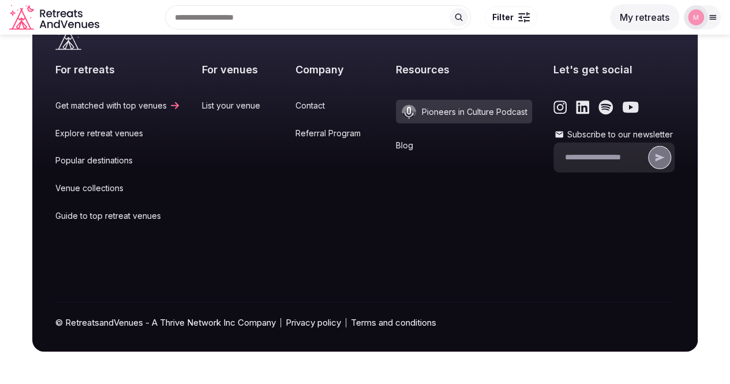
scroll to position [6186, 0]
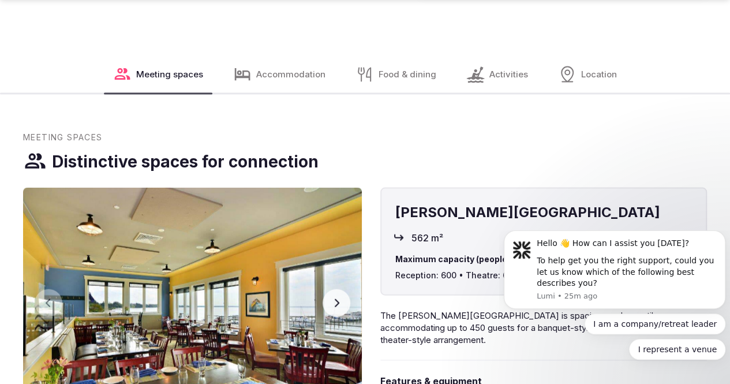
click at [494, 73] on span "Activities" at bounding box center [509, 74] width 39 height 12
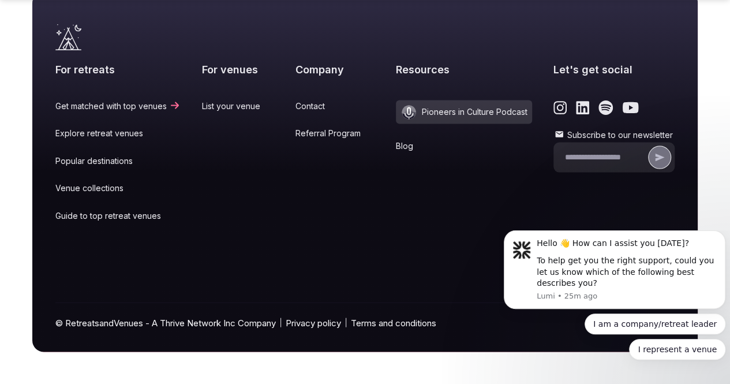
scroll to position [8284, 0]
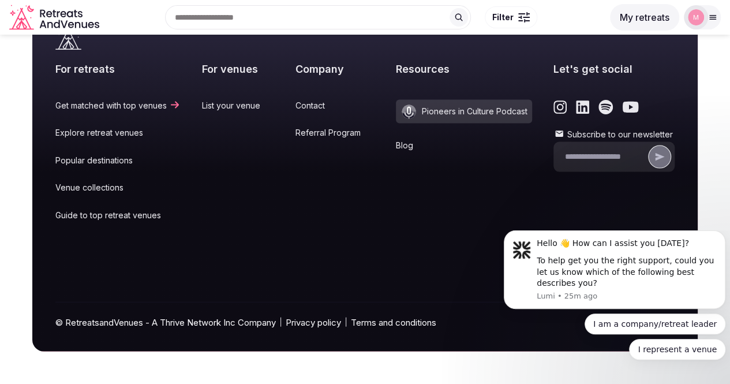
scroll to position [7995, 0]
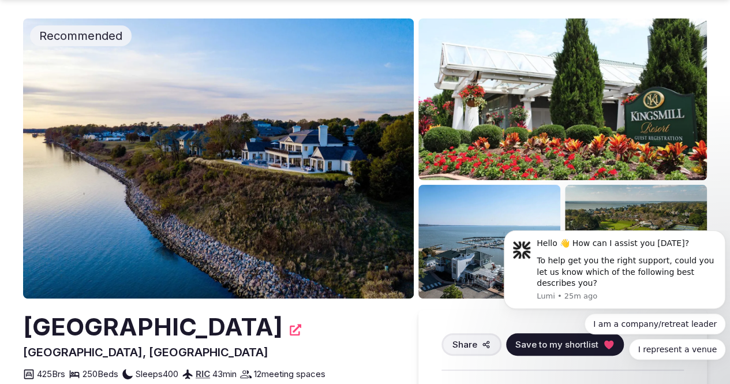
scroll to position [58, 0]
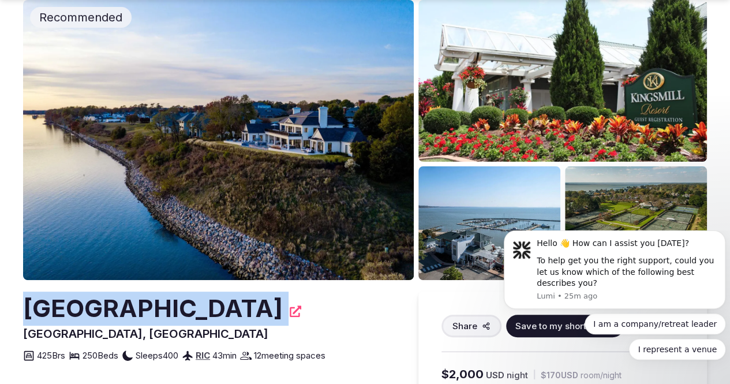
drag, startPoint x: 3, startPoint y: 304, endPoint x: 245, endPoint y: 296, distance: 241.5
copy div "Kingsmill Resort"
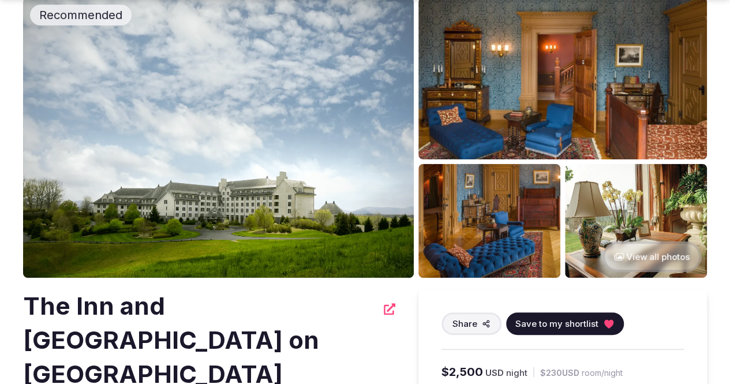
scroll to position [115, 0]
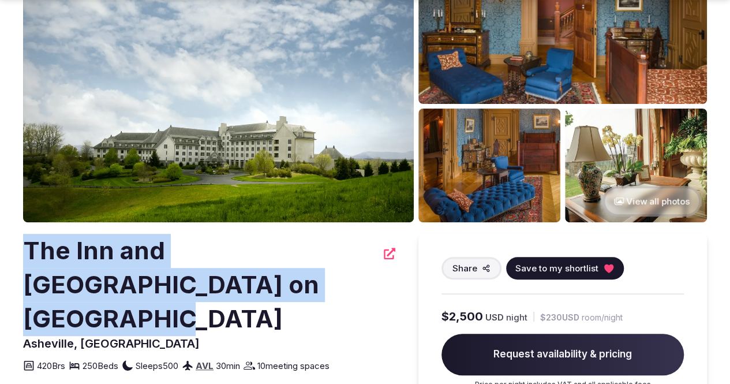
drag, startPoint x: 285, startPoint y: 285, endPoint x: 31, endPoint y: 257, distance: 256.1
copy h2 "The Inn and [GEOGRAPHIC_DATA] on [GEOGRAPHIC_DATA]"
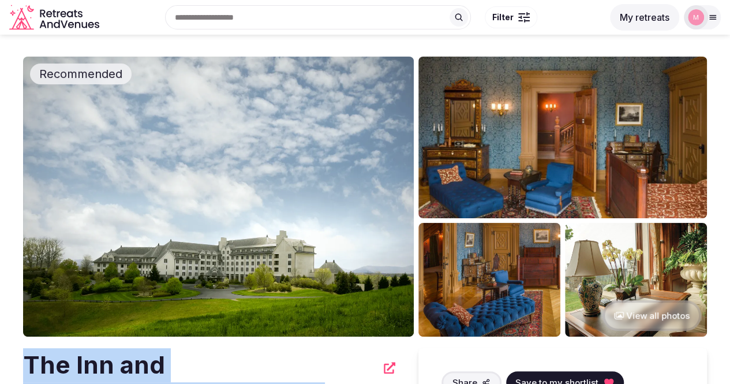
scroll to position [0, 0]
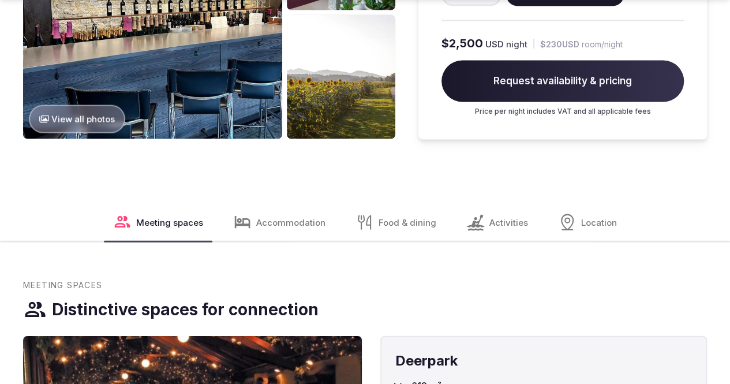
click at [476, 215] on icon at bounding box center [475, 223] width 18 height 16
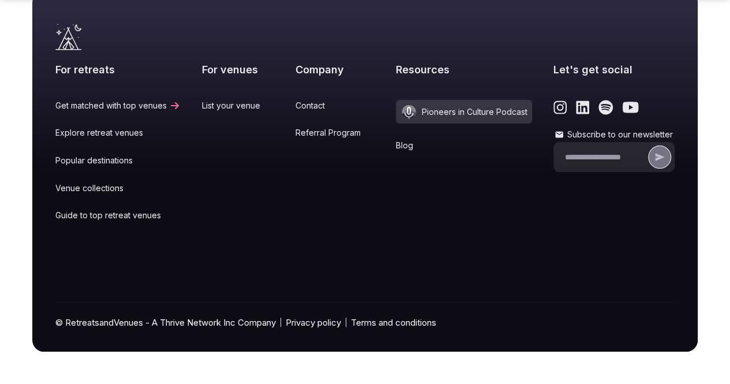
scroll to position [6920, 0]
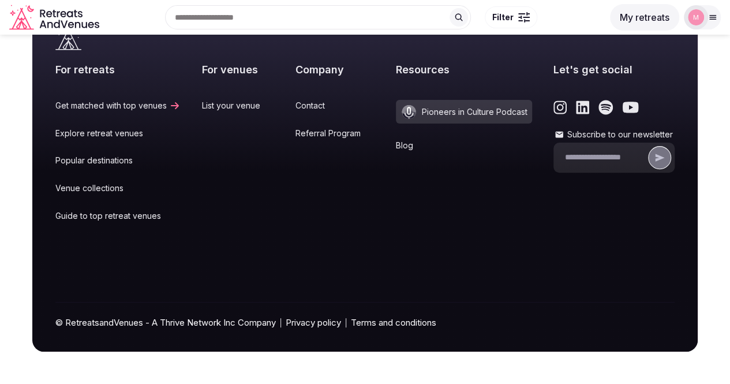
scroll to position [6632, 0]
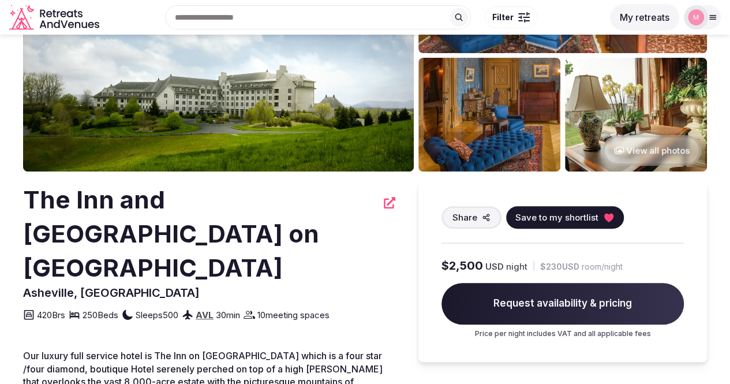
scroll to position [0, 0]
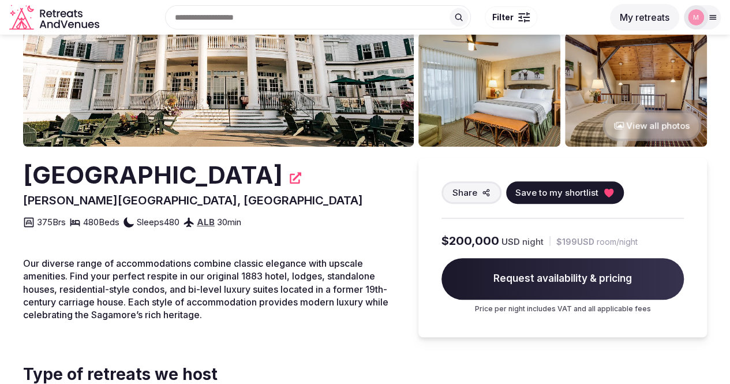
scroll to position [173, 0]
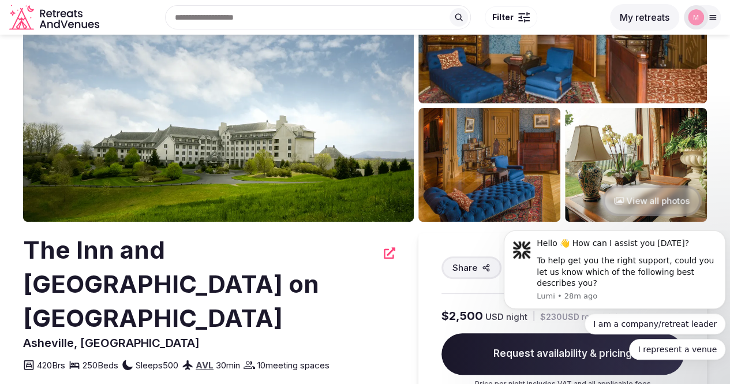
scroll to position [115, 0]
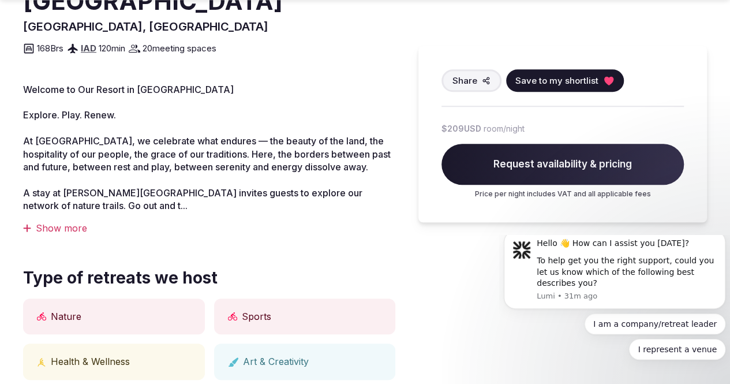
scroll to position [462, 0]
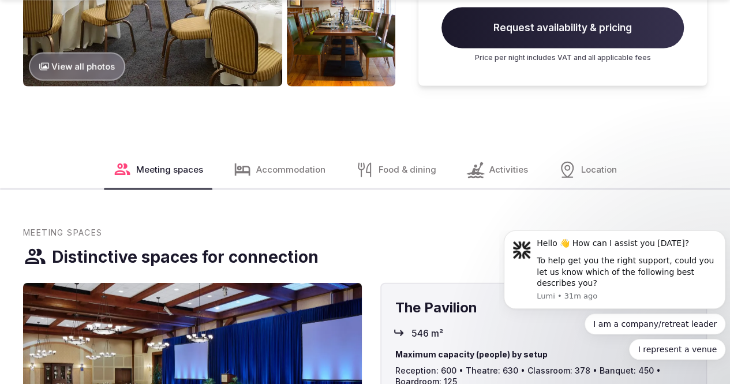
click at [464, 151] on div "Activities" at bounding box center [497, 169] width 80 height 37
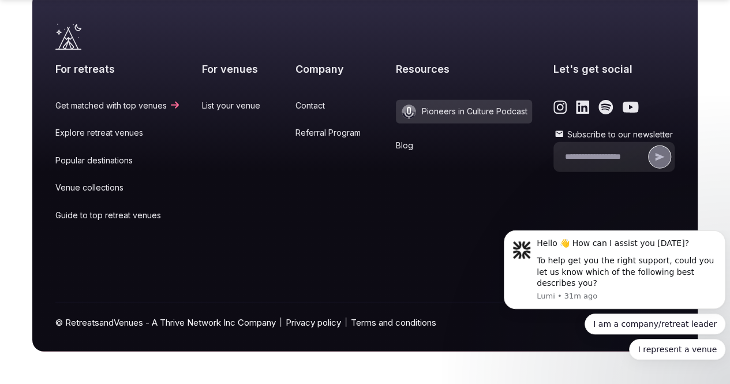
scroll to position [12526, 0]
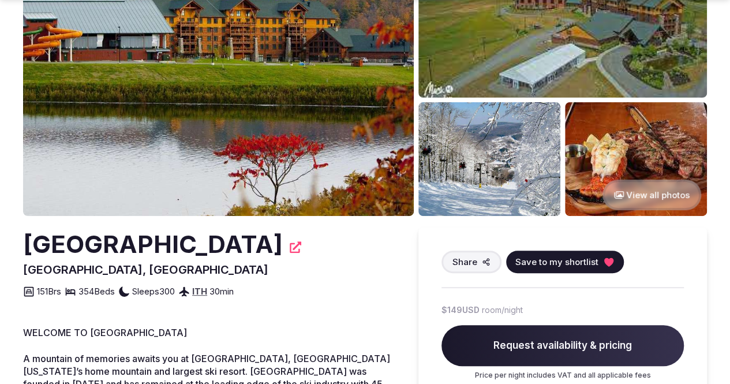
scroll to position [173, 0]
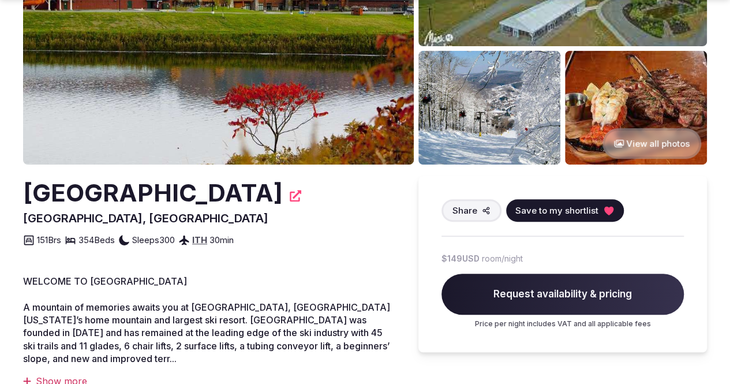
click at [614, 141] on icon "View all photos" at bounding box center [619, 143] width 10 height 9
